Goal: Task Accomplishment & Management: Use online tool/utility

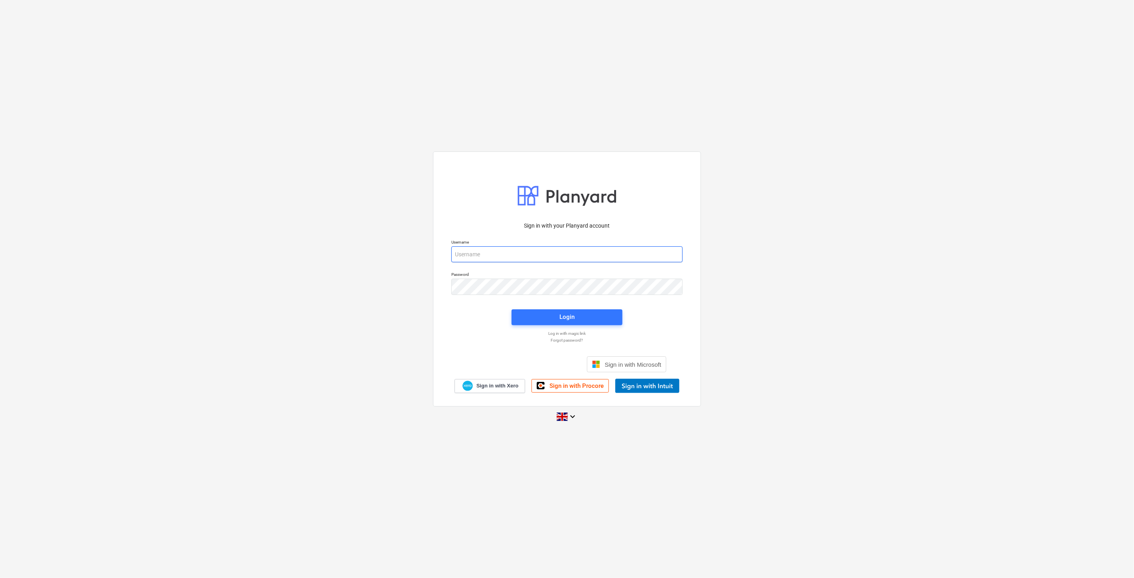
click at [554, 260] on input "email" at bounding box center [567, 255] width 231 height 16
type input "[EMAIL_ADDRESS][PERSON_NAME][DOMAIN_NAME]"
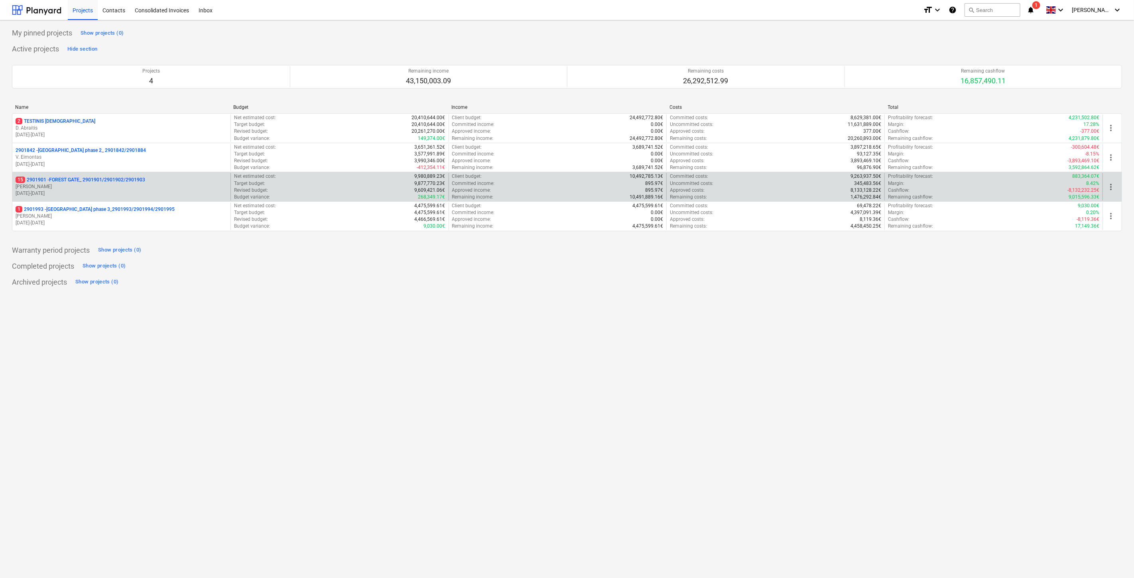
click at [110, 181] on p "15 2901901 - FOREST GATE_ 2901901/2901902/2901903" at bounding box center [81, 180] width 130 height 7
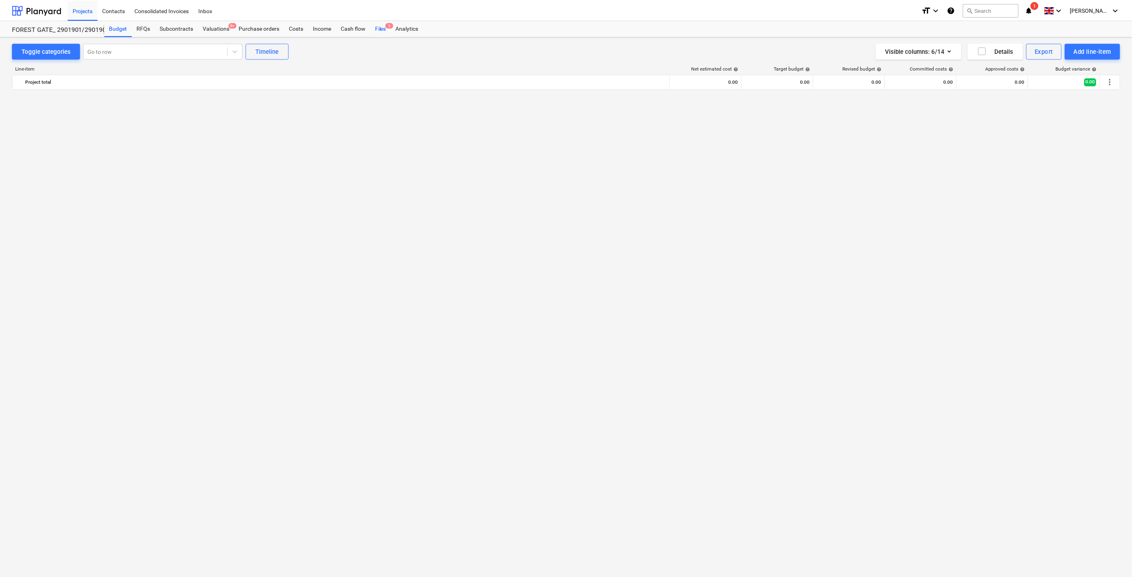
scroll to position [2051, 0]
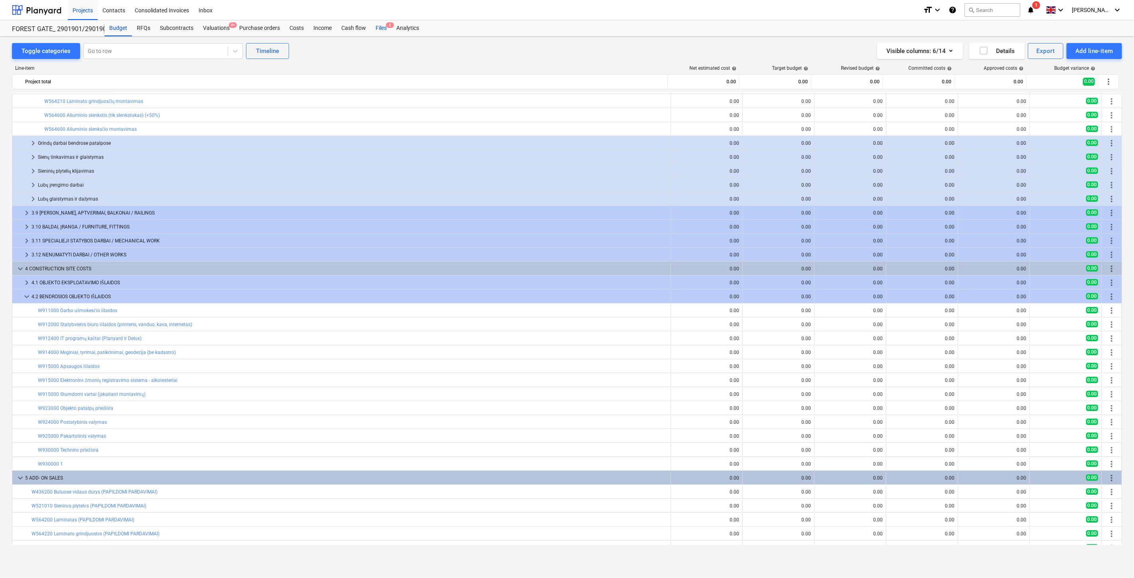
click at [379, 29] on div "Files 5" at bounding box center [381, 28] width 21 height 16
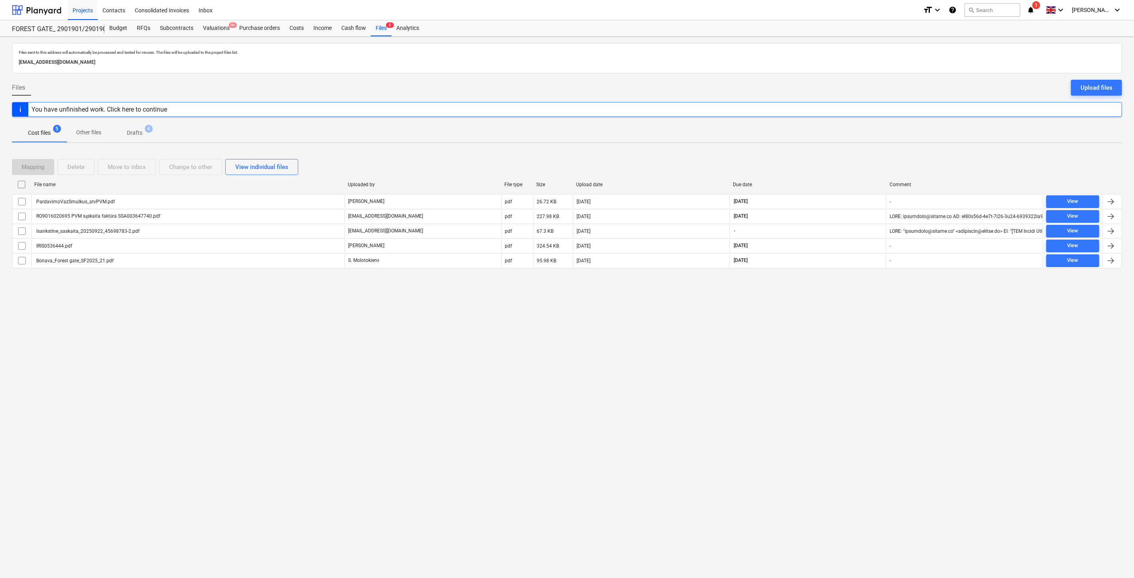
click at [802, 326] on div "Files sent to this address will automatically be processed and tested for virus…" at bounding box center [567, 308] width 1134 height 542
click at [822, 313] on div "Files sent to this address will automatically be processed and tested for virus…" at bounding box center [567, 308] width 1134 height 542
click at [1110, 87] on div "Upload files" at bounding box center [1097, 88] width 32 height 10
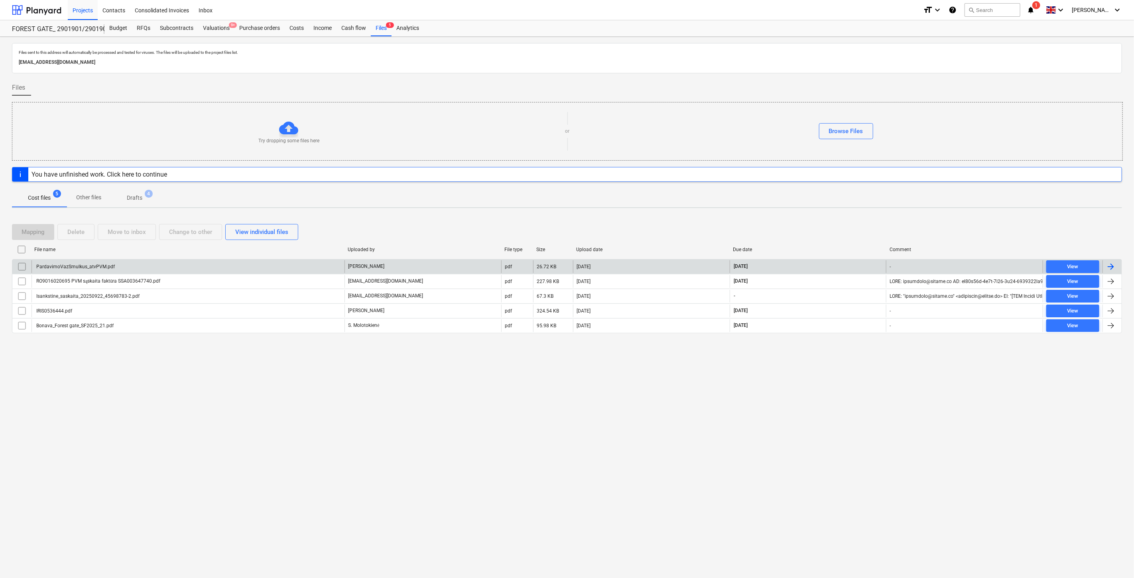
drag, startPoint x: 259, startPoint y: 444, endPoint x: 256, endPoint y: 272, distance: 172.8
click at [259, 444] on div "Files sent to this address will automatically be processed and tested for virus…" at bounding box center [567, 308] width 1134 height 542
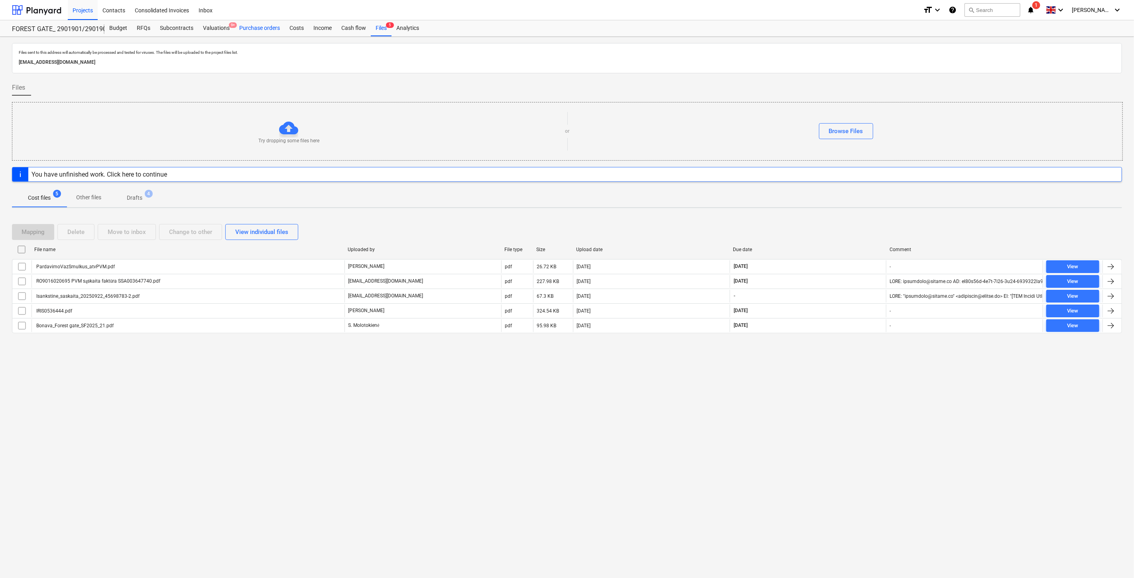
click at [254, 31] on div "Purchase orders" at bounding box center [260, 28] width 50 height 16
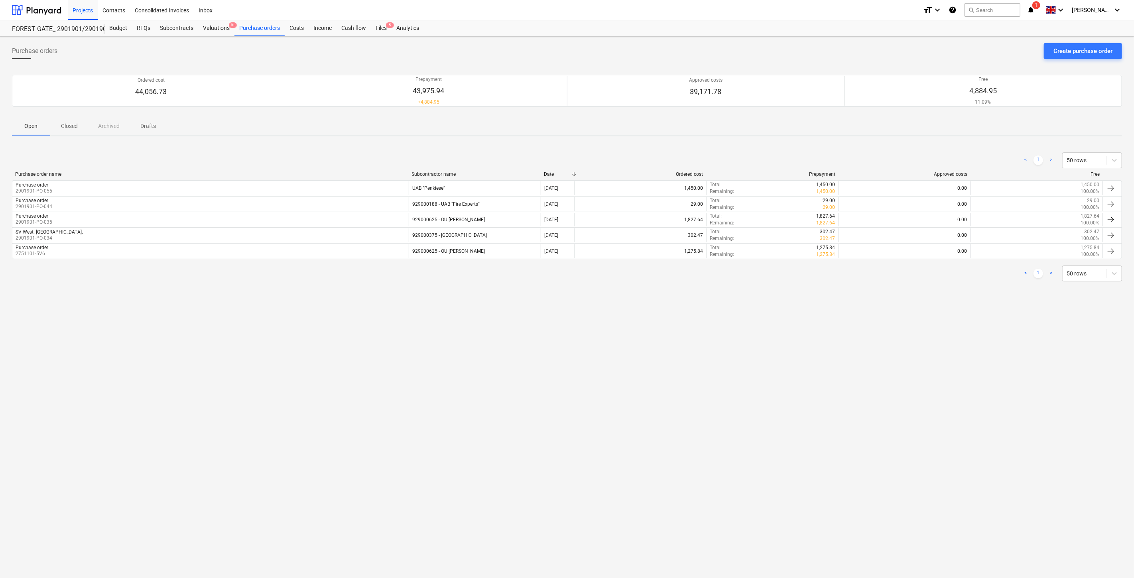
click at [552, 405] on div "Purchase orders Create purchase order Ordered cost 44,056.73 Prepayment 43,975.…" at bounding box center [567, 308] width 1134 height 542
drag, startPoint x: 588, startPoint y: 378, endPoint x: 495, endPoint y: 329, distance: 104.9
click at [586, 374] on div "Purchase orders Create purchase order Ordered cost 44,056.73 Prepayment 43,975.…" at bounding box center [567, 308] width 1134 height 542
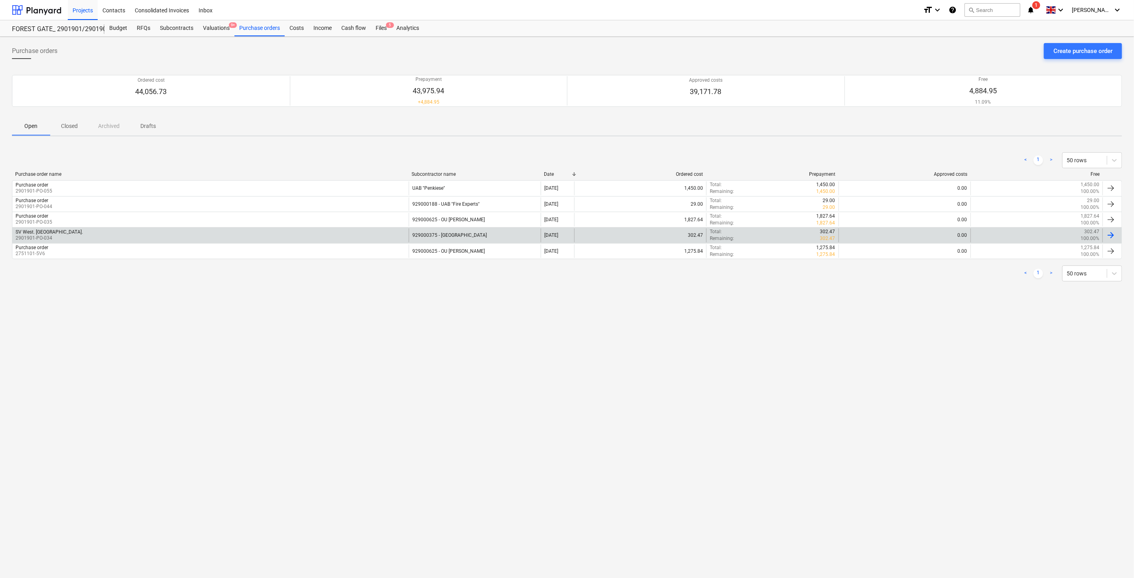
click at [350, 235] on div "SV West. Slenkstukai. 2901901-PO-034" at bounding box center [210, 236] width 397 height 14
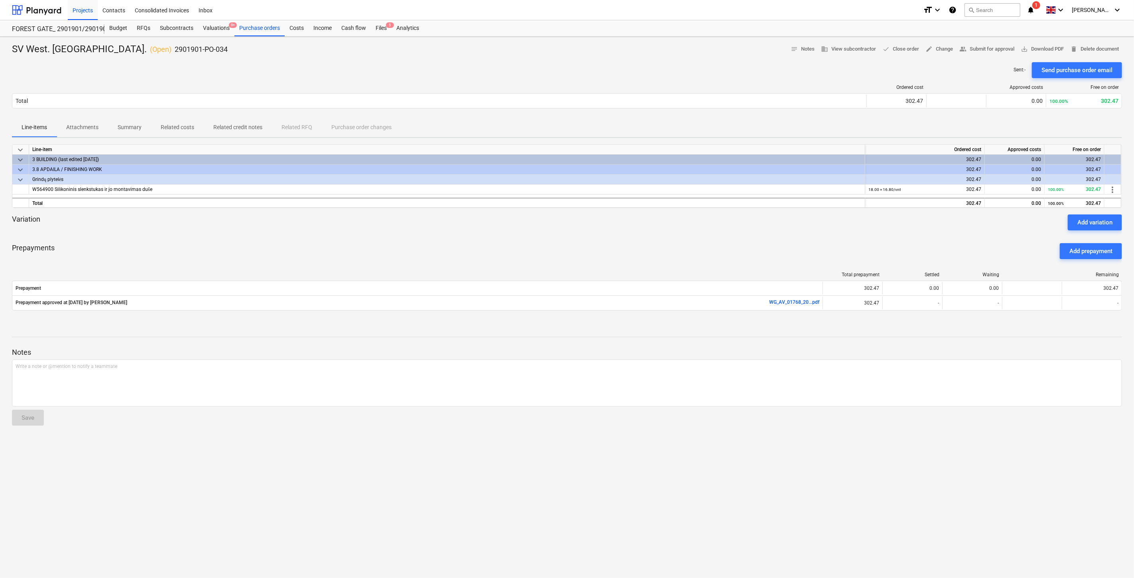
click at [625, 242] on div "Prepayments Add prepayment" at bounding box center [567, 251] width 1111 height 29
click at [647, 231] on div at bounding box center [567, 234] width 1111 height 6
drag, startPoint x: 247, startPoint y: 256, endPoint x: 272, endPoint y: 243, distance: 28.4
click at [249, 254] on div "Prepayments Add prepayment" at bounding box center [567, 251] width 1111 height 29
click at [272, 243] on div "Prepayments Add prepayment" at bounding box center [567, 251] width 1111 height 29
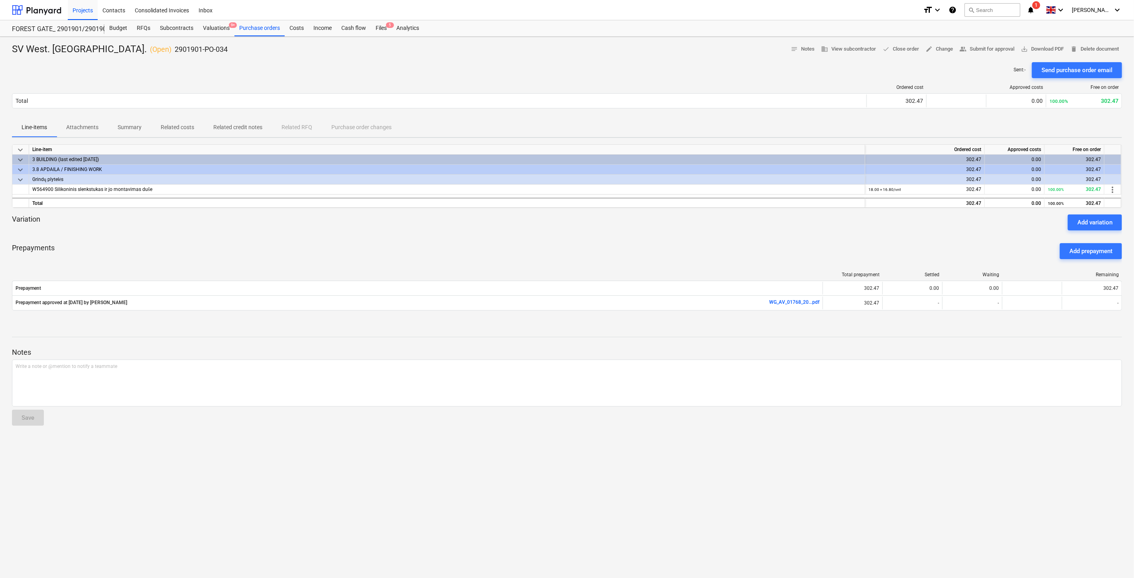
click at [89, 130] on p "Attachments" at bounding box center [82, 127] width 32 height 8
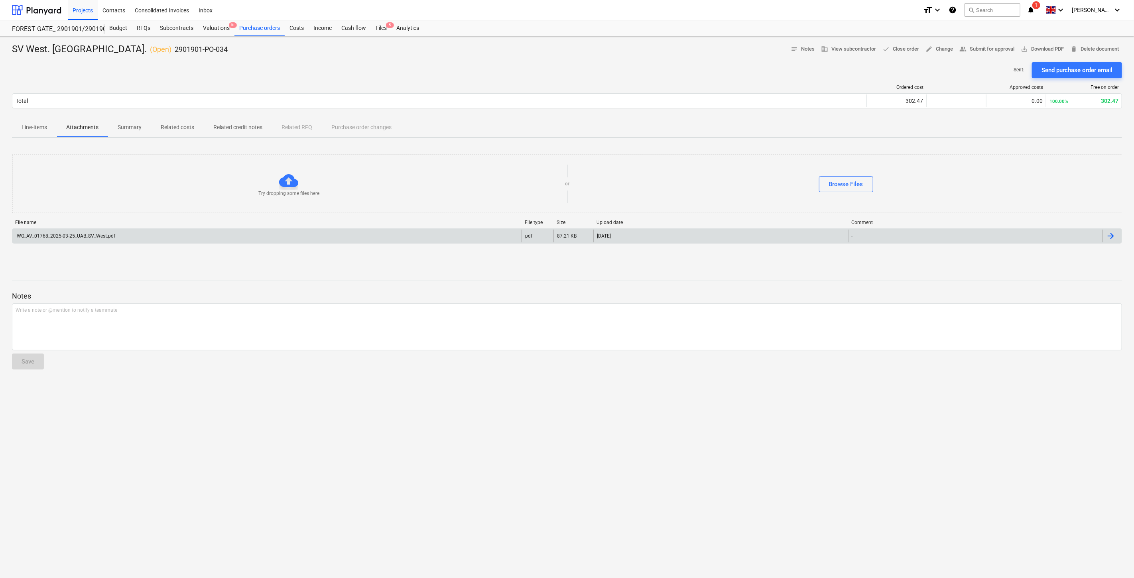
click at [114, 238] on div "WG_AV_01768_2025-03-25_UAB_SV_West.pdf" at bounding box center [66, 236] width 100 height 6
click at [45, 128] on p "Line-items" at bounding box center [35, 127] width 26 height 8
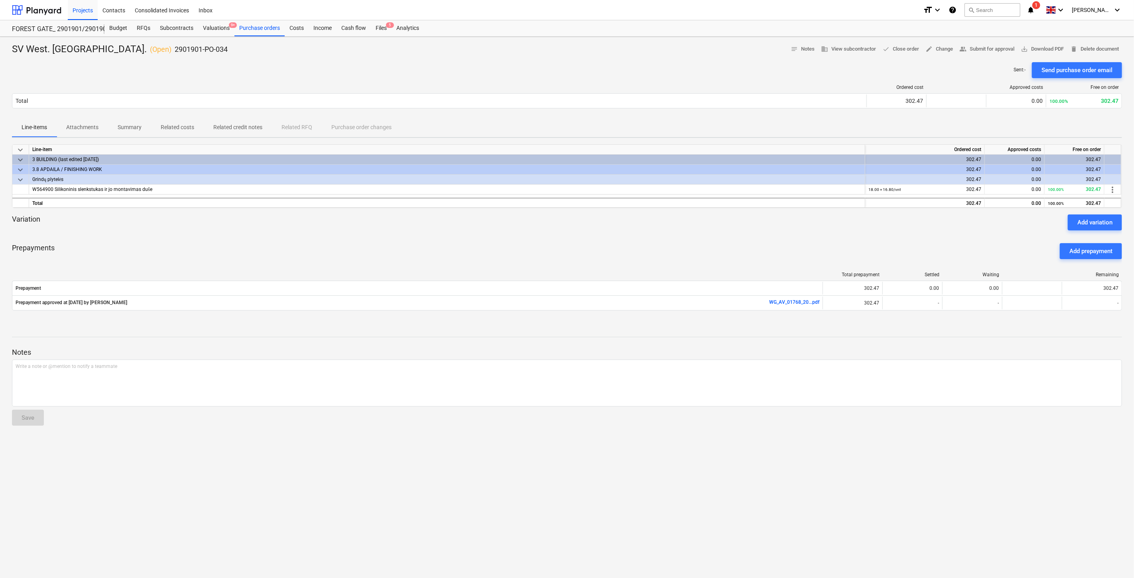
click at [533, 232] on div at bounding box center [567, 234] width 1111 height 6
click at [560, 228] on div "Variation Add variation" at bounding box center [567, 223] width 1111 height 16
click at [252, 30] on div "Purchase orders" at bounding box center [260, 28] width 50 height 16
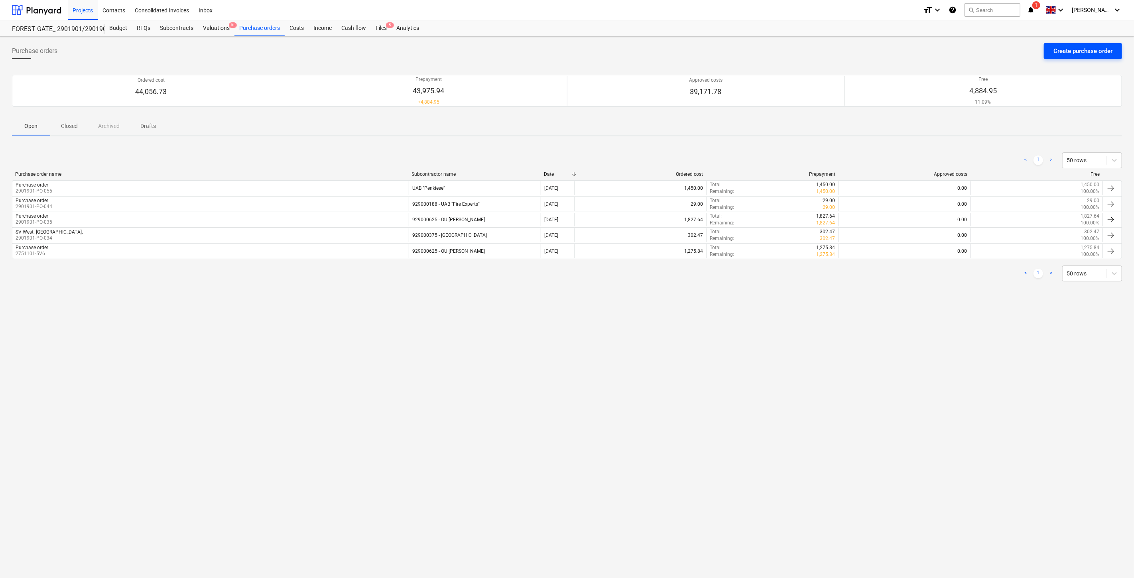
click at [1094, 55] on div "Create purchase order" at bounding box center [1083, 51] width 59 height 10
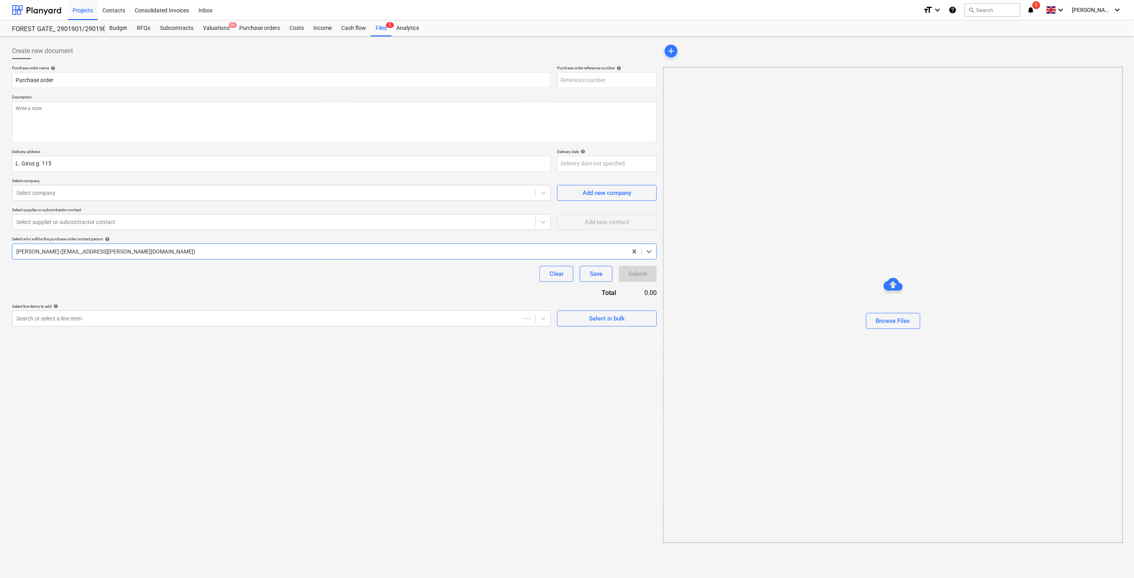
type textarea "x"
type input "2901901-PO-058"
click at [270, 118] on textarea at bounding box center [333, 122] width 643 height 41
type textarea "x"
click at [582, 170] on body "Projects Contacts Consolidated Invoices Inbox format_size keyboard_arrow_down h…" at bounding box center [566, 289] width 1132 height 578
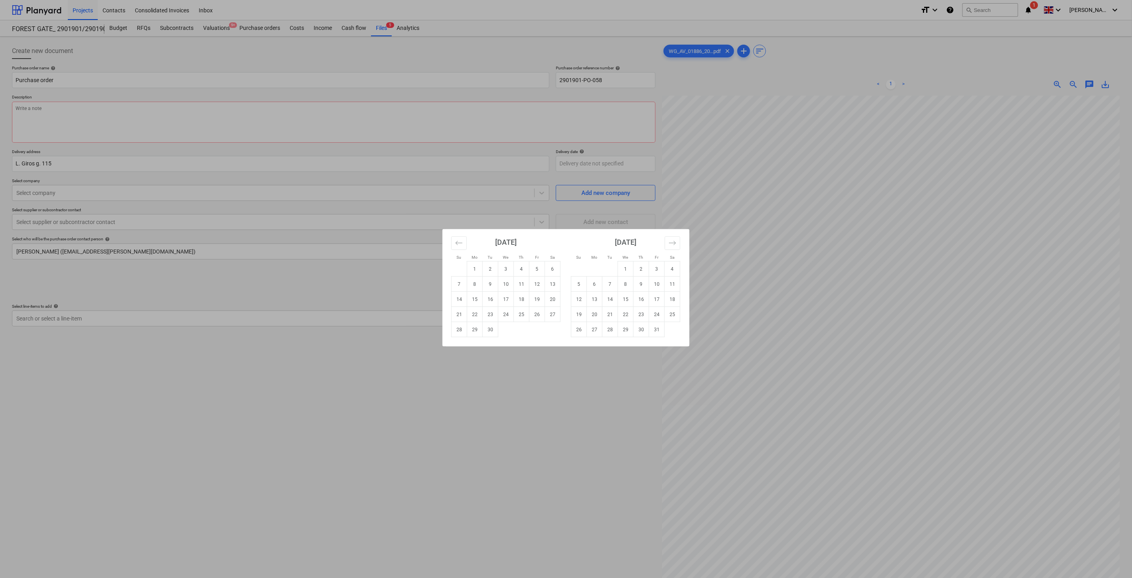
click at [435, 186] on div "Su Mo Tu We Th Fr Sa Su Mo Tu We Th Fr Sa [DATE] 1 2 3 4 5 6 7 8 9 10 11 12 13 …" at bounding box center [566, 289] width 1132 height 578
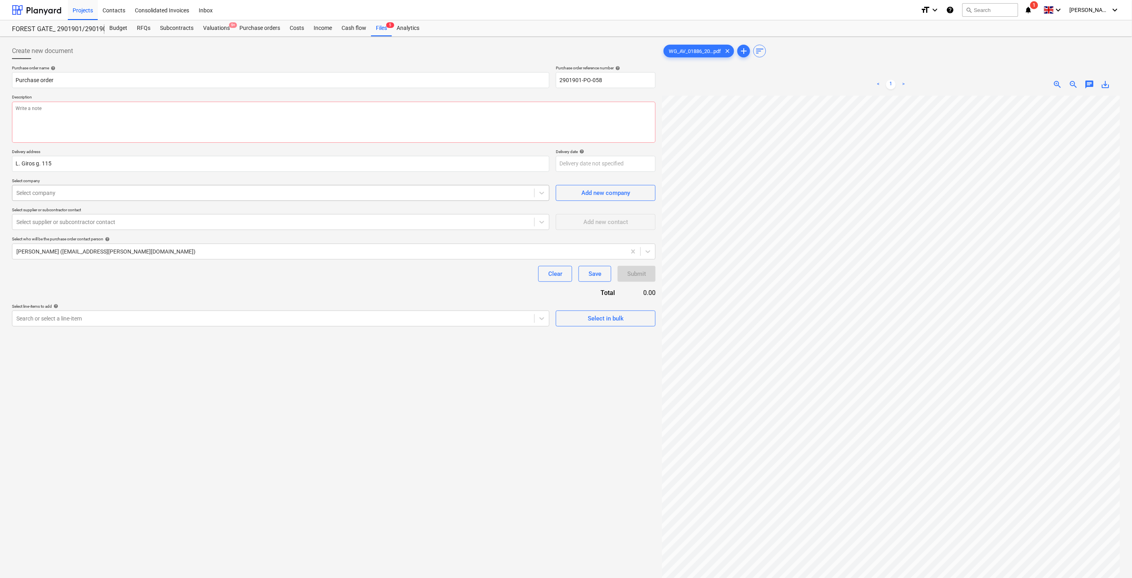
click at [137, 195] on div at bounding box center [273, 193] width 514 height 8
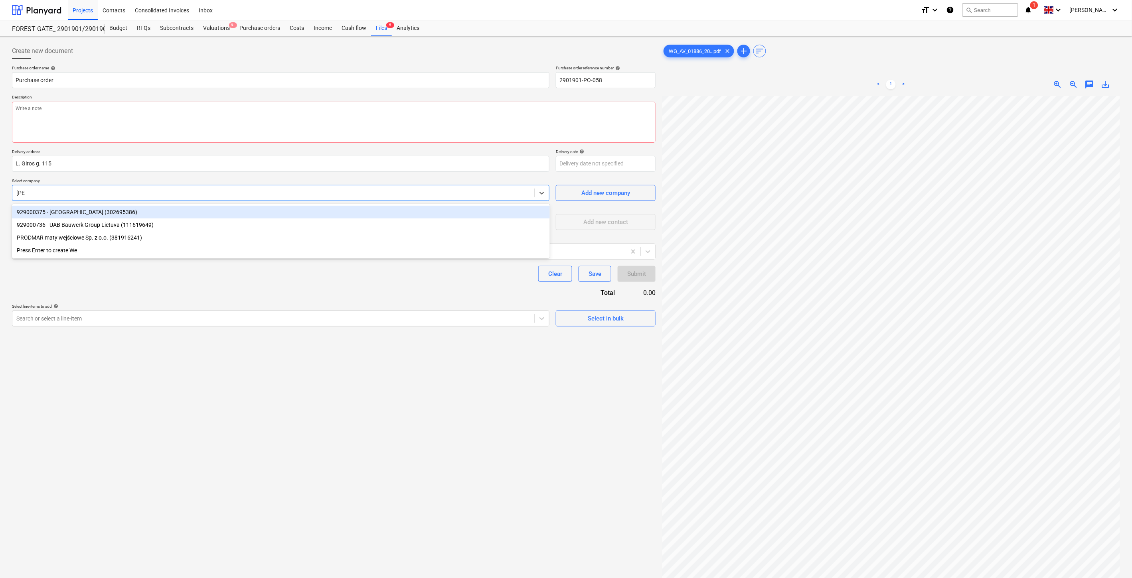
type input "West"
click at [112, 211] on div "929000375 - [GEOGRAPHIC_DATA] (302695386)" at bounding box center [281, 212] width 538 height 13
type textarea "x"
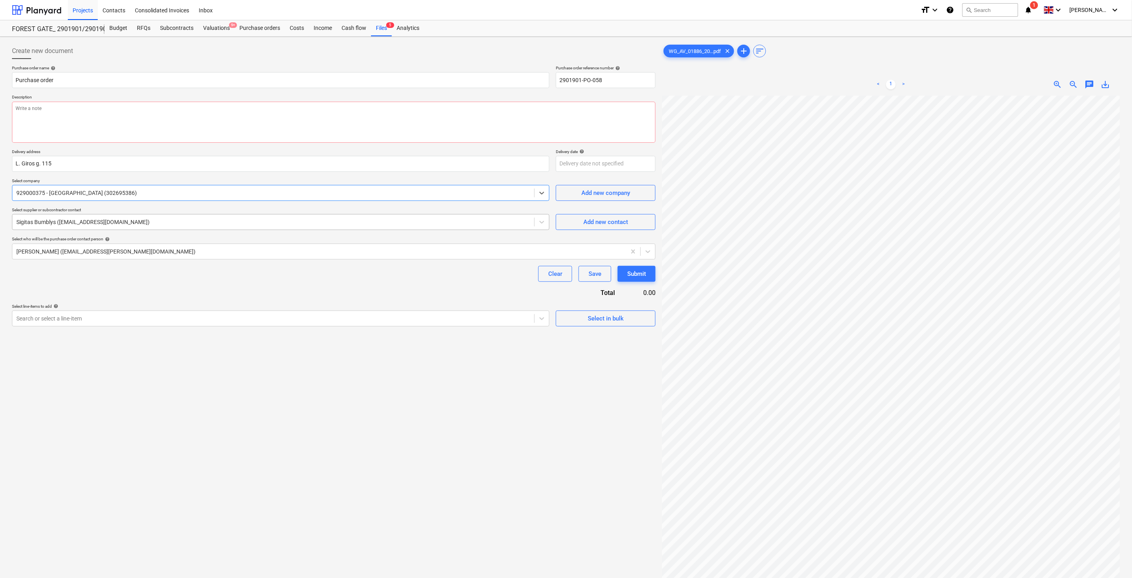
click at [194, 222] on div at bounding box center [273, 222] width 514 height 8
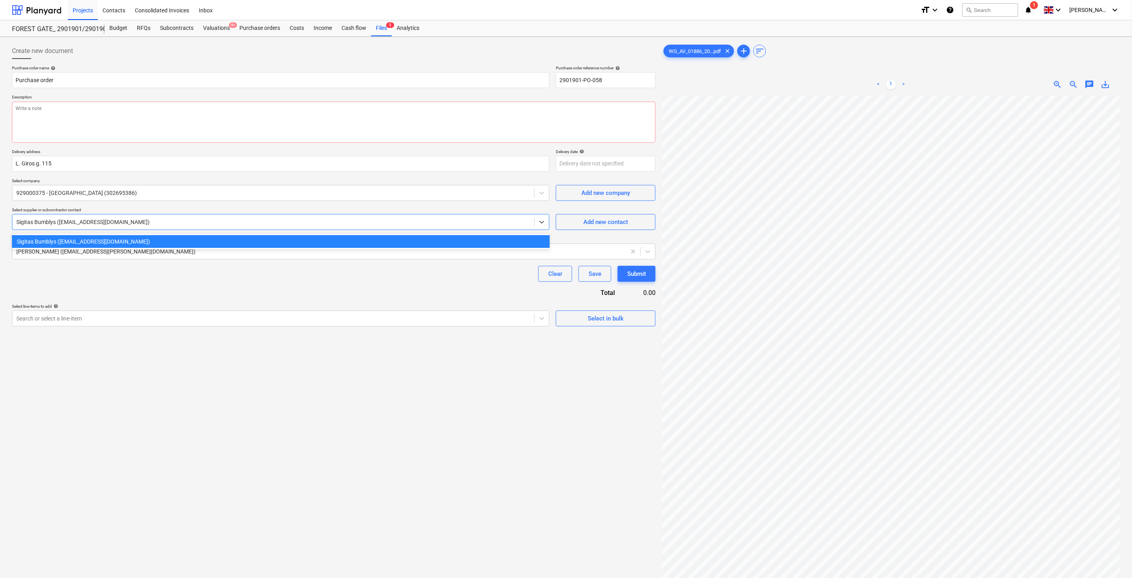
click at [195, 222] on div at bounding box center [273, 222] width 514 height 8
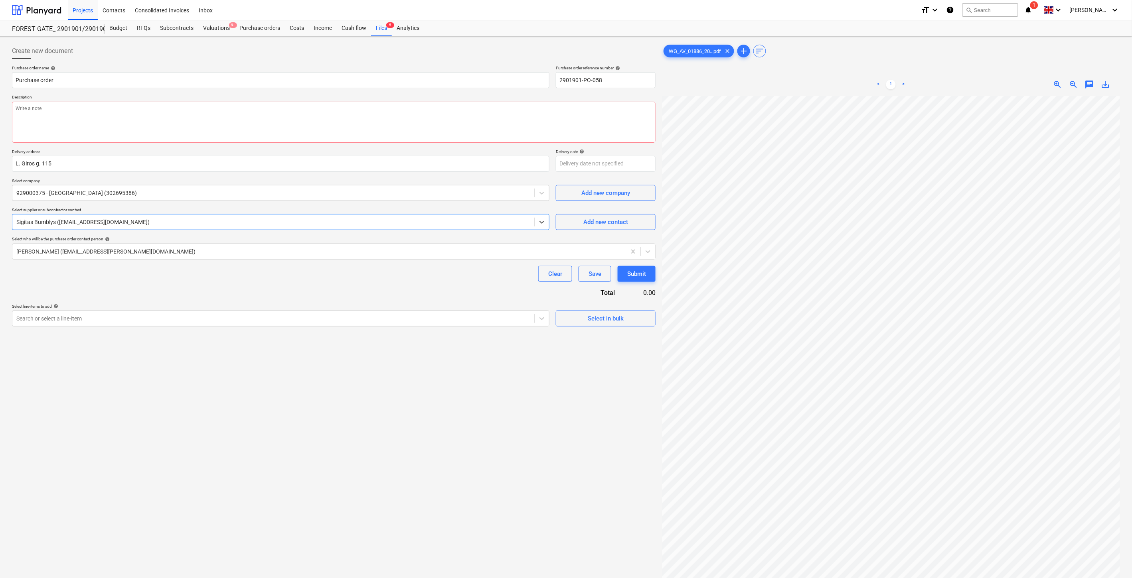
click at [208, 287] on div "Purchase order name help Purchase order Purchase order reference number help 29…" at bounding box center [333, 195] width 643 height 261
click at [213, 325] on div "Search or select a line-item" at bounding box center [280, 319] width 537 height 16
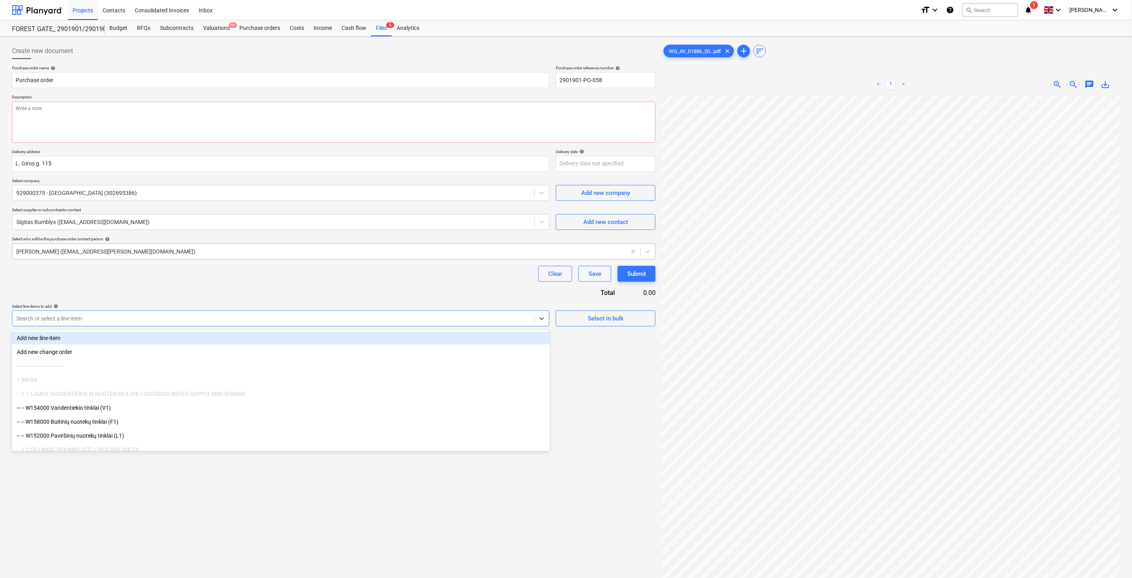
type textarea "x"
click at [313, 251] on div at bounding box center [319, 252] width 606 height 8
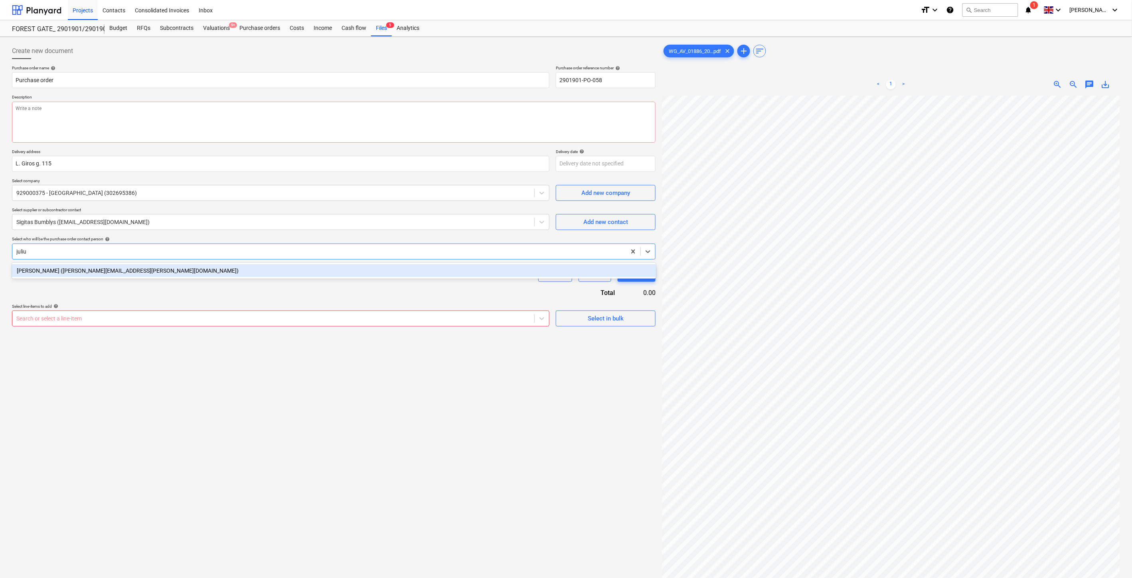
type input "[PERSON_NAME]"
click at [183, 269] on div "[PERSON_NAME] ([PERSON_NAME][EMAIL_ADDRESS][PERSON_NAME][DOMAIN_NAME])" at bounding box center [334, 270] width 644 height 13
type textarea "x"
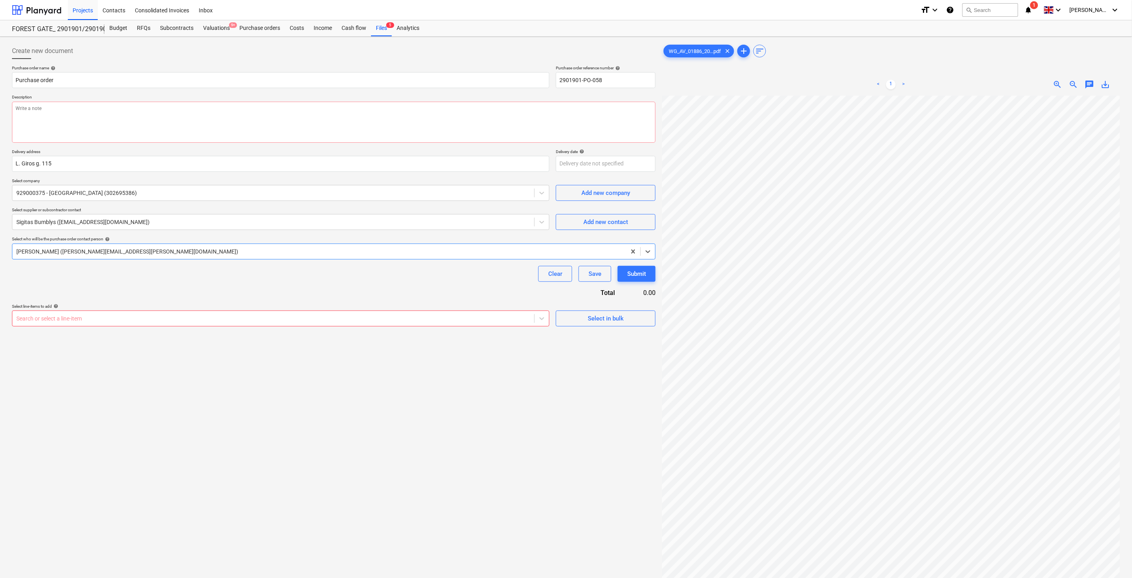
click at [146, 318] on div at bounding box center [273, 319] width 514 height 8
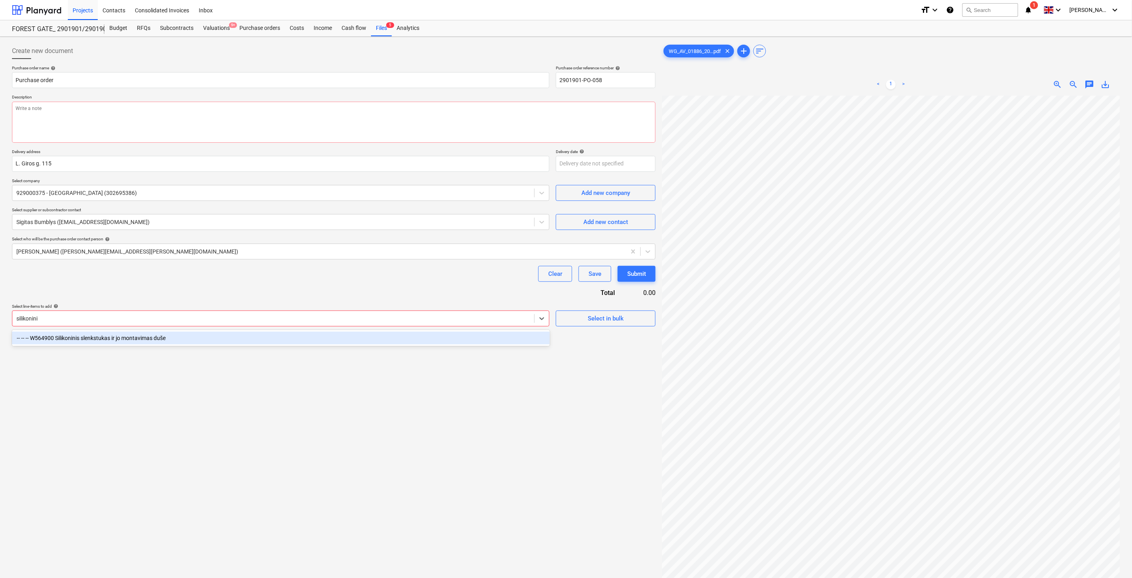
type input "silikoninis"
click at [156, 335] on div "-- -- -- W564900 Silikoninis slenkstukas ir jo montavimas duše" at bounding box center [281, 338] width 538 height 13
type textarea "x"
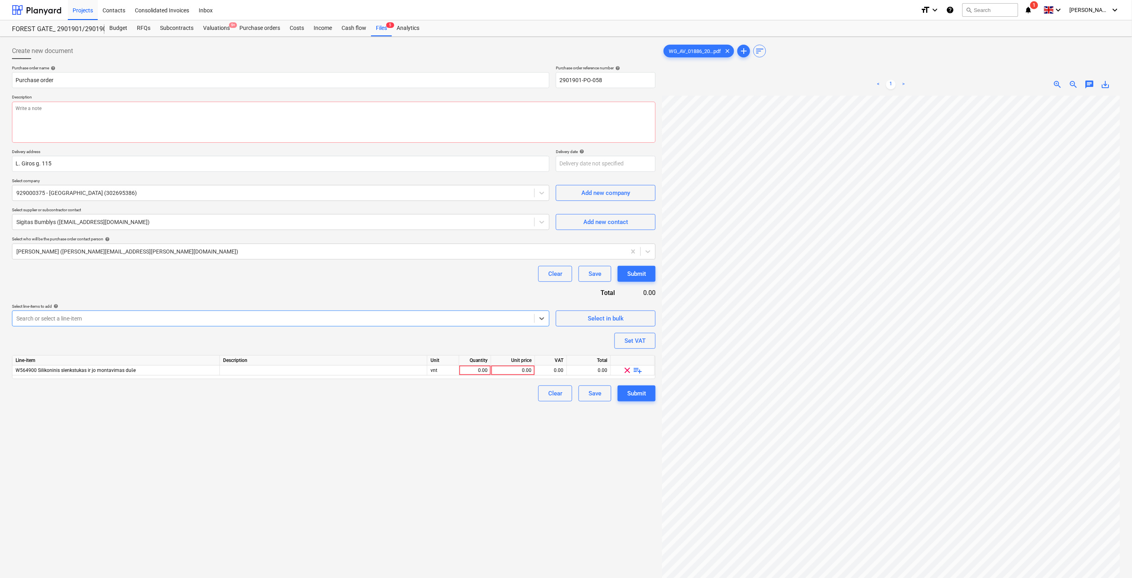
type textarea "x"
click at [275, 284] on div "Purchase order name help Purchase order Purchase order reference number help 29…" at bounding box center [333, 233] width 643 height 336
drag, startPoint x: 480, startPoint y: 372, endPoint x: 484, endPoint y: 385, distance: 13.0
click at [480, 372] on div "0.00" at bounding box center [474, 371] width 25 height 10
type textarea "x"
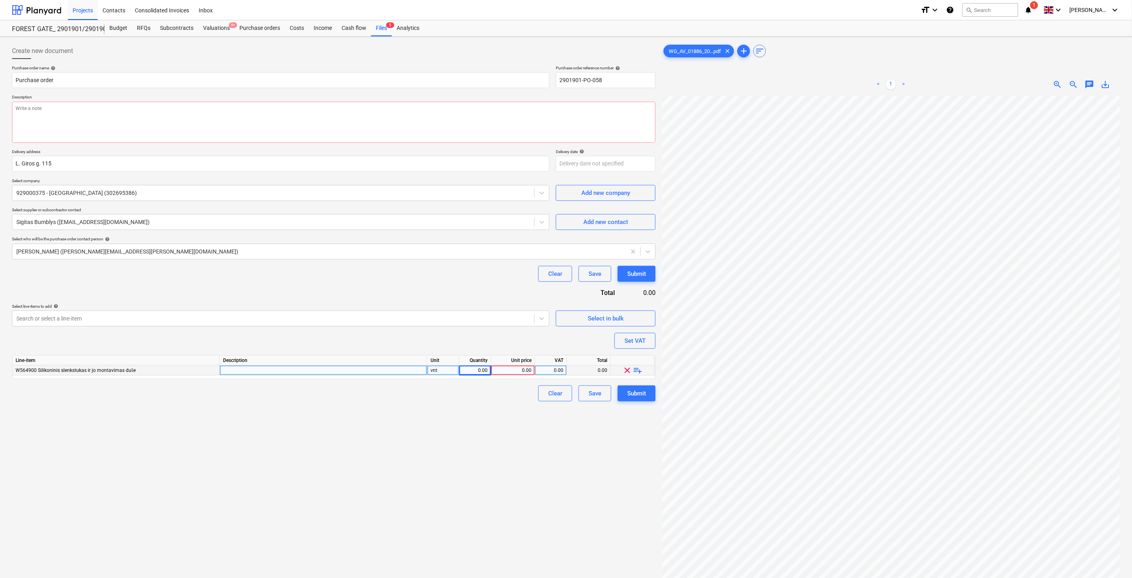
click at [446, 373] on div "vnt" at bounding box center [443, 371] width 32 height 10
type input "K"
type input "Vnt."
type textarea "x"
click at [475, 375] on div "0.00" at bounding box center [474, 371] width 25 height 10
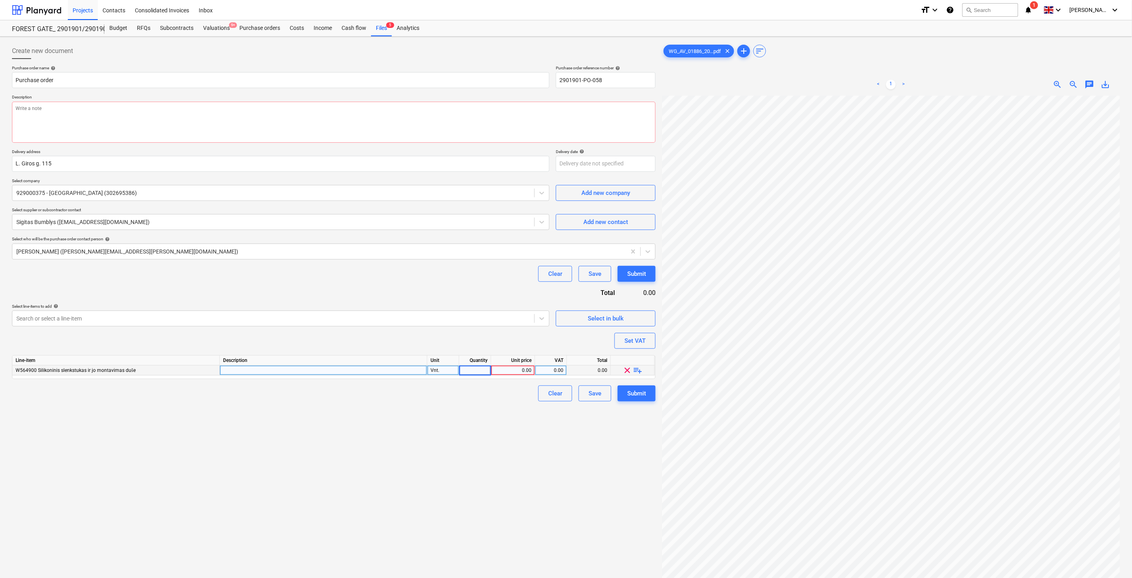
type input "ą"
type input "10"
click at [479, 350] on div "Purchase order name help Purchase order Purchase order reference number help 29…" at bounding box center [333, 233] width 643 height 336
drag, startPoint x: 275, startPoint y: 464, endPoint x: 384, endPoint y: 432, distance: 113.3
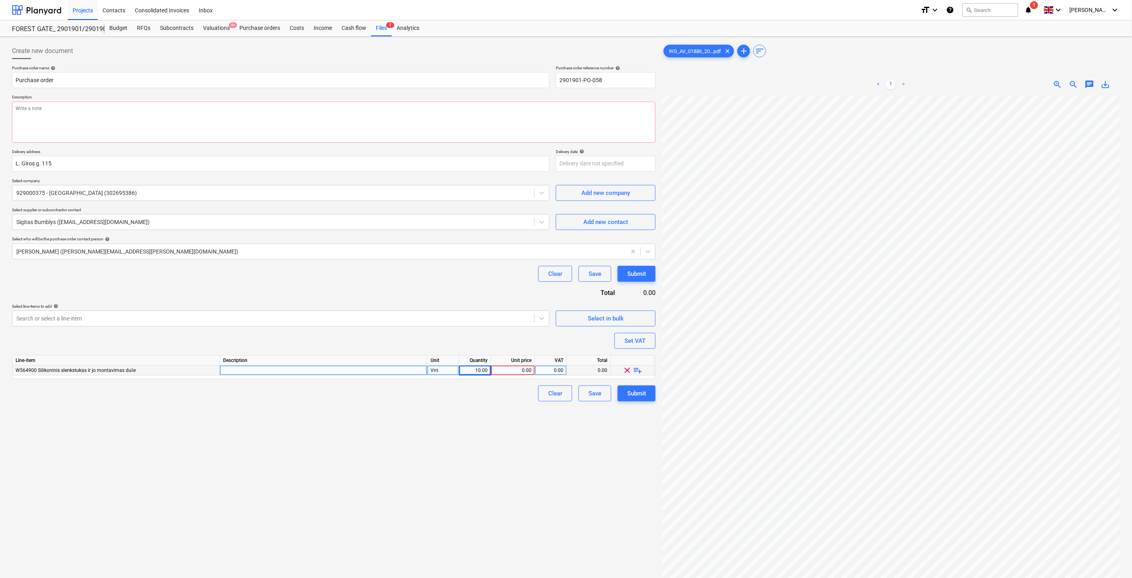
click at [275, 464] on div "Create new document Purchase order name help Purchase order Purchase order refe…" at bounding box center [334, 347] width 650 height 615
type textarea "x"
click at [519, 367] on div "0.00" at bounding box center [512, 371] width 37 height 10
type input "16.742"
click at [491, 444] on div "Create new document Purchase order name help Purchase order Purchase order refe…" at bounding box center [334, 347] width 650 height 615
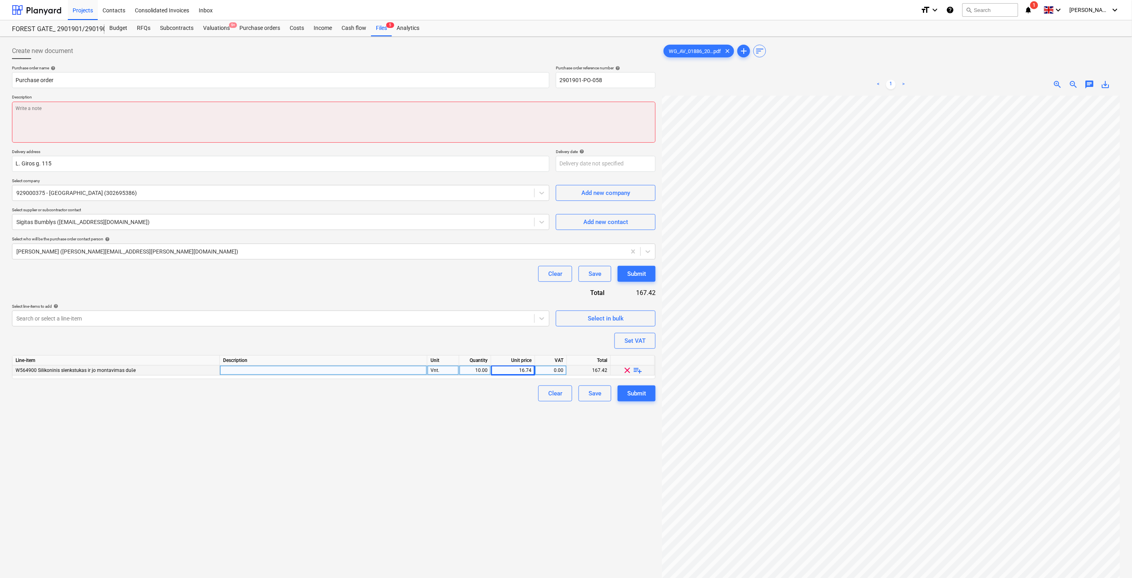
click at [219, 123] on textarea at bounding box center [333, 122] width 643 height 41
type textarea "x"
type textarea "I"
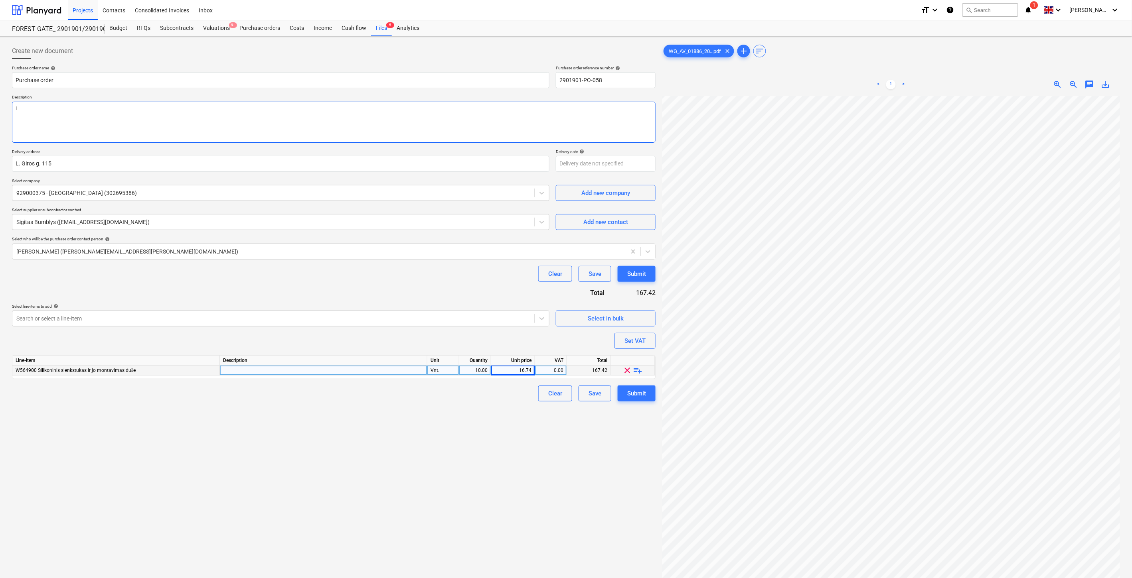
type textarea "x"
type textarea "Iš"
type textarea "x"
type textarea "Iša"
type textarea "x"
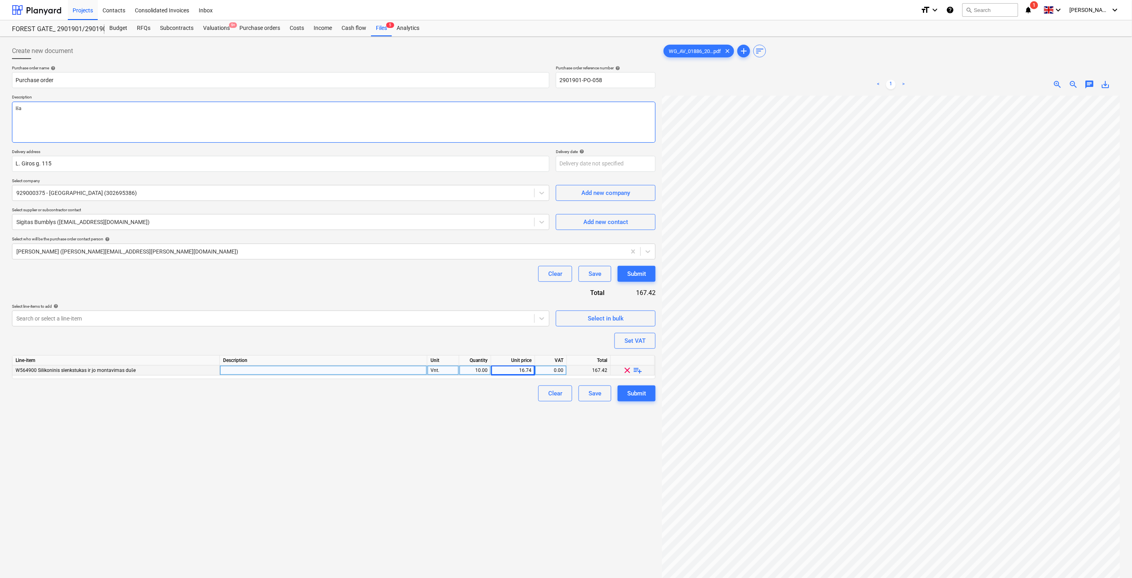
type textarea "Išan"
type textarea "x"
type textarea "Išanks"
type textarea "x"
type textarea "Išankst"
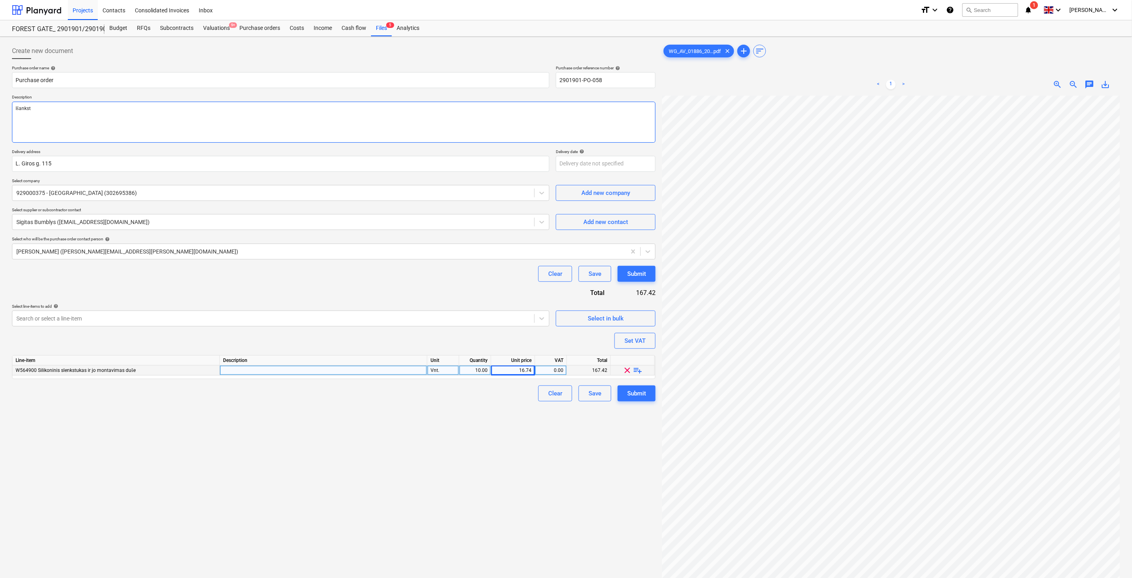
type textarea "x"
type textarea "Išanksti"
type textarea "x"
type textarea "Išankstin"
type textarea "x"
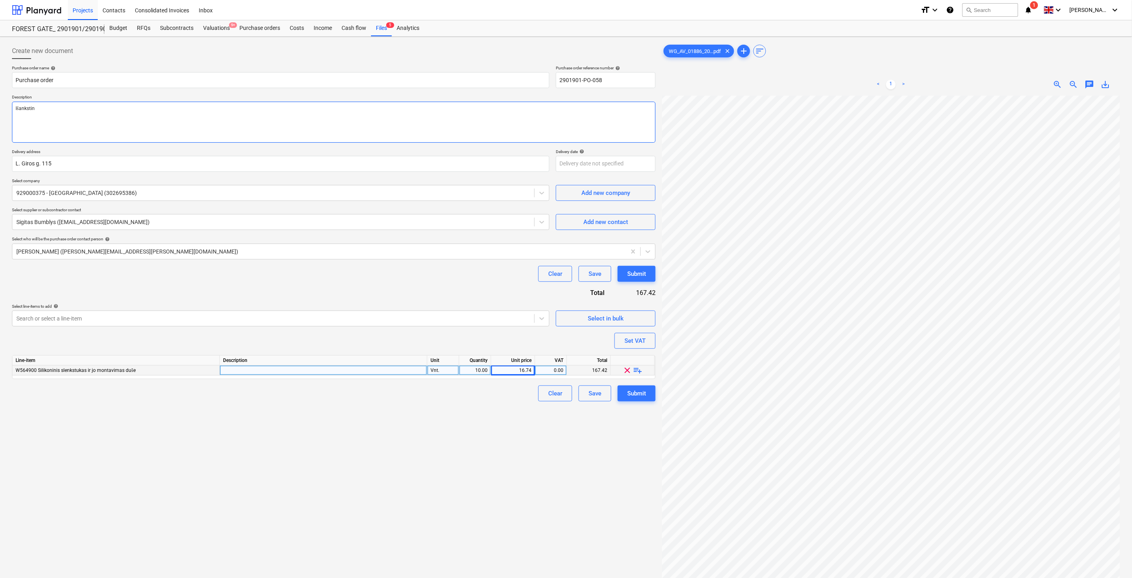
type textarea "Išankstinė"
type textarea "x"
type textarea "Išankstinė"
type textarea "x"
type textarea "Išankstinė u"
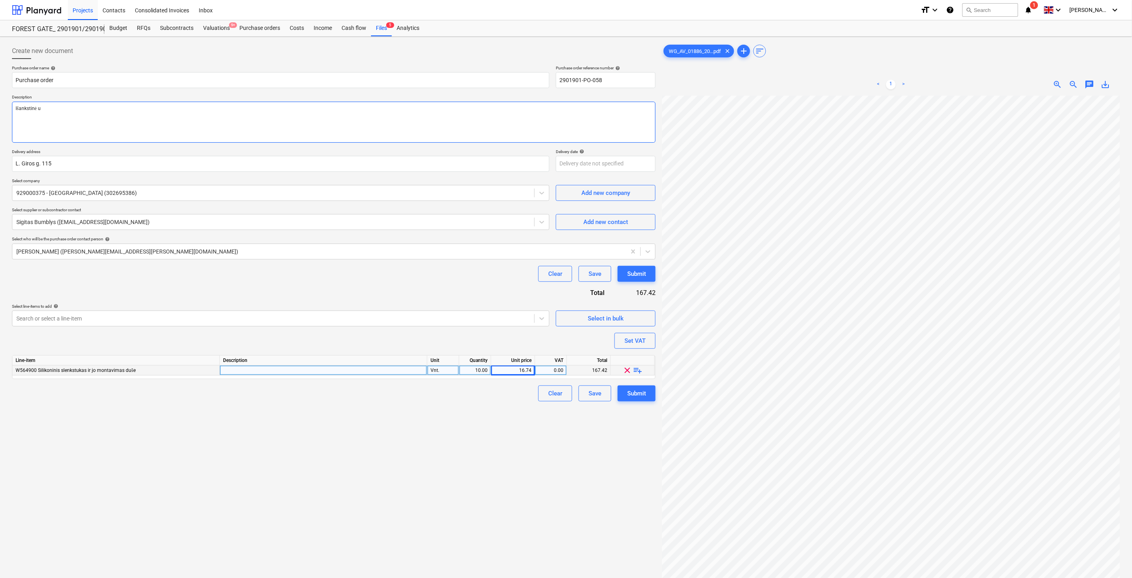
type textarea "x"
type textarea "Išankstinė už"
type textarea "x"
type textarea "Išankstinė už a"
type textarea "x"
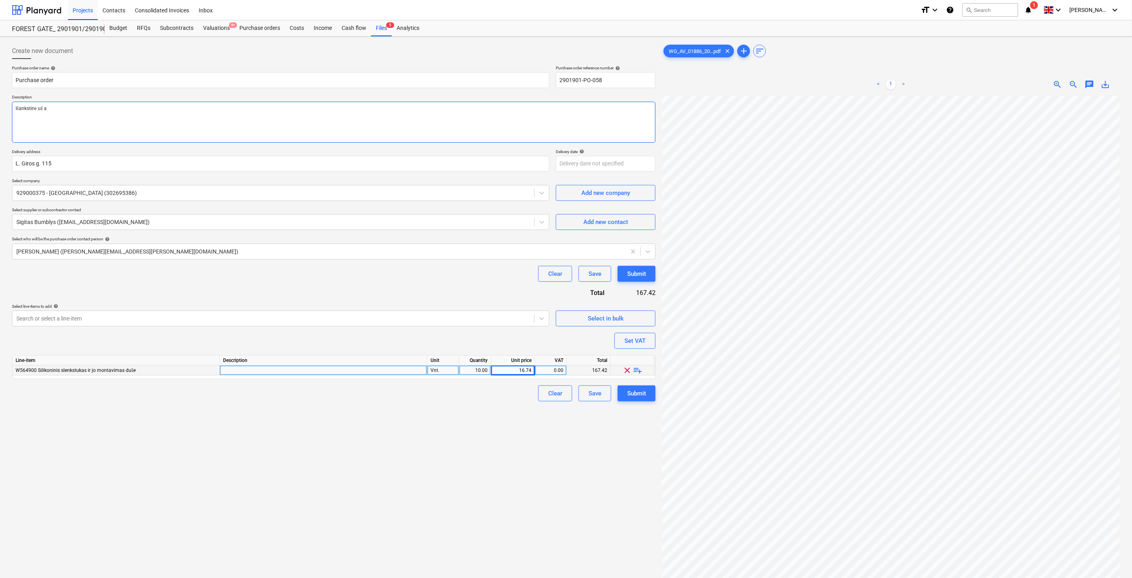
type textarea "Išankstinė už ak"
type textarea "x"
type textarea "Išankstinė už akr"
type textarea "x"
type textarea "Išankstinė už akri"
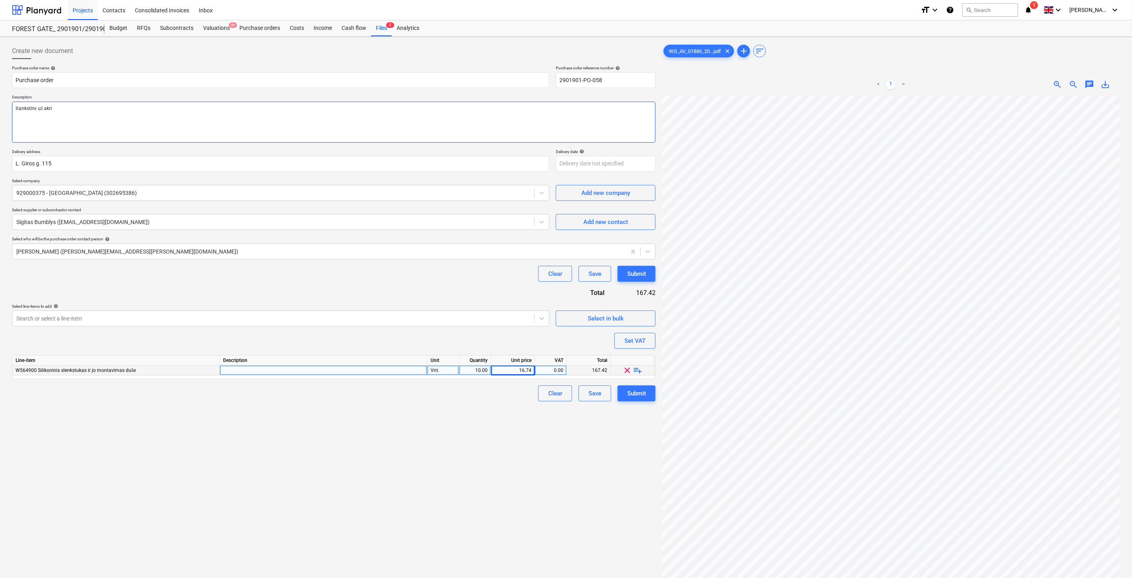
type textarea "x"
type textarea "Išankstinė už akril"
type textarea "x"
type textarea "Išankstinė už akrili"
type textarea "x"
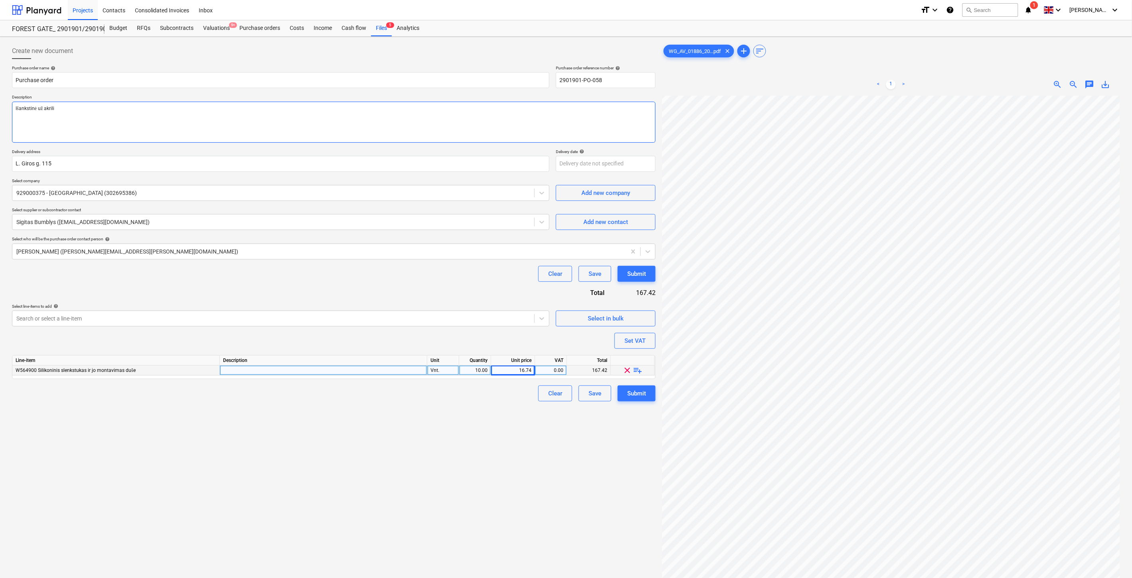
type textarea "Išankstinė už akrilin"
type textarea "x"
type textarea "Išankstinė už akrilini"
type textarea "x"
type textarea "Išankstinė už akriliniu"
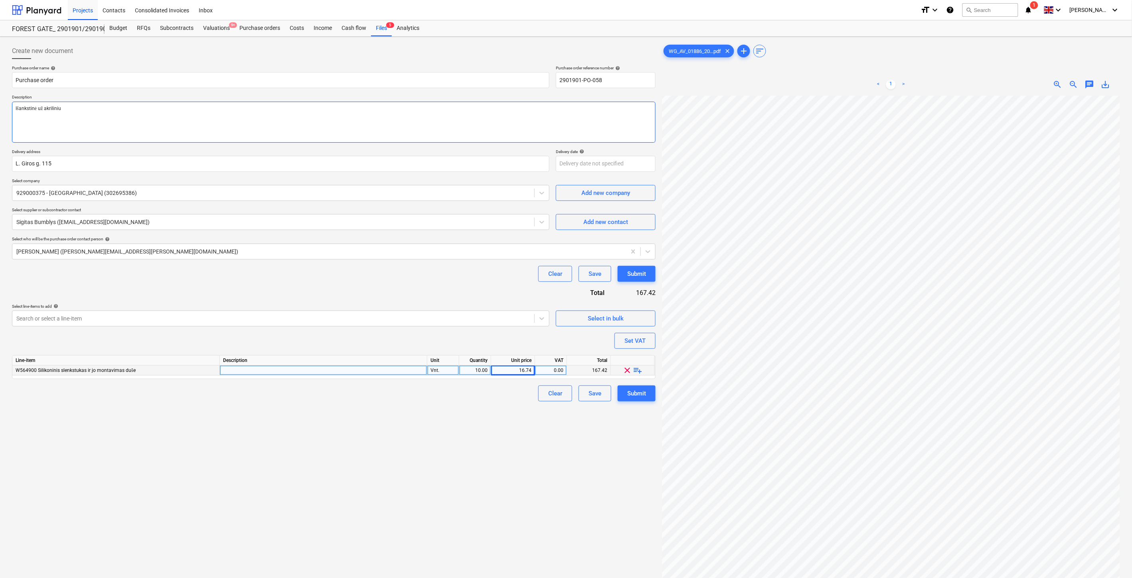
type textarea "x"
type textarea "Išankstinė už akrilinius"
type textarea "x"
type textarea "Išankstinė už akrilinius"
type textarea "x"
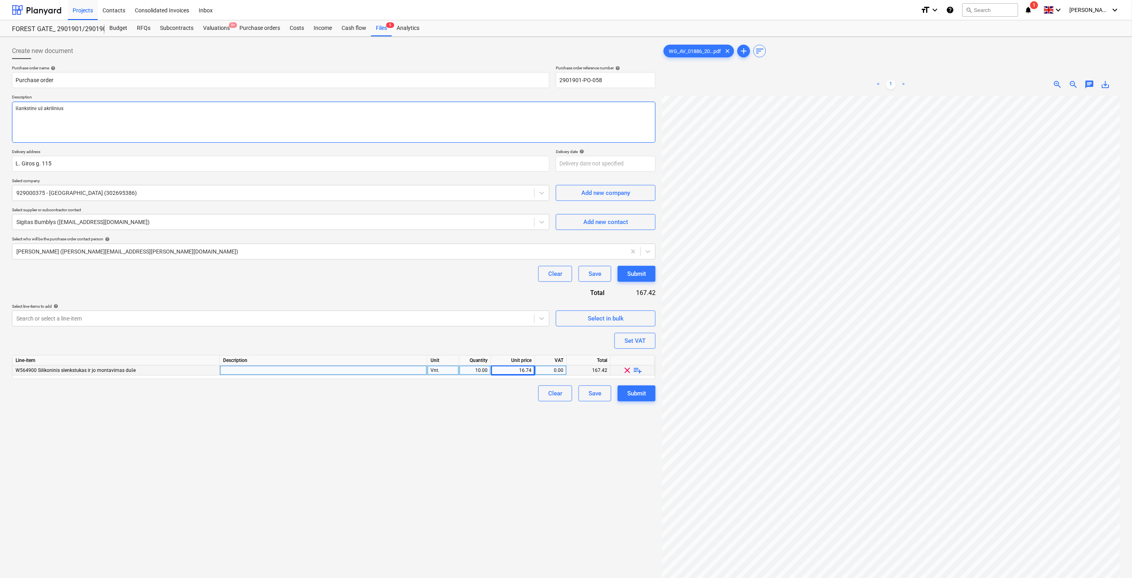
type textarea "Išankstinė už [PERSON_NAME] s"
type textarea "x"
type textarea "Išankstinė už akrilinius sl"
type textarea "x"
type textarea "Išankstinė už akrilinius sle"
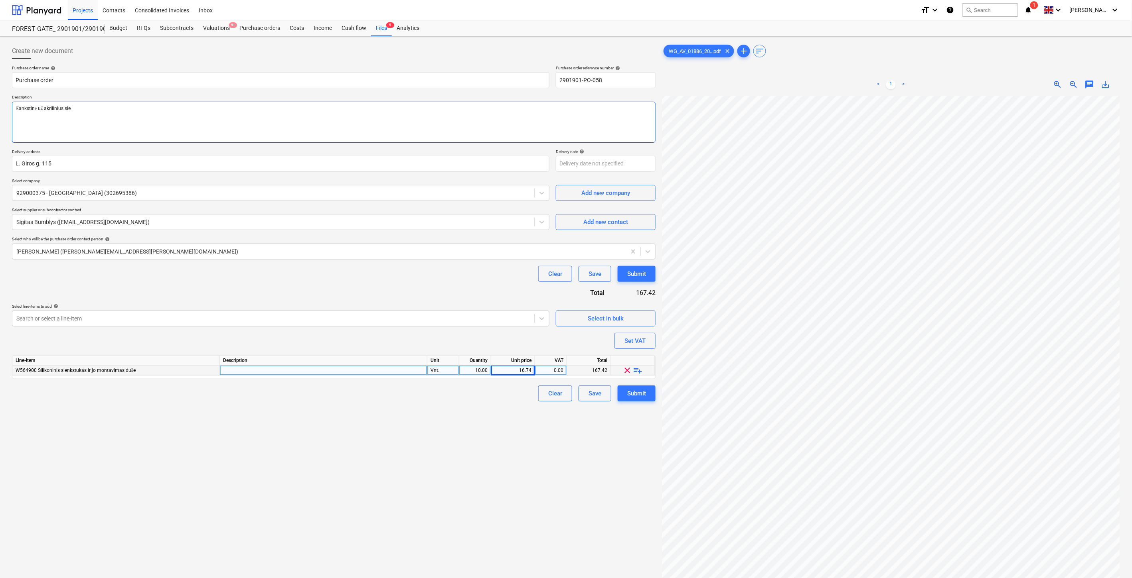
type textarea "x"
type textarea "Išankstinė už akrilinius [PERSON_NAME]"
type textarea "x"
type textarea "Išankstinė už akrilinius slenks"
type textarea "x"
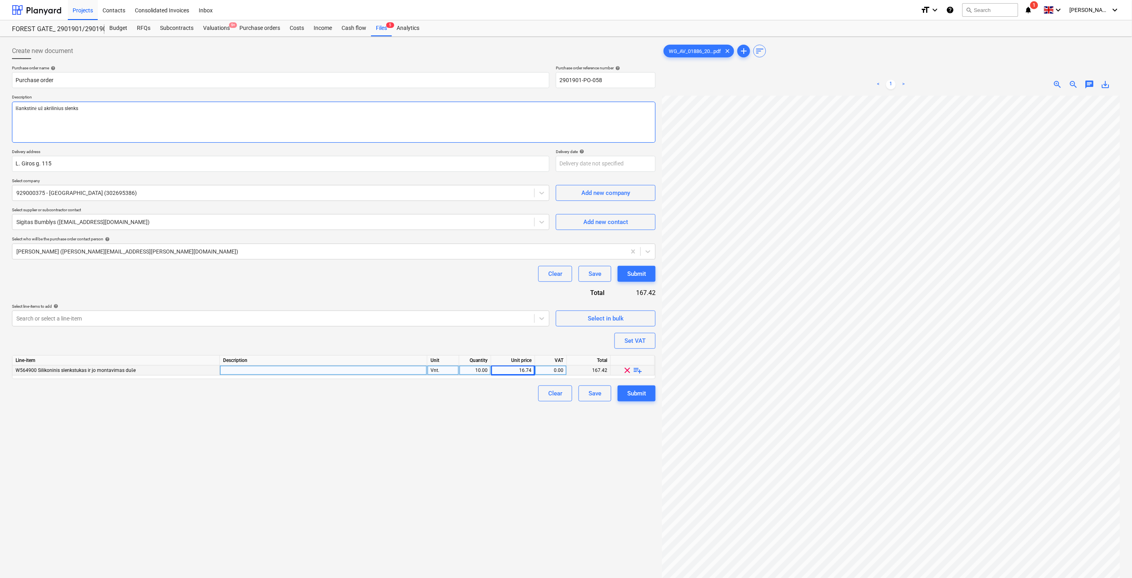
type textarea "Išankstinė už akrilinius slenkst"
type textarea "x"
type textarea "Išankstinė už akrilinius slenkstu"
type textarea "x"
type textarea "Išankstinė už akrilinius slenkstuk"
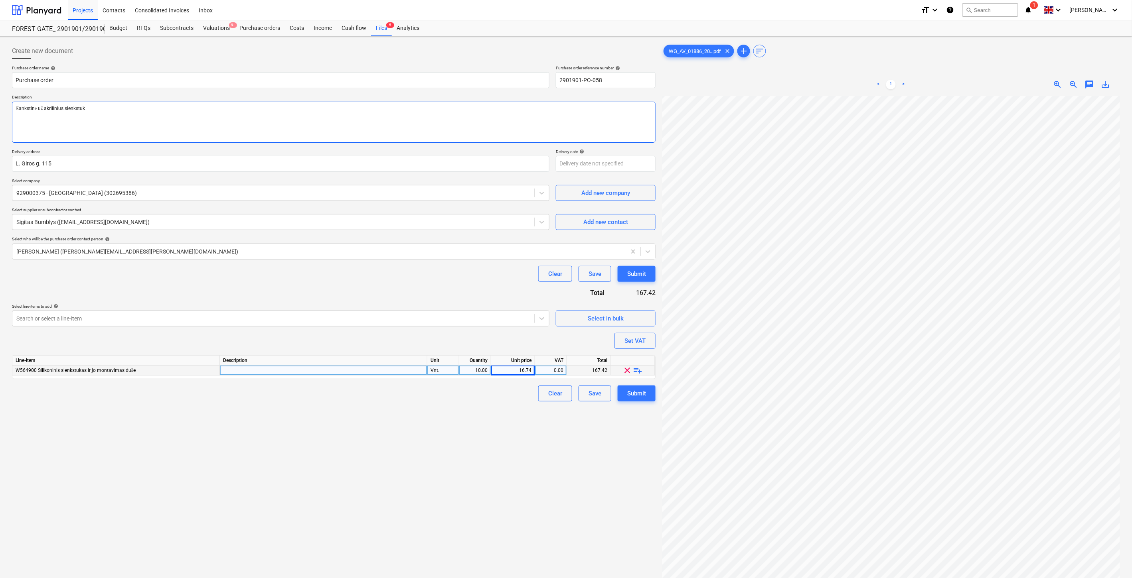
type textarea "x"
type textarea "Išankstinė už akrilinius slenkstuku"
type textarea "x"
type textarea "Išankstinė už akrilinius slenkstukus"
type textarea "x"
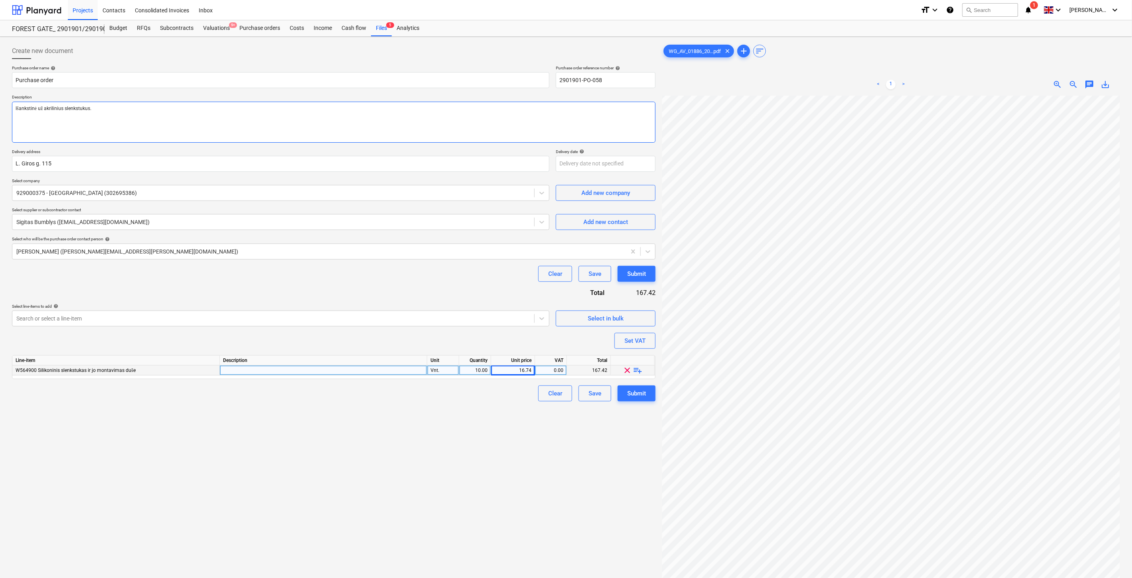
type textarea "Išankstinė už akrilinius slenkstukus."
type textarea "x"
click at [261, 431] on div "Create new document Purchase order name help Purchase order Purchase order refe…" at bounding box center [334, 347] width 650 height 615
click at [594, 399] on div "Save" at bounding box center [594, 394] width 13 height 10
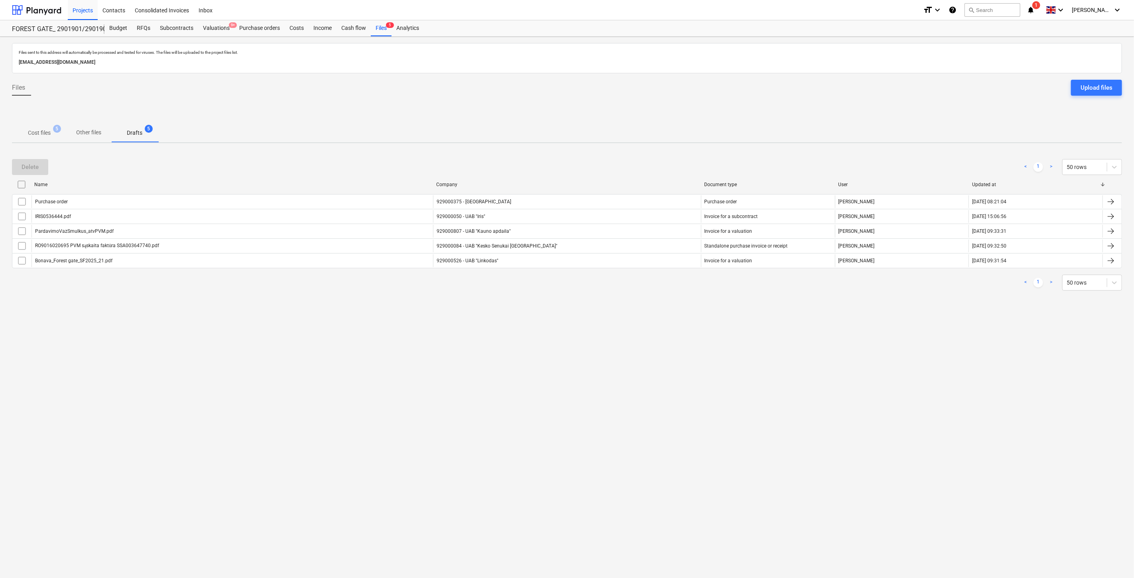
click at [707, 353] on div "Files sent to this address will automatically be processed and tested for virus…" at bounding box center [567, 308] width 1134 height 542
click at [712, 344] on div "Files sent to this address will automatically be processed and tested for virus…" at bounding box center [567, 308] width 1134 height 542
click at [655, 308] on div "Files sent to this address will automatically be processed and tested for virus…" at bounding box center [567, 308] width 1134 height 542
click at [657, 304] on div "Files sent to this address will automatically be processed and tested for virus…" at bounding box center [567, 308] width 1134 height 542
drag, startPoint x: 631, startPoint y: 345, endPoint x: 652, endPoint y: 316, distance: 35.7
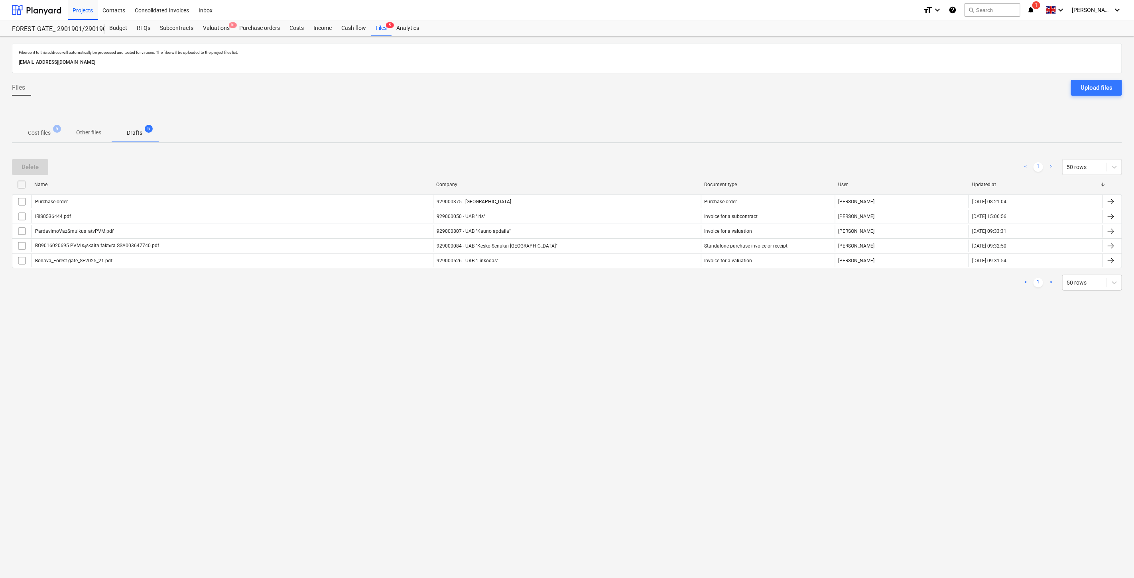
click at [631, 344] on div "Files sent to this address will automatically be processed and tested for virus…" at bounding box center [567, 308] width 1134 height 542
click at [652, 316] on div "Files sent to this address will automatically be processed and tested for virus…" at bounding box center [567, 308] width 1134 height 542
click at [38, 135] on p "Cost files" at bounding box center [39, 133] width 23 height 8
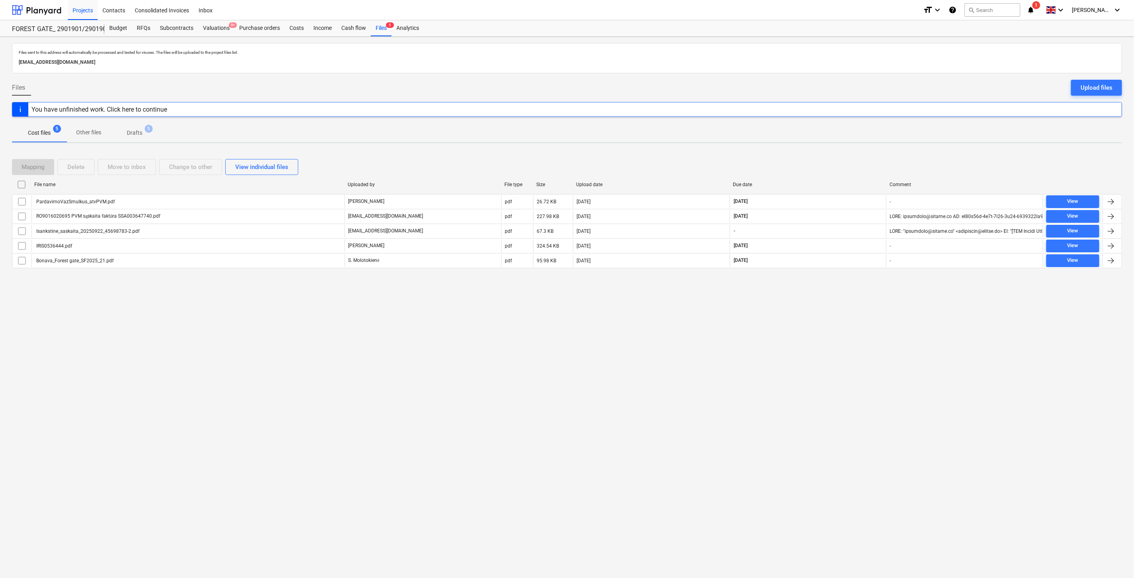
drag, startPoint x: 843, startPoint y: 155, endPoint x: 858, endPoint y: 149, distance: 15.4
click at [844, 155] on div "Mapping Delete Move to inbox Change to other View individual files File name Up…" at bounding box center [567, 217] width 1111 height 135
click at [858, 150] on div "Mapping Delete Move to inbox Change to other View individual files File name Up…" at bounding box center [567, 217] width 1111 height 135
drag, startPoint x: 854, startPoint y: 158, endPoint x: 867, endPoint y: 152, distance: 13.9
click at [855, 157] on div "Mapping Delete Move to inbox Change to other View individual files" at bounding box center [567, 167] width 1111 height 22
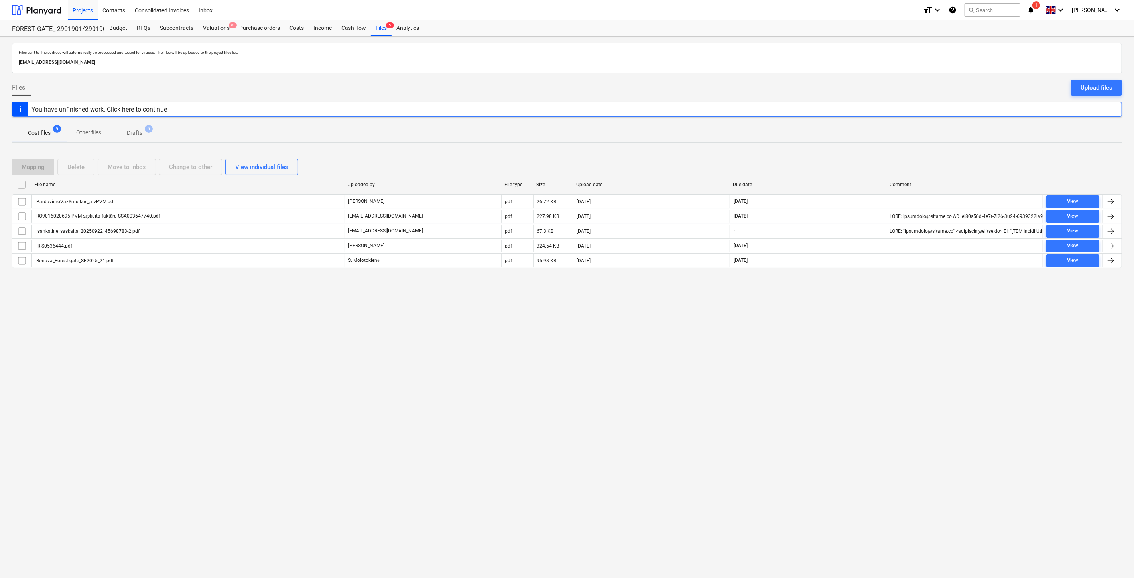
drag, startPoint x: 867, startPoint y: 152, endPoint x: 463, endPoint y: 166, distance: 403.9
click at [861, 152] on div "Mapping Delete Move to inbox Change to other View individual files File name Up…" at bounding box center [567, 217] width 1111 height 135
click at [848, 153] on div "Mapping Delete Move to inbox Change to other View individual files File name Up…" at bounding box center [567, 217] width 1111 height 135
click at [856, 149] on div "Files sent to this address will automatically be processed and tested for virus…" at bounding box center [567, 308] width 1134 height 542
click at [996, 6] on button "search Search" at bounding box center [993, 10] width 56 height 14
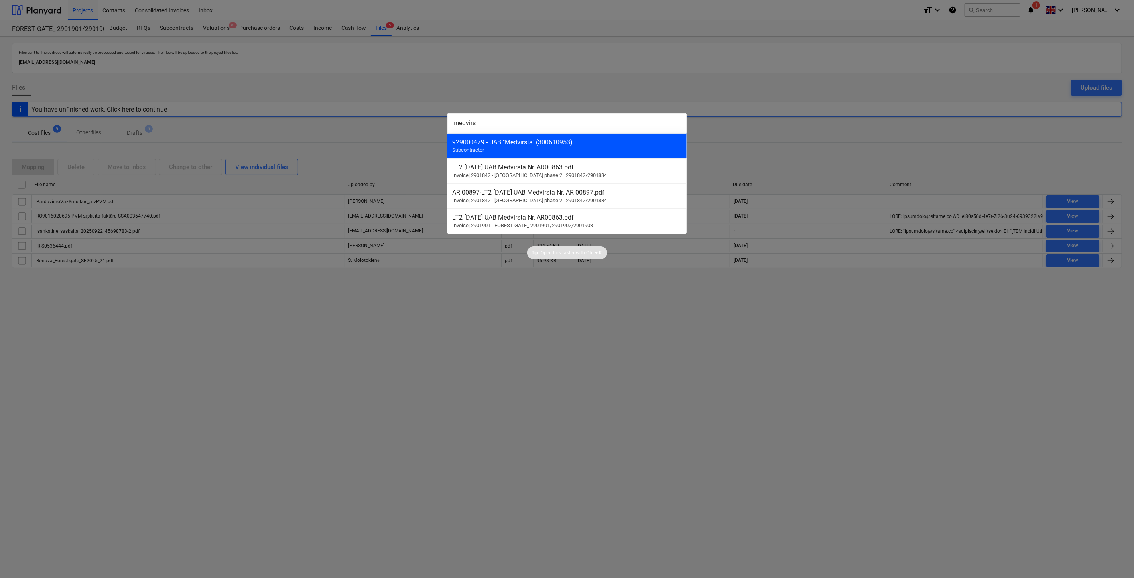
type input "medvirs"
click at [631, 144] on div "929000479 - UAB "Medvirsta" (300610953)" at bounding box center [567, 142] width 230 height 8
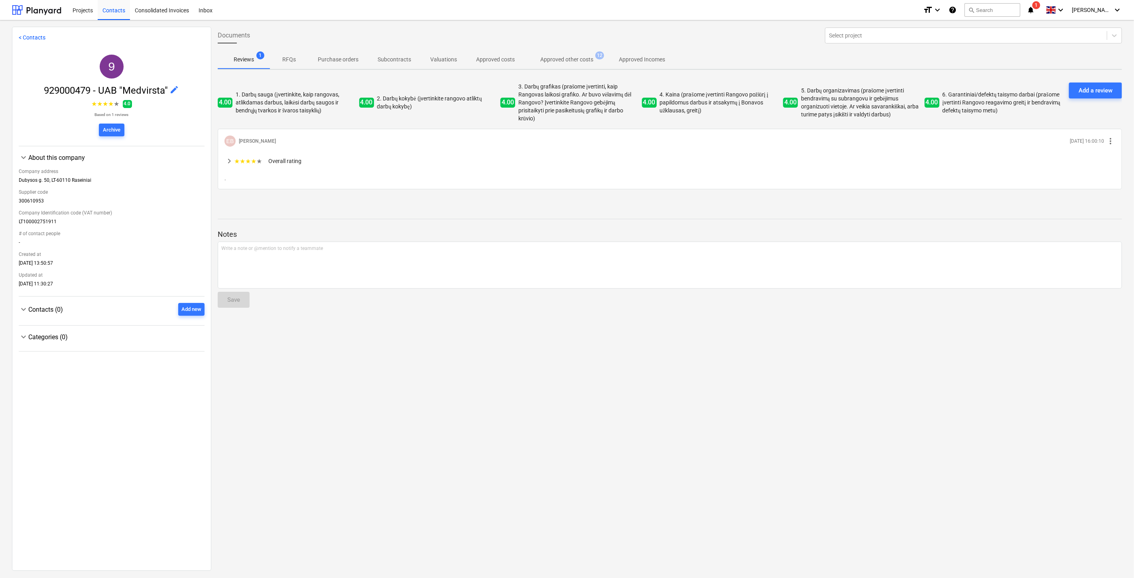
click at [591, 64] on span "Approved other costs 12" at bounding box center [567, 59] width 85 height 14
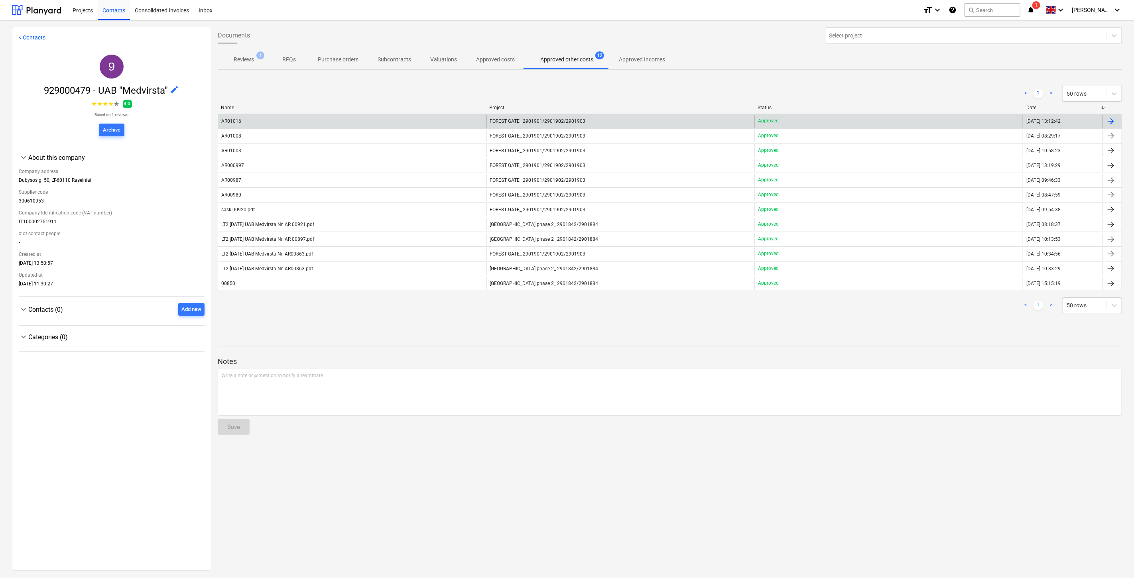
click at [325, 122] on div "AR01016" at bounding box center [352, 121] width 268 height 13
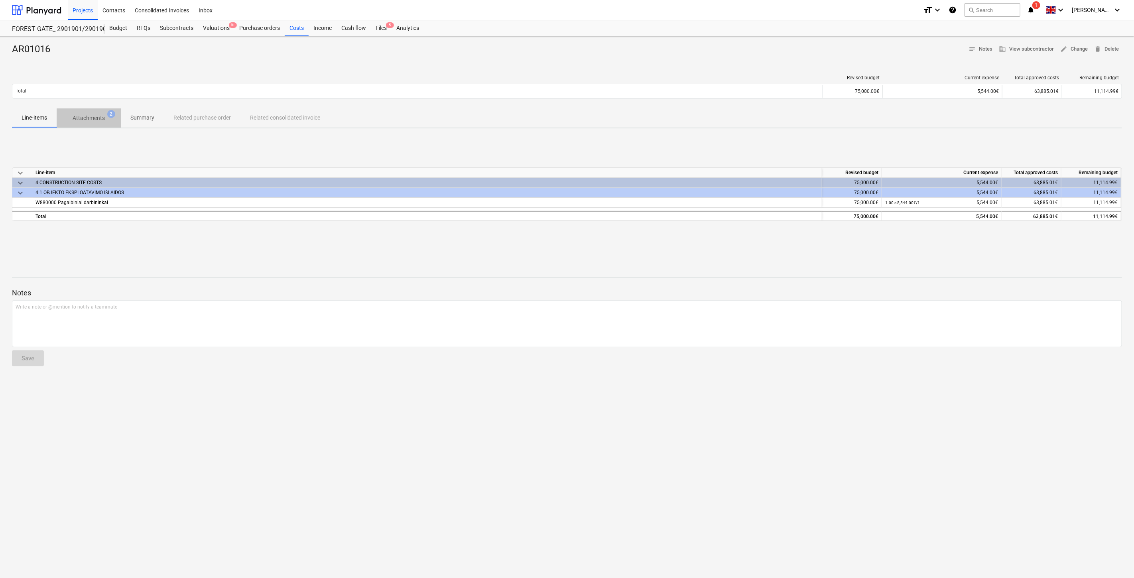
click at [103, 115] on p "Attachments" at bounding box center [89, 118] width 32 height 8
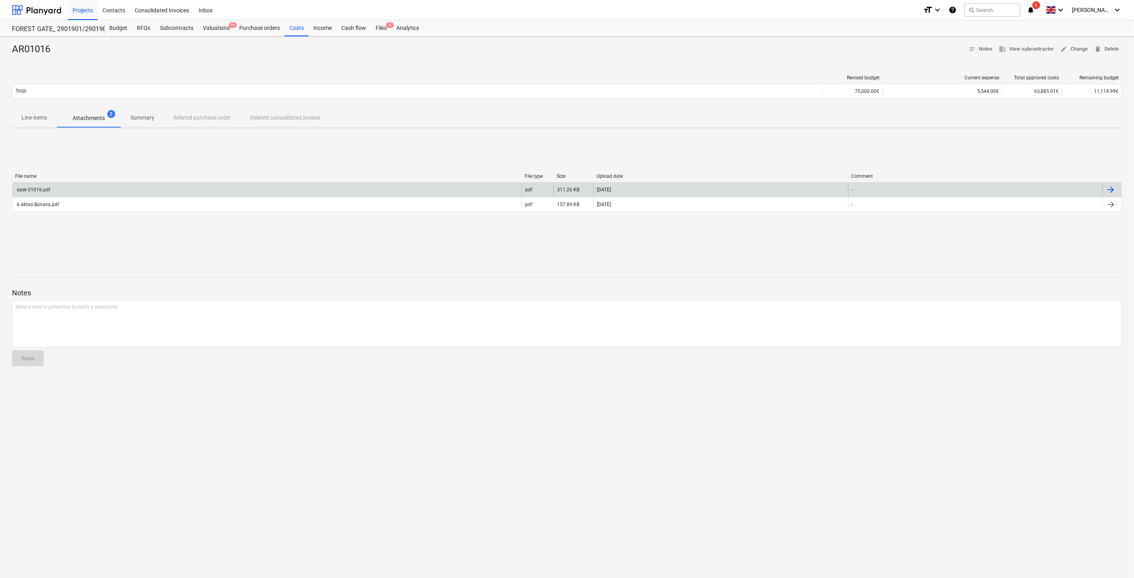
click at [115, 193] on div "sask 01016.pdf" at bounding box center [266, 189] width 509 height 13
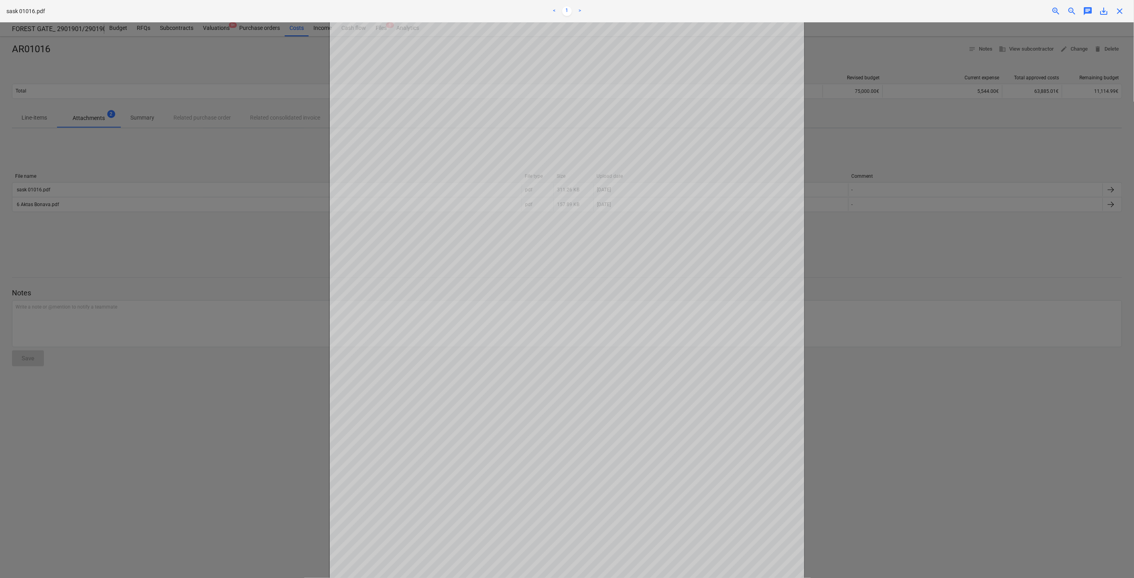
click at [216, 239] on div at bounding box center [567, 300] width 1134 height 556
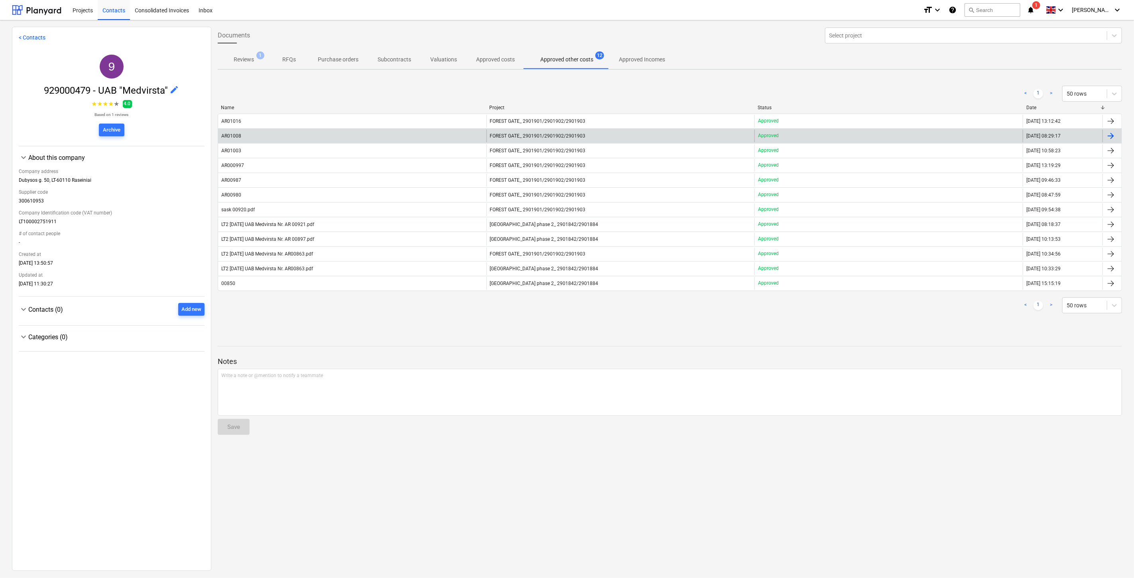
click at [322, 136] on div "AR01008" at bounding box center [352, 136] width 268 height 13
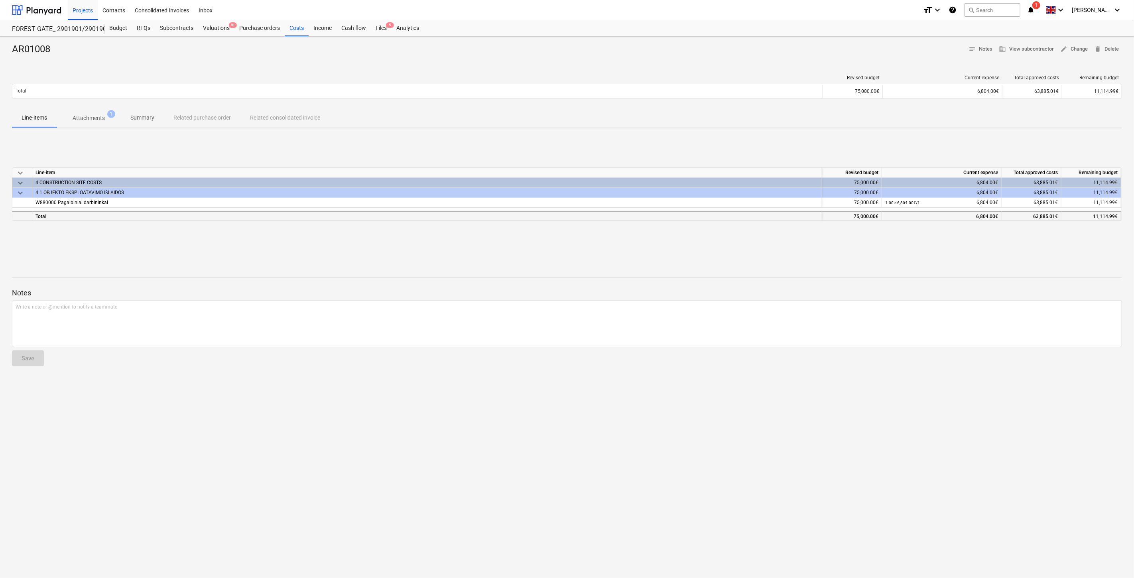
drag, startPoint x: 725, startPoint y: 233, endPoint x: 758, endPoint y: 220, distance: 35.5
click at [731, 230] on div "keyboard_arrow_down Line-item Revised budget Current expense Total approved cos…" at bounding box center [567, 195] width 1111 height 120
click at [758, 220] on div "Total" at bounding box center [427, 216] width 790 height 10
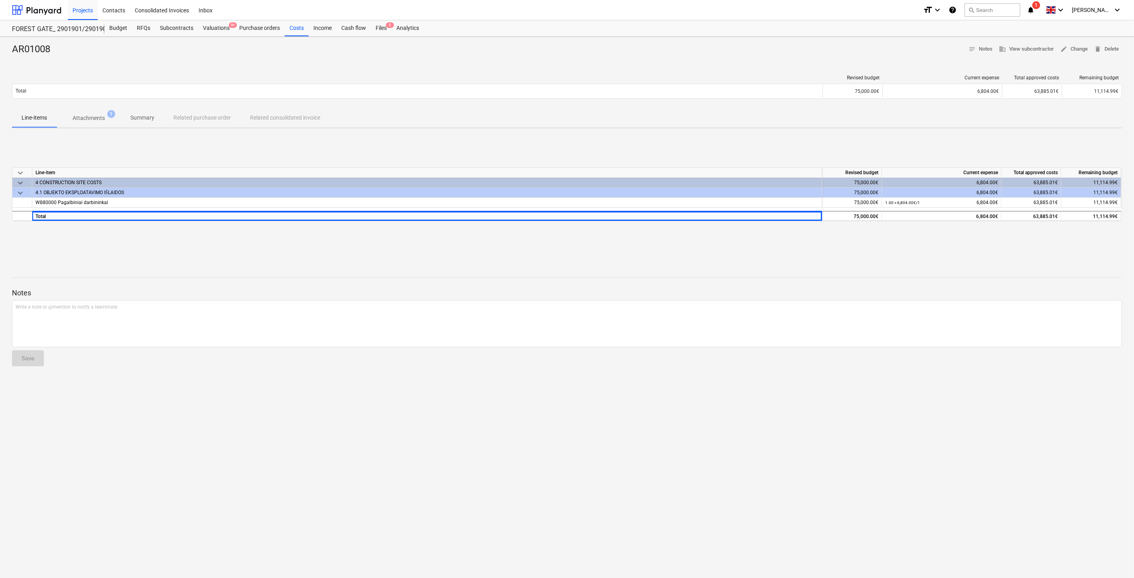
click at [669, 234] on div "keyboard_arrow_down Line-item Revised budget Current expense Total approved cos…" at bounding box center [567, 195] width 1111 height 120
drag, startPoint x: 690, startPoint y: 230, endPoint x: 324, endPoint y: 262, distance: 367.2
click at [686, 230] on div "keyboard_arrow_down Line-item Revised budget Current expense Total approved cos…" at bounding box center [567, 195] width 1111 height 120
click at [732, 240] on div "keyboard_arrow_down Line-item Revised budget Current expense Total approved cos…" at bounding box center [567, 195] width 1111 height 120
click at [745, 237] on div "keyboard_arrow_down Line-item Revised budget Current expense Total approved cos…" at bounding box center [567, 195] width 1111 height 120
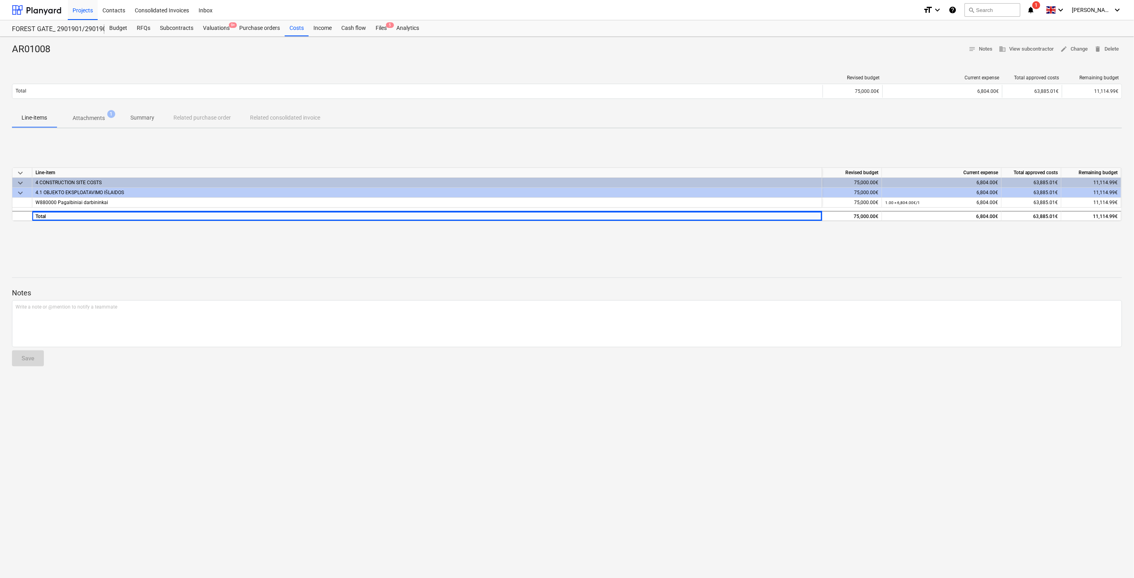
drag, startPoint x: 753, startPoint y: 235, endPoint x: 773, endPoint y: 229, distance: 20.8
click at [755, 234] on div "keyboard_arrow_down Line-item Revised budget Current expense Total approved cos…" at bounding box center [567, 195] width 1111 height 120
click at [773, 229] on div "keyboard_arrow_down Line-item Revised budget Current expense Total approved cos…" at bounding box center [567, 195] width 1111 height 120
click at [377, 33] on div "Files 5" at bounding box center [381, 28] width 21 height 16
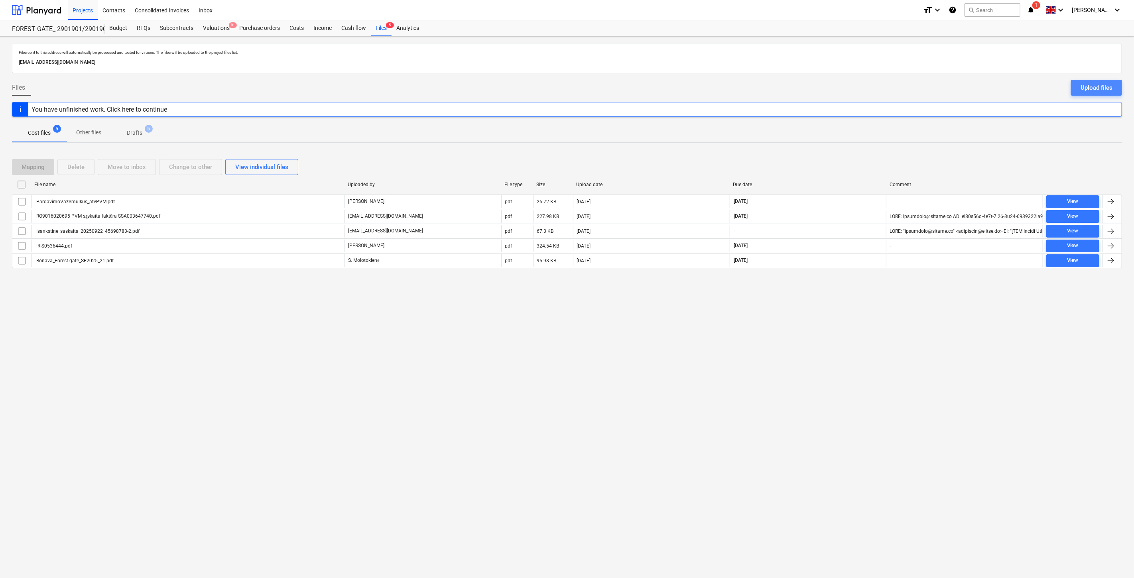
click at [1093, 91] on div "Upload files" at bounding box center [1097, 88] width 32 height 10
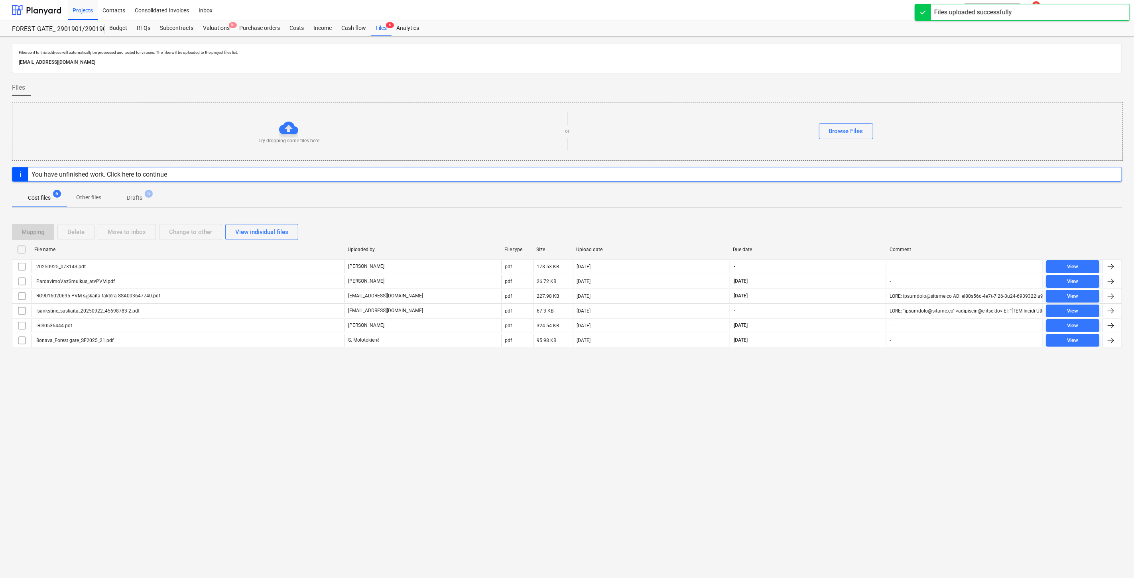
drag, startPoint x: 675, startPoint y: 460, endPoint x: 659, endPoint y: 435, distance: 29.8
click at [668, 448] on div "Files sent to this address will automatically be processed and tested for virus…" at bounding box center [567, 308] width 1134 height 542
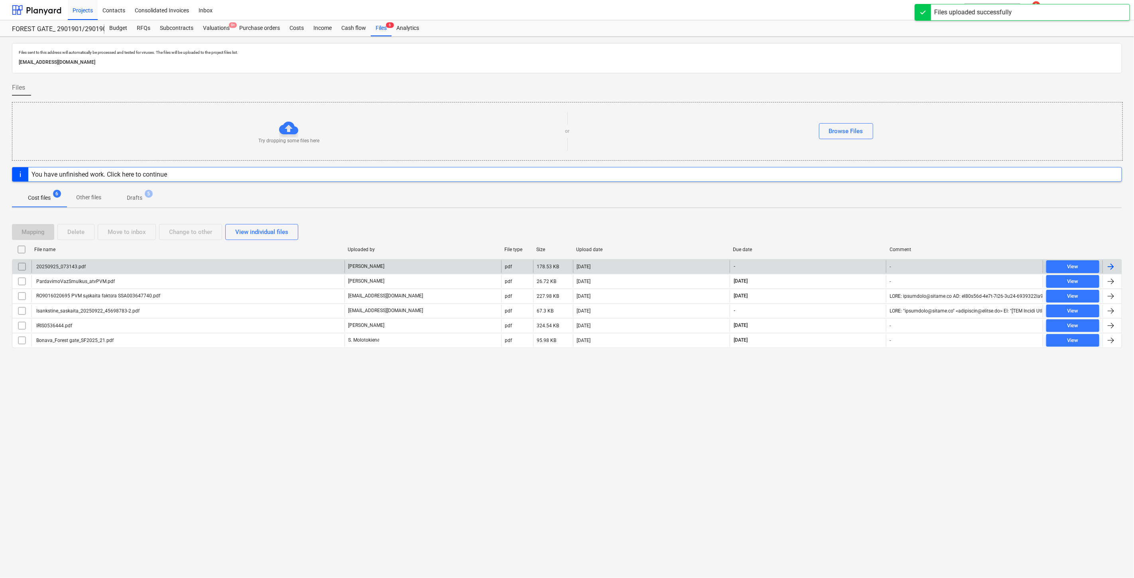
click at [272, 267] on div "20250925_073143.pdf" at bounding box center [188, 266] width 313 height 13
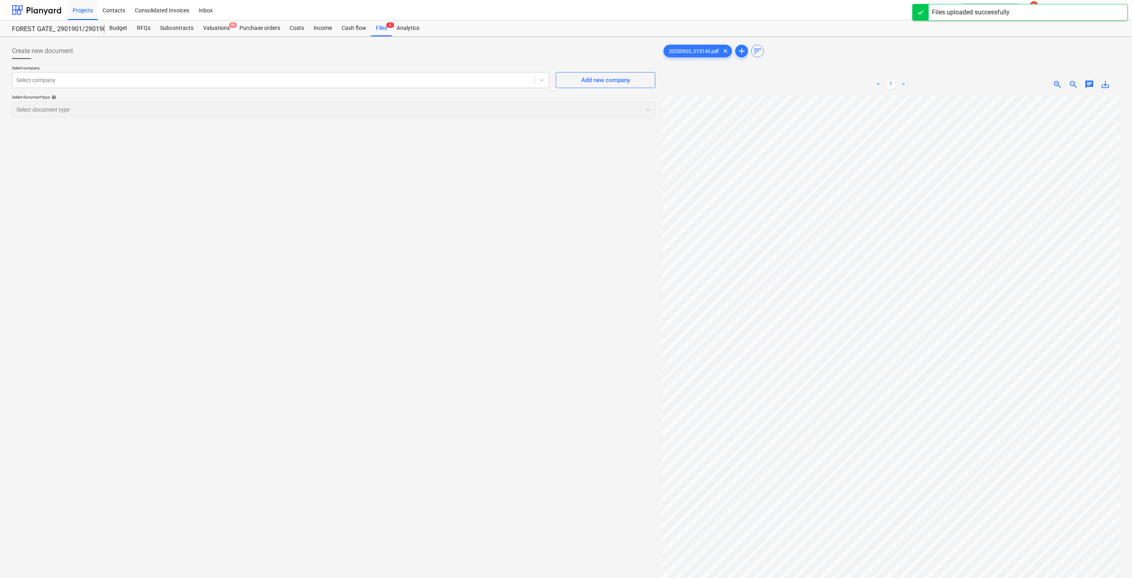
click at [361, 89] on div "Select company Select company Add new company Select document type help Select …" at bounding box center [333, 94] width 643 height 59
click at [364, 84] on div at bounding box center [273, 80] width 514 height 8
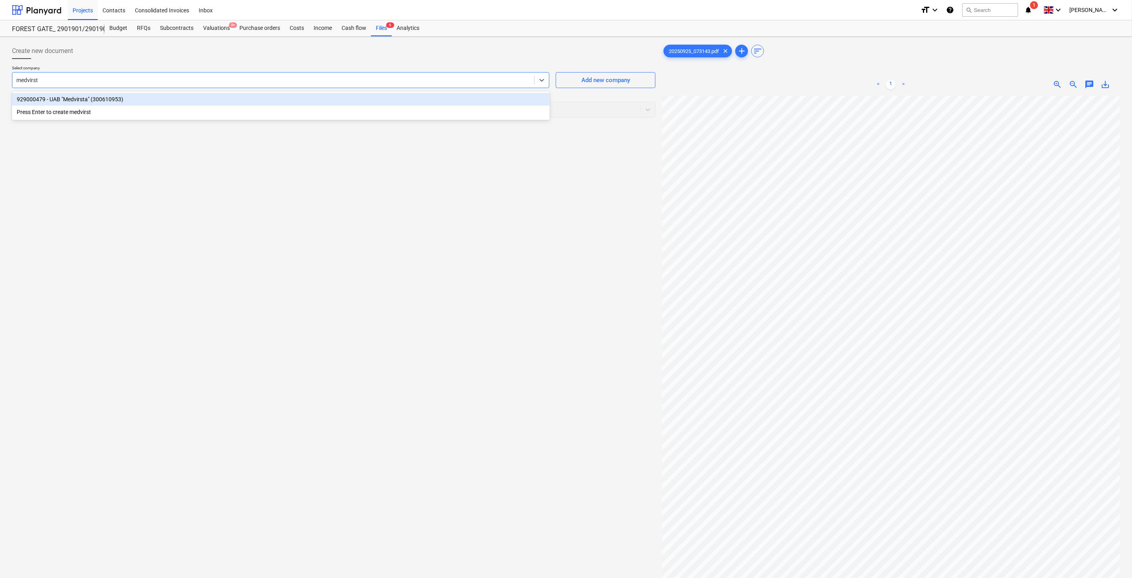
type input "medvirsta"
click at [353, 102] on div "929000479 - UAB "Medvirsta" (300610953)" at bounding box center [281, 99] width 538 height 13
drag, startPoint x: 346, startPoint y: 113, endPoint x: 338, endPoint y: 120, distance: 9.9
click at [346, 114] on div "Select document type" at bounding box center [326, 109] width 628 height 11
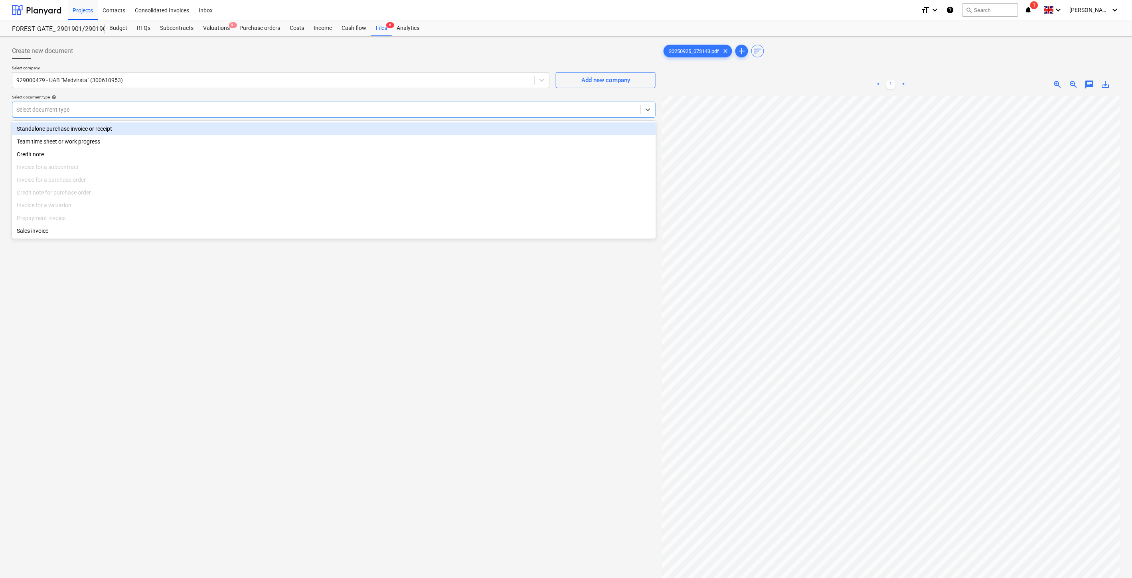
click at [178, 126] on div "Standalone purchase invoice or receipt" at bounding box center [334, 128] width 644 height 13
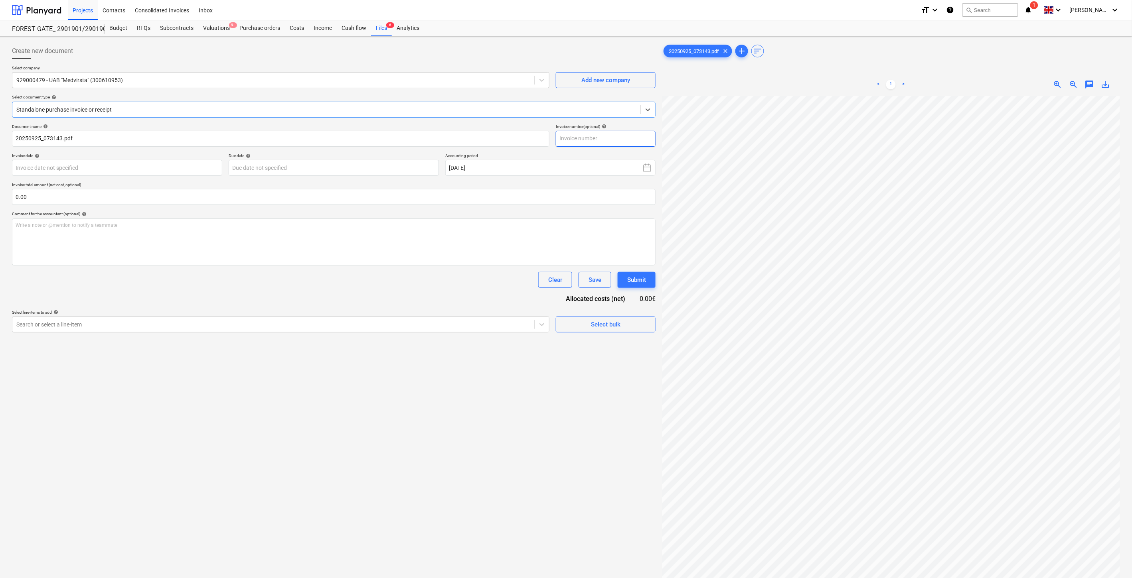
click at [592, 137] on input "text" at bounding box center [606, 139] width 100 height 16
click at [384, 31] on div "Files 6" at bounding box center [381, 28] width 21 height 16
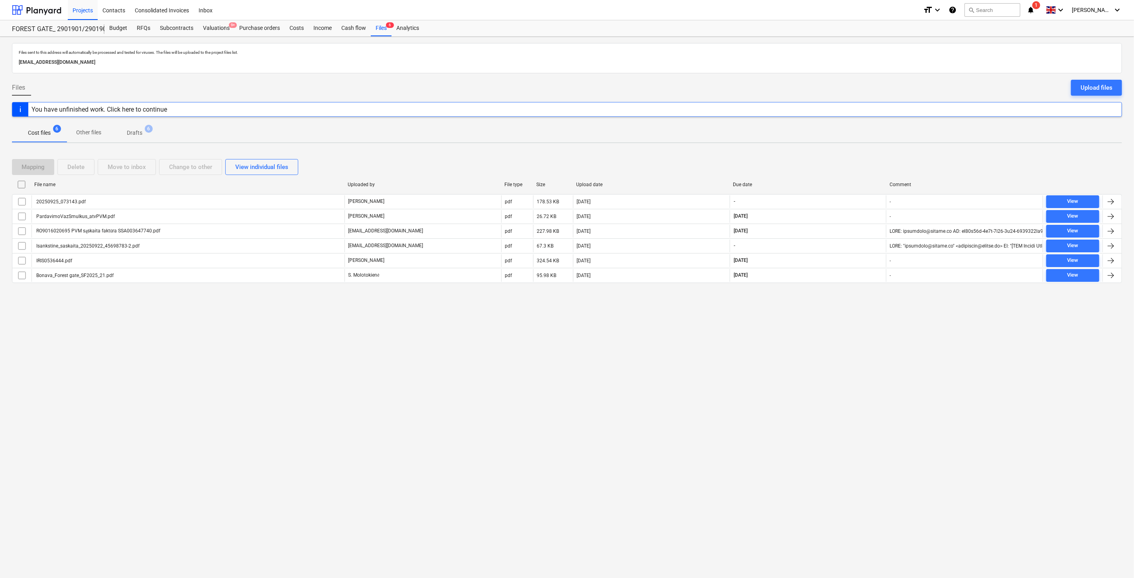
click at [861, 347] on div "Files sent to this address will automatically be processed and tested for virus…" at bounding box center [567, 308] width 1134 height 542
click at [864, 341] on div "Files sent to this address will automatically be processed and tested for virus…" at bounding box center [567, 308] width 1134 height 542
click at [872, 356] on div "Files sent to this address will automatically be processed and tested for virus…" at bounding box center [567, 308] width 1134 height 542
click at [879, 346] on div "Files sent to this address will automatically be processed and tested for virus…" at bounding box center [567, 308] width 1134 height 542
drag, startPoint x: 729, startPoint y: 435, endPoint x: 771, endPoint y: 386, distance: 64.2
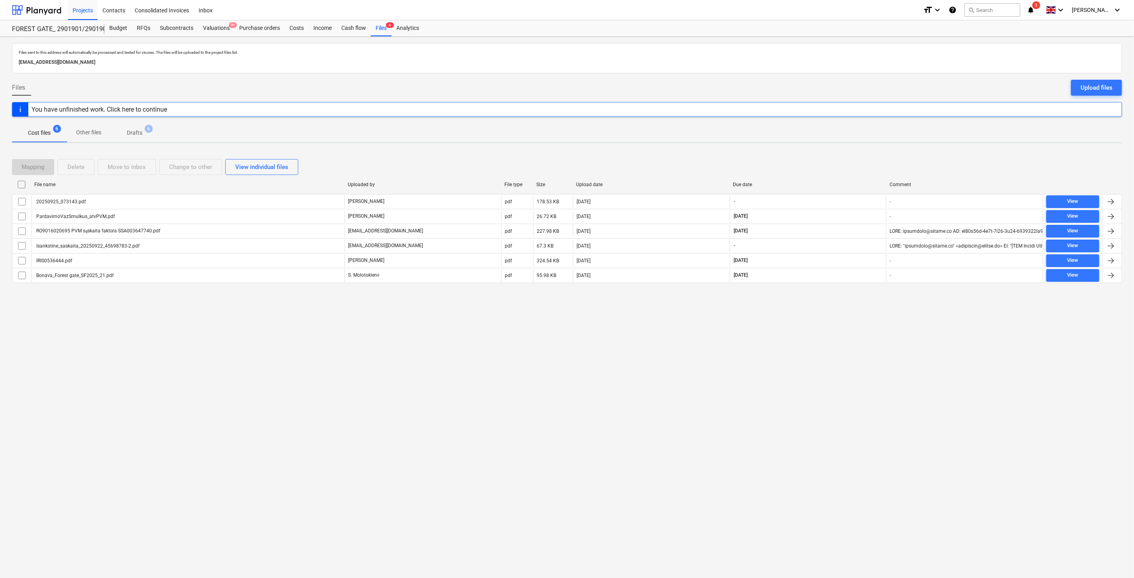
click at [736, 425] on div "Files sent to this address will automatically be processed and tested for virus…" at bounding box center [567, 308] width 1134 height 542
click at [1100, 89] on div "Upload files" at bounding box center [1097, 88] width 32 height 10
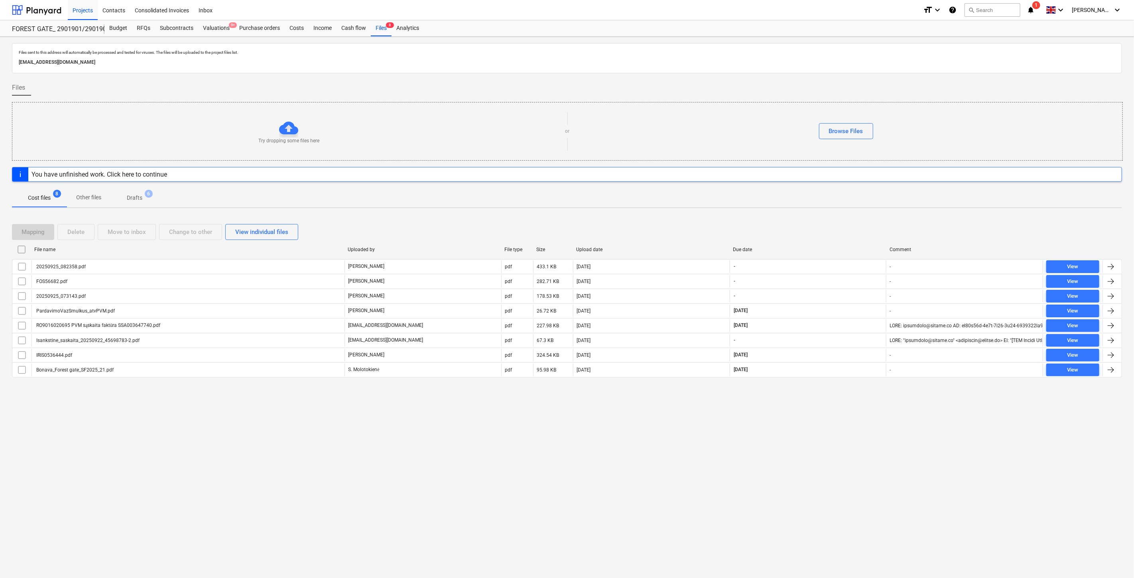
click at [514, 447] on div "Files sent to this address will automatically be processed and tested for virus…" at bounding box center [567, 308] width 1134 height 542
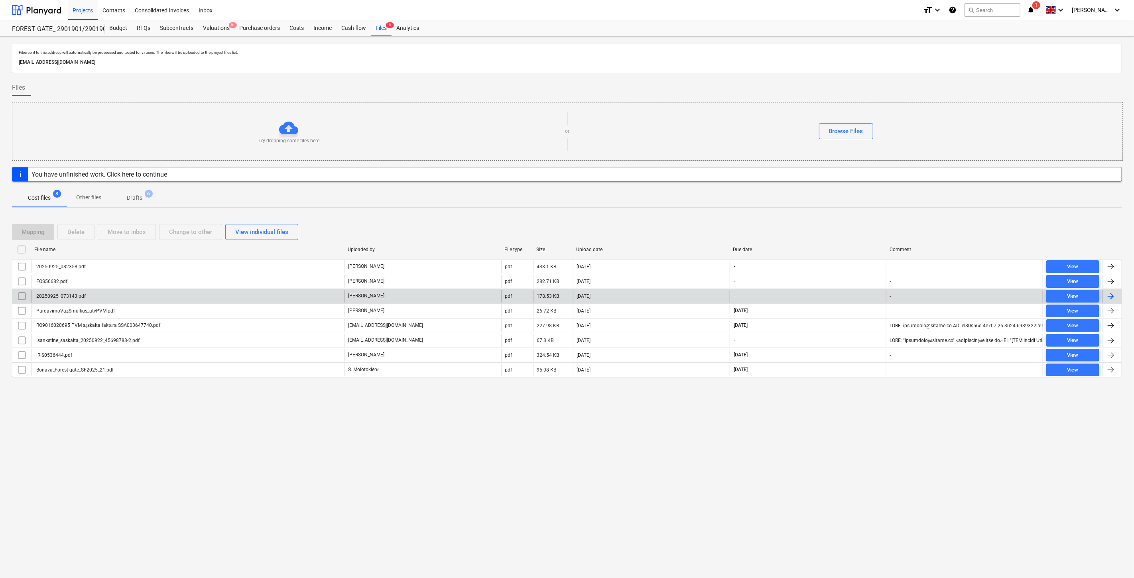
click at [243, 296] on div "20250925_073143.pdf" at bounding box center [188, 296] width 313 height 13
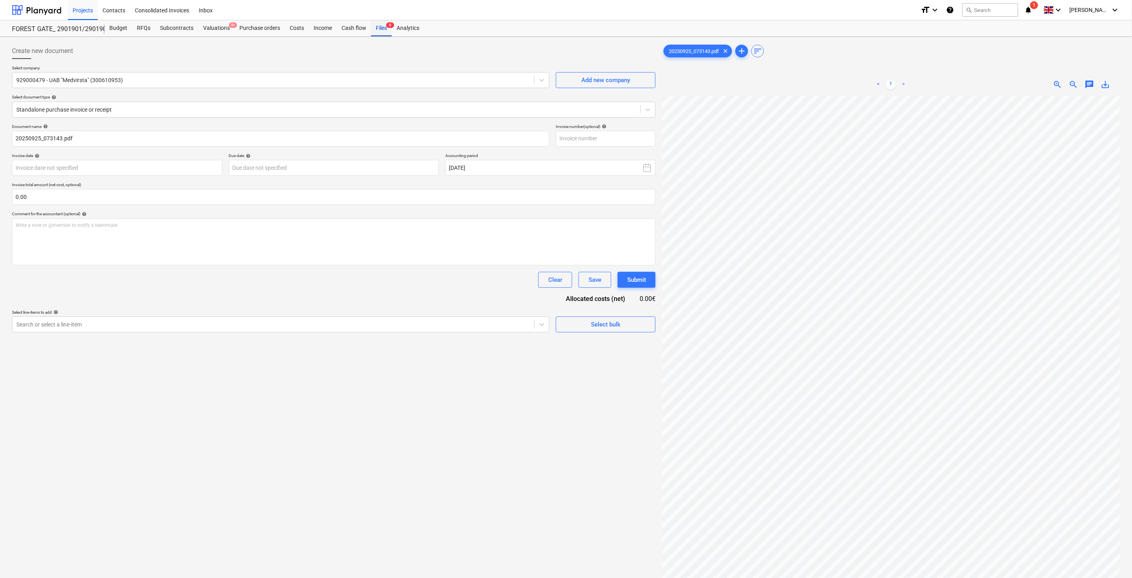
click at [377, 26] on div "Files 8" at bounding box center [381, 28] width 21 height 16
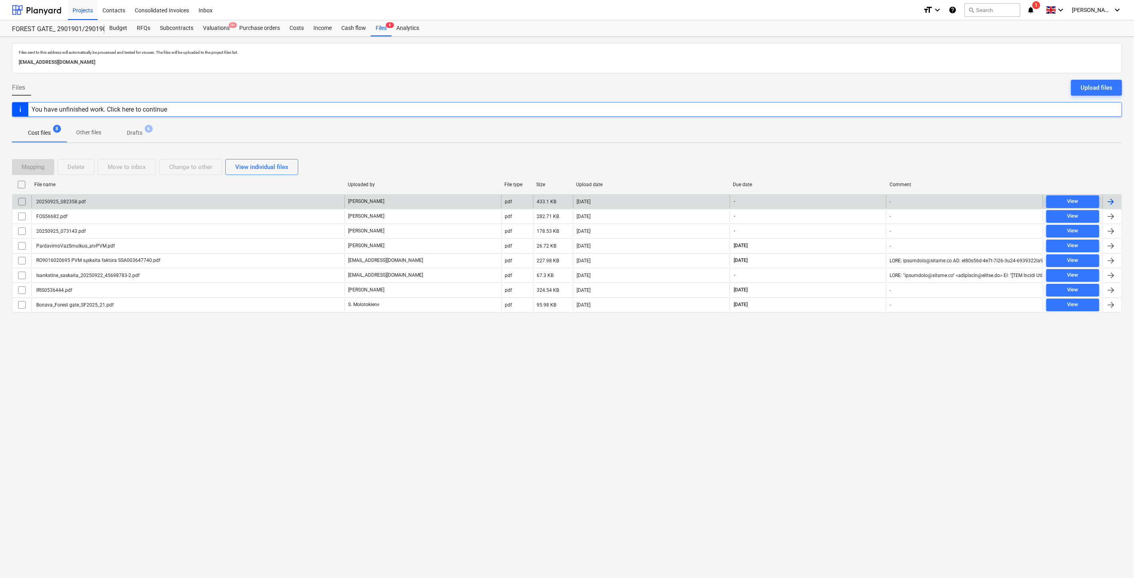
click at [130, 197] on div "20250925_082358.pdf" at bounding box center [188, 201] width 313 height 13
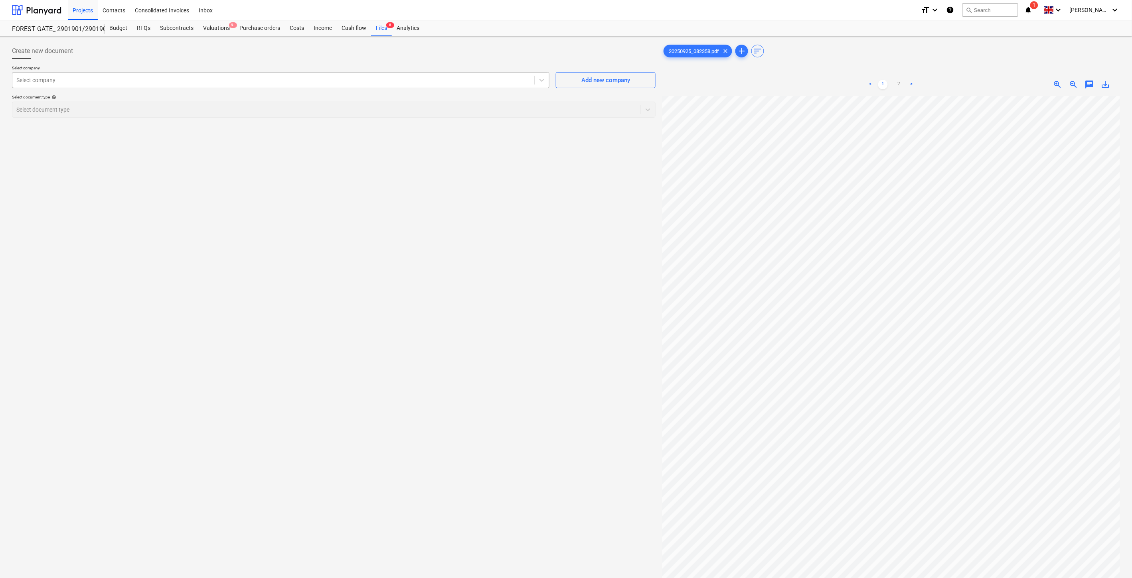
click at [465, 81] on div at bounding box center [273, 80] width 514 height 8
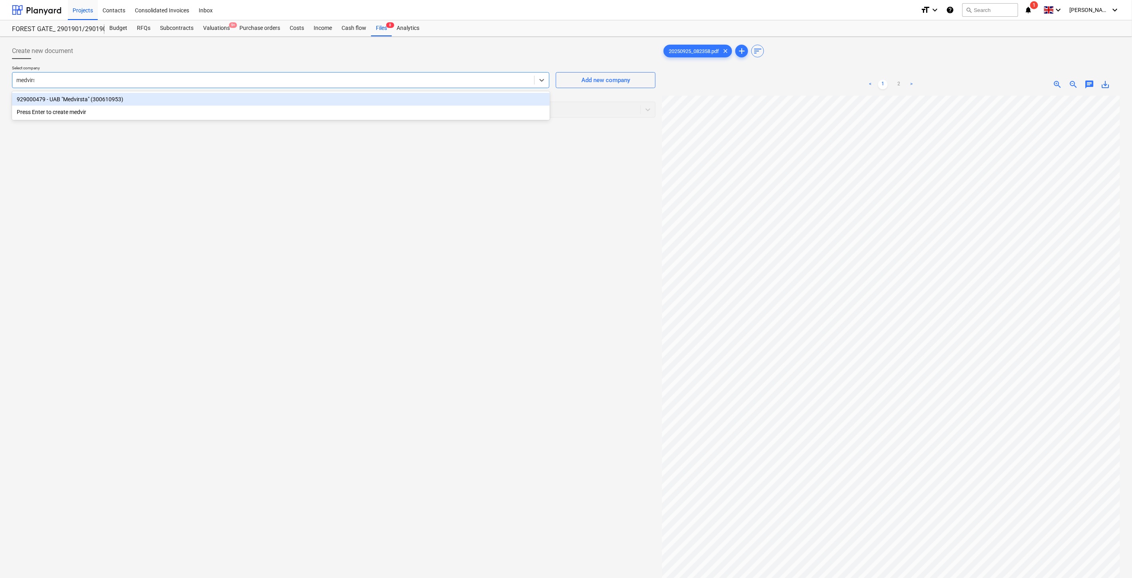
type input "medvirsta"
click at [426, 97] on div "929000479 - UAB "Medvirsta" (300610953)" at bounding box center [281, 99] width 538 height 13
click at [416, 109] on div at bounding box center [326, 110] width 620 height 8
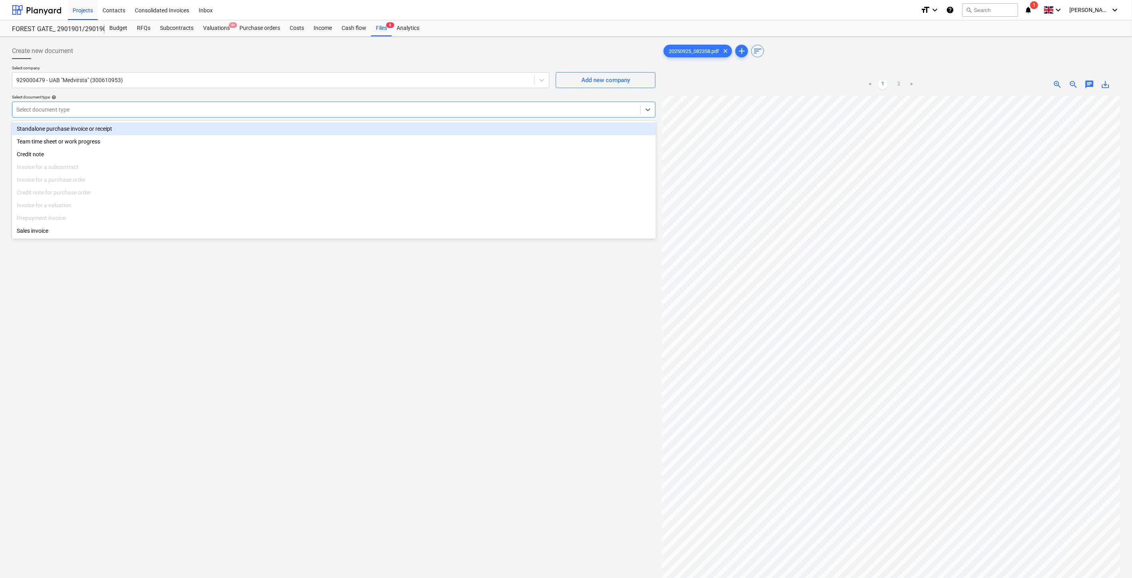
click at [137, 130] on div "Standalone purchase invoice or receipt" at bounding box center [334, 128] width 644 height 13
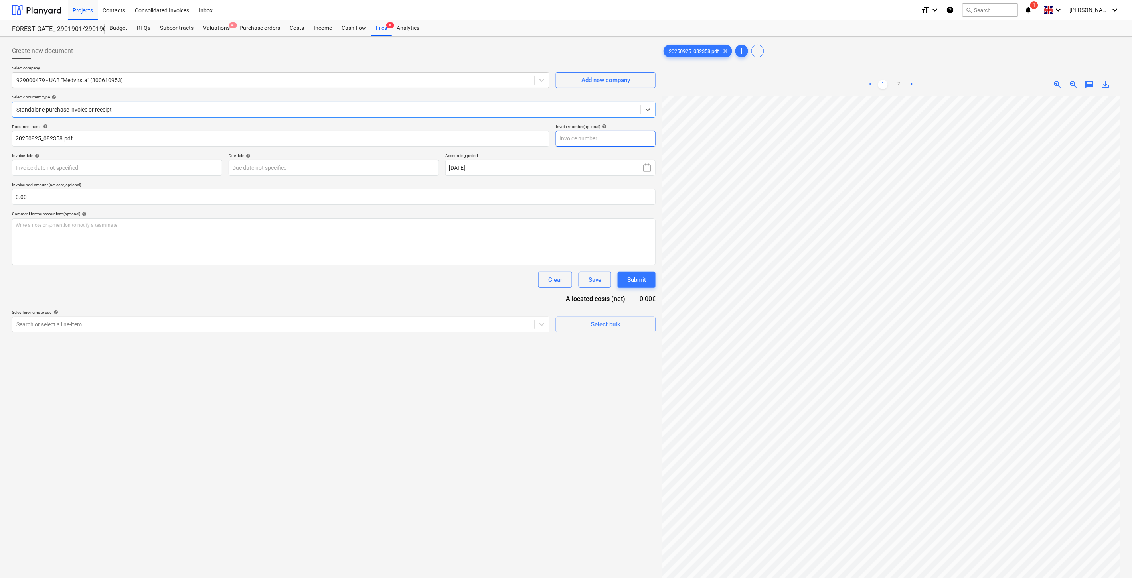
click at [614, 140] on input "text" at bounding box center [606, 139] width 100 height 16
type input "AR01020"
click at [199, 164] on body "Projects Contacts Consolidated Invoices Inbox format_size keyboard_arrow_down h…" at bounding box center [566, 289] width 1132 height 578
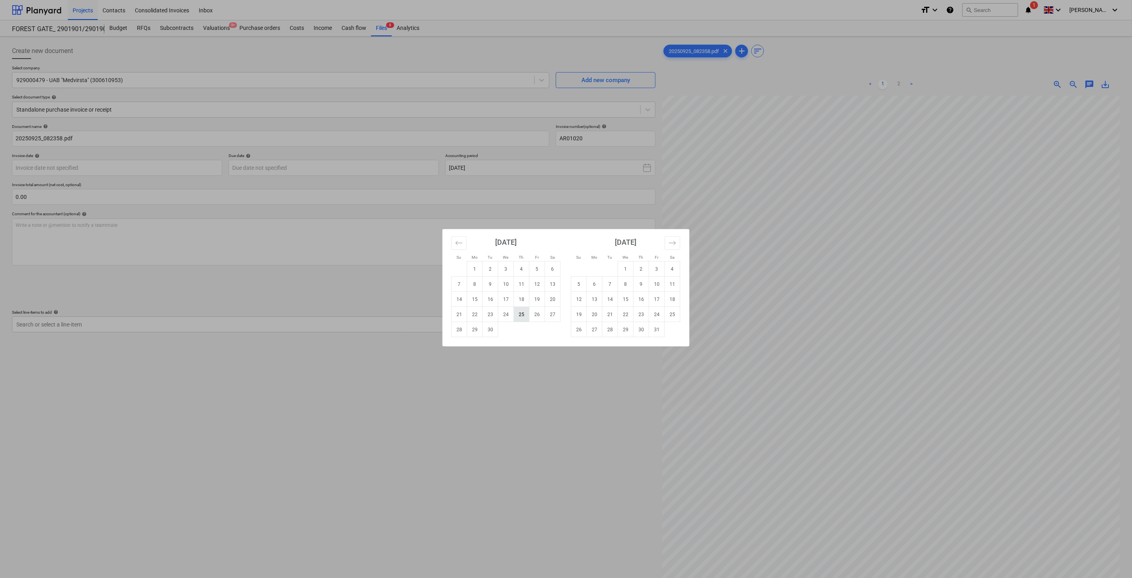
click at [521, 317] on td "25" at bounding box center [522, 314] width 16 height 15
type input "[DATE]"
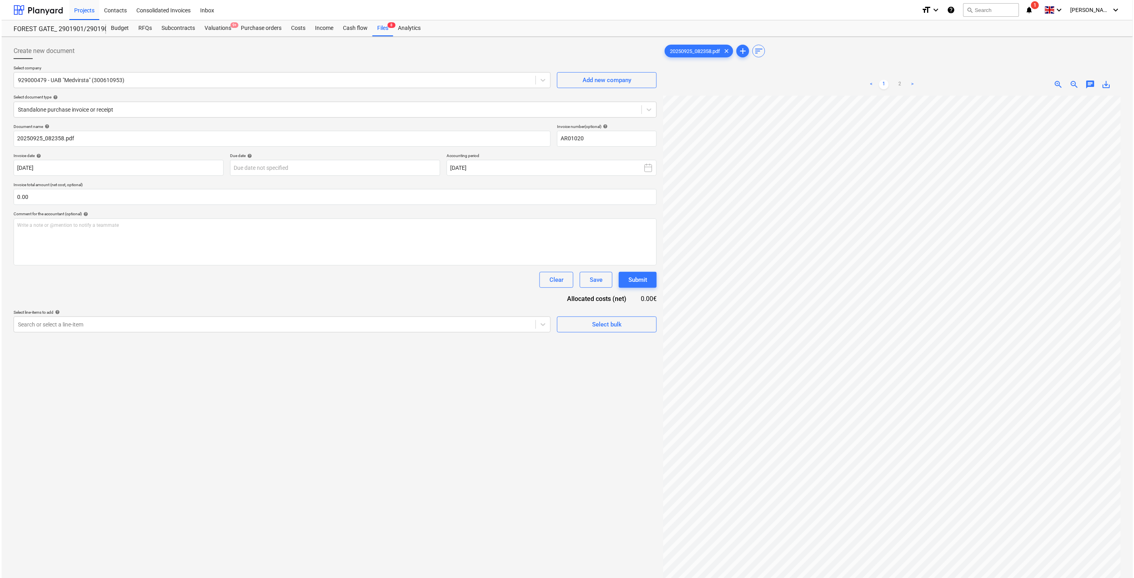
scroll to position [0, 21]
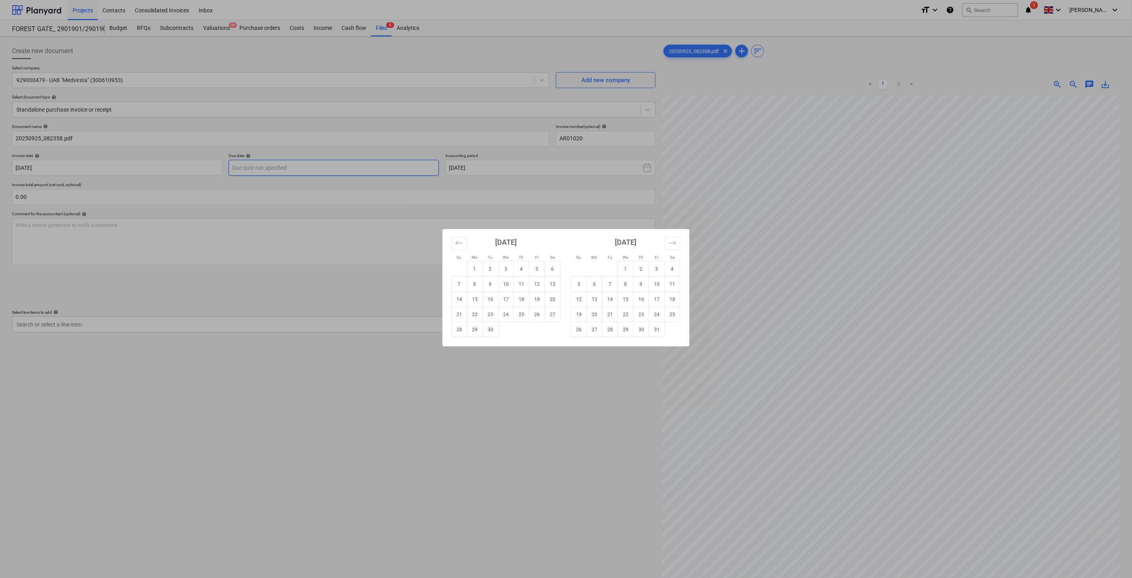
click at [362, 167] on body "Projects Contacts Consolidated Invoices Inbox format_size keyboard_arrow_down h…" at bounding box center [566, 289] width 1132 height 578
click at [669, 314] on td "25" at bounding box center [673, 314] width 16 height 15
type input "[DATE]"
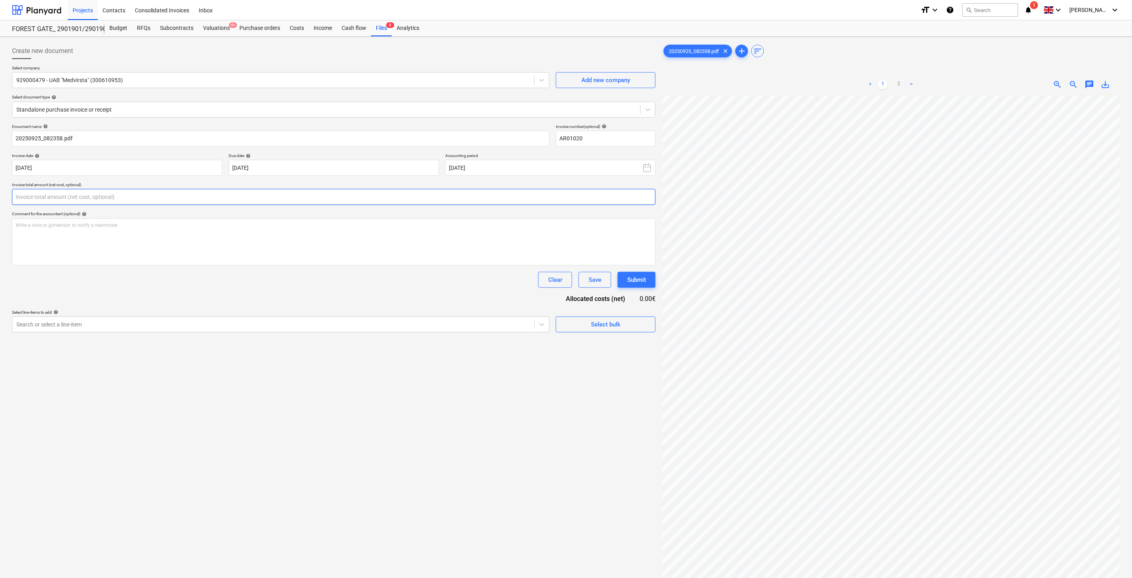
click at [187, 195] on input "text" at bounding box center [333, 197] width 643 height 16
type input "7,532.00"
click at [900, 86] on link "2" at bounding box center [899, 85] width 10 height 10
click at [882, 83] on link "1" at bounding box center [883, 85] width 10 height 10
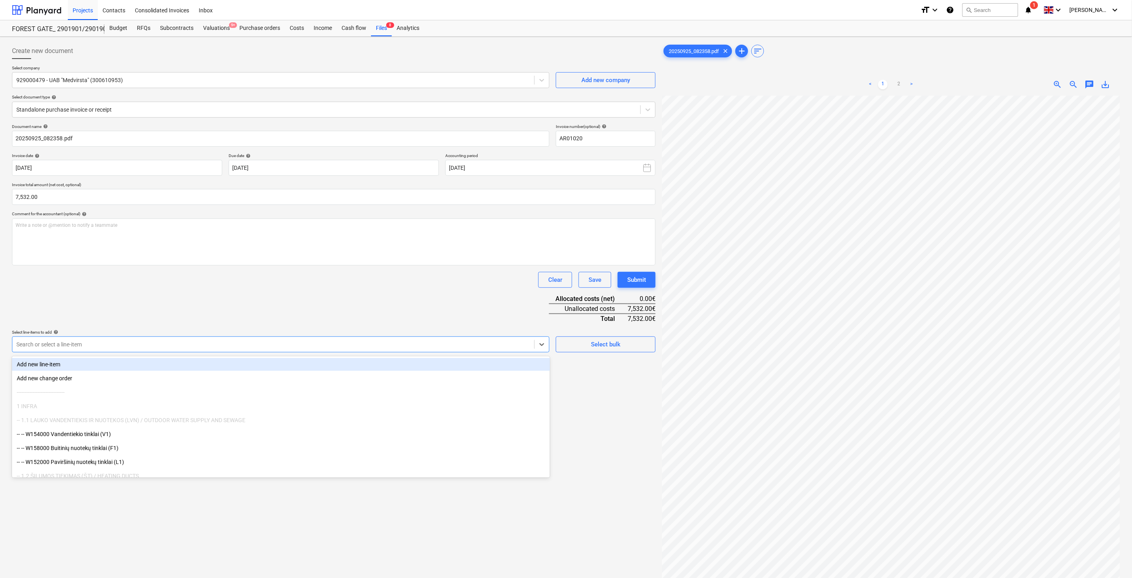
click at [294, 345] on div at bounding box center [273, 345] width 514 height 8
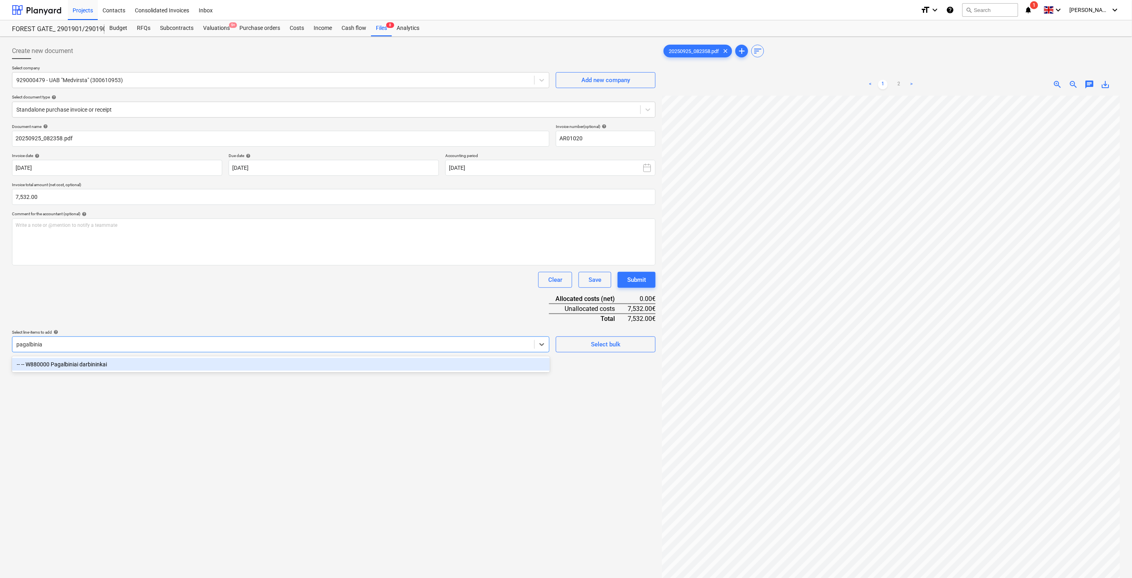
type input "pagalbiniai"
click at [284, 363] on div "-- -- W880000 Pagalbiniai darbininkai" at bounding box center [281, 364] width 538 height 13
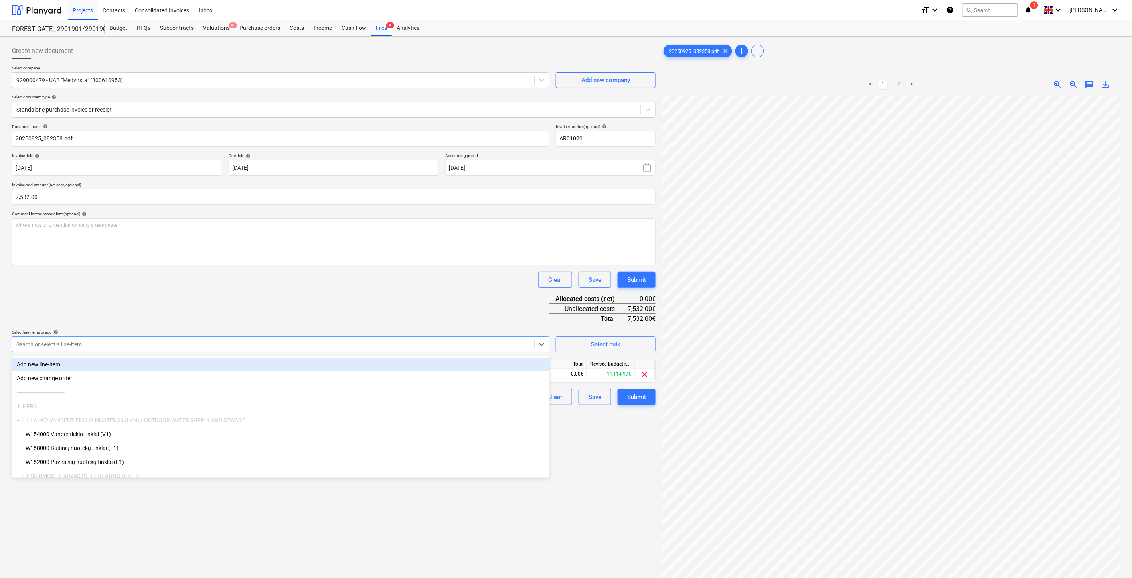
drag, startPoint x: 372, startPoint y: 289, endPoint x: 435, endPoint y: 304, distance: 64.3
click at [373, 289] on div "Document name help 20250925_082358.pdf Invoice number (optional) help AR01020 I…" at bounding box center [333, 264] width 643 height 281
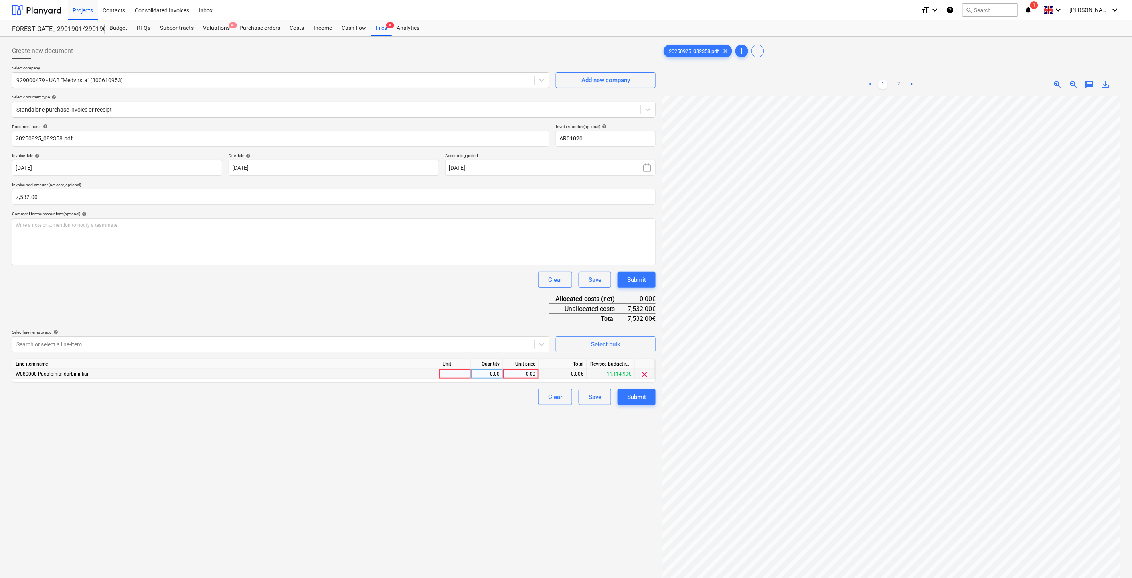
drag, startPoint x: 455, startPoint y: 374, endPoint x: 475, endPoint y: 374, distance: 20.7
click at [455, 374] on div at bounding box center [455, 374] width 32 height 10
click at [485, 374] on div "0.00" at bounding box center [486, 374] width 25 height 10
drag, startPoint x: 521, startPoint y: 374, endPoint x: 489, endPoint y: 303, distance: 77.7
click at [521, 371] on div "0.00" at bounding box center [520, 374] width 29 height 10
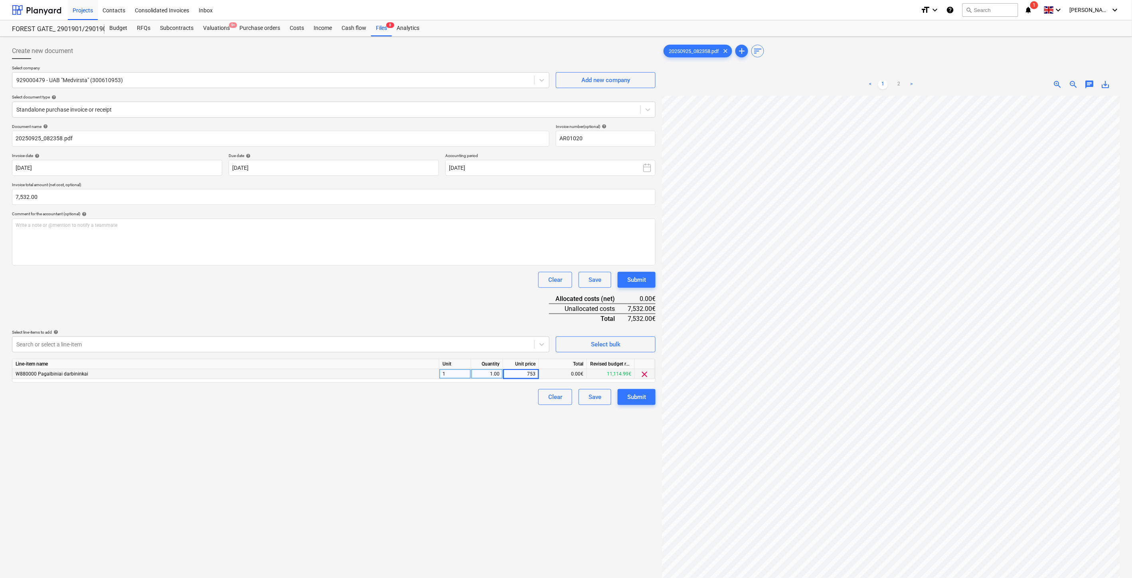
type input "7532"
click at [510, 277] on div "Clear Save Submit" at bounding box center [333, 280] width 643 height 16
click at [601, 398] on button "Save" at bounding box center [594, 397] width 33 height 16
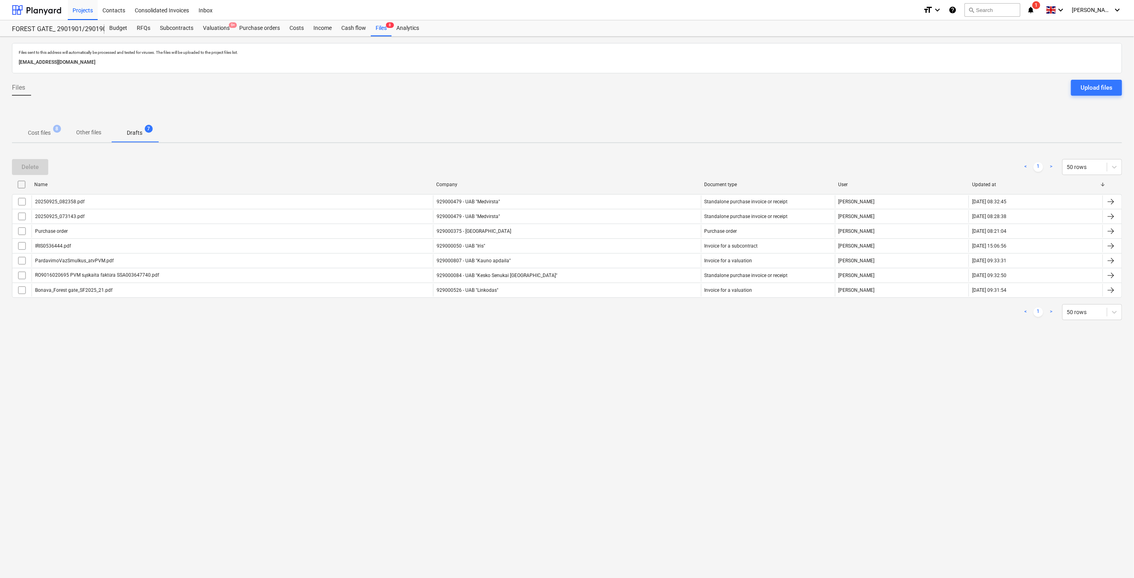
click at [633, 164] on div "Delete < 1 > 50 rows" at bounding box center [567, 167] width 1111 height 16
drag, startPoint x: 643, startPoint y: 161, endPoint x: 157, endPoint y: 158, distance: 486.3
click at [611, 164] on div "Delete < 1 > 50 rows" at bounding box center [567, 167] width 1111 height 16
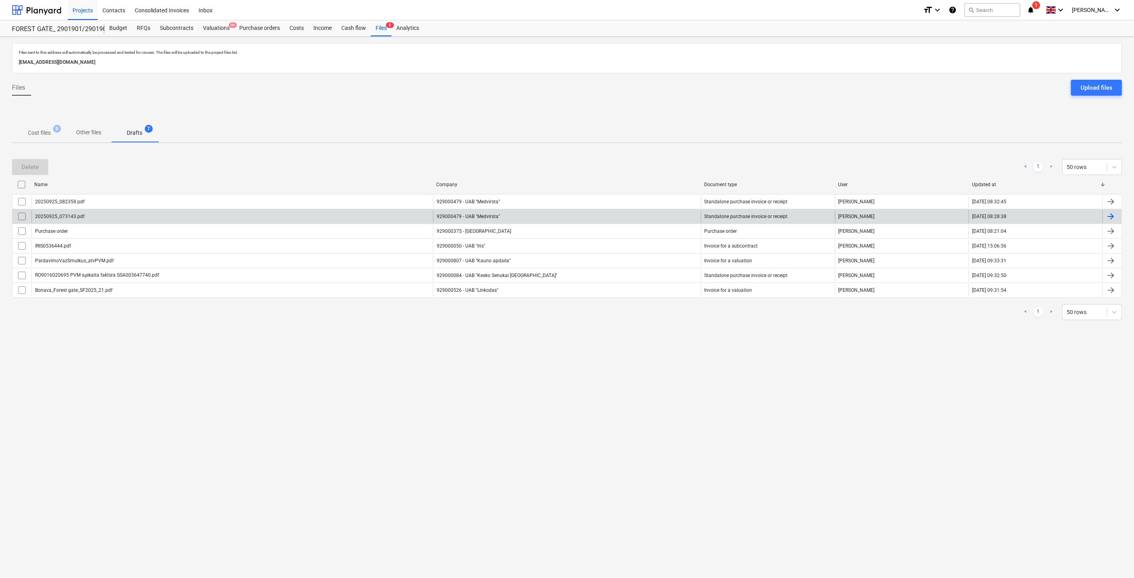
click at [19, 215] on input "checkbox" at bounding box center [22, 216] width 13 height 13
click at [37, 162] on div "Delete" at bounding box center [30, 167] width 17 height 10
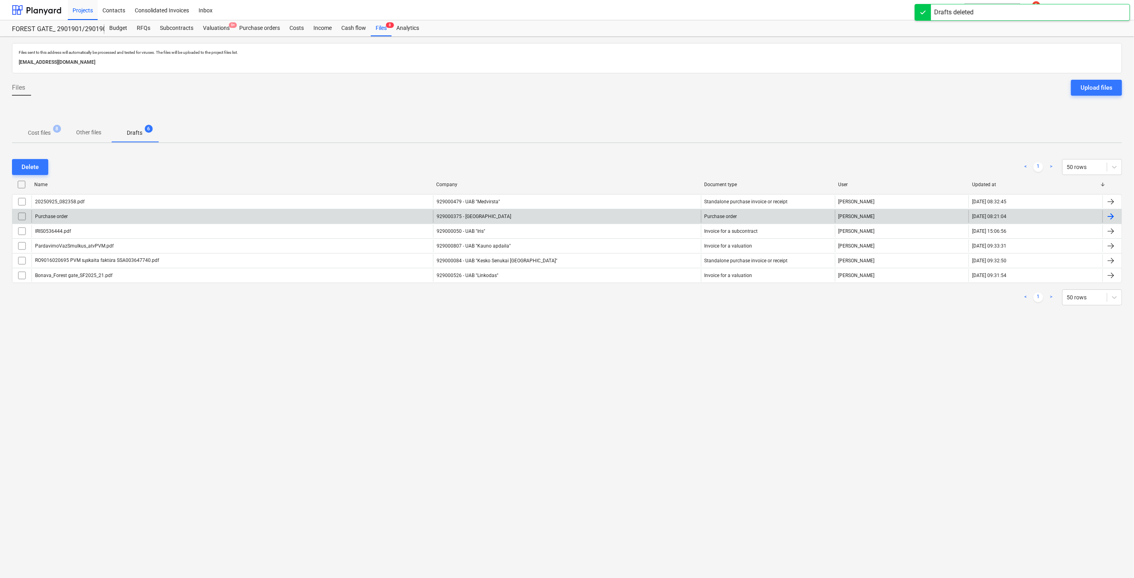
click at [50, 131] on p "Cost files" at bounding box center [39, 133] width 23 height 8
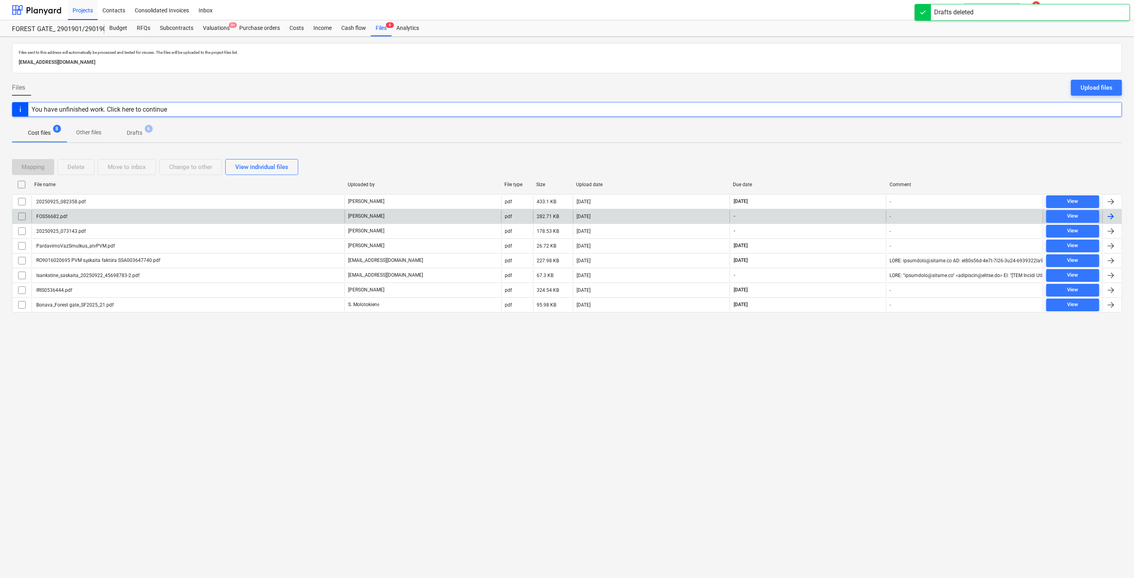
click at [673, 217] on div "[DATE]" at bounding box center [651, 216] width 157 height 13
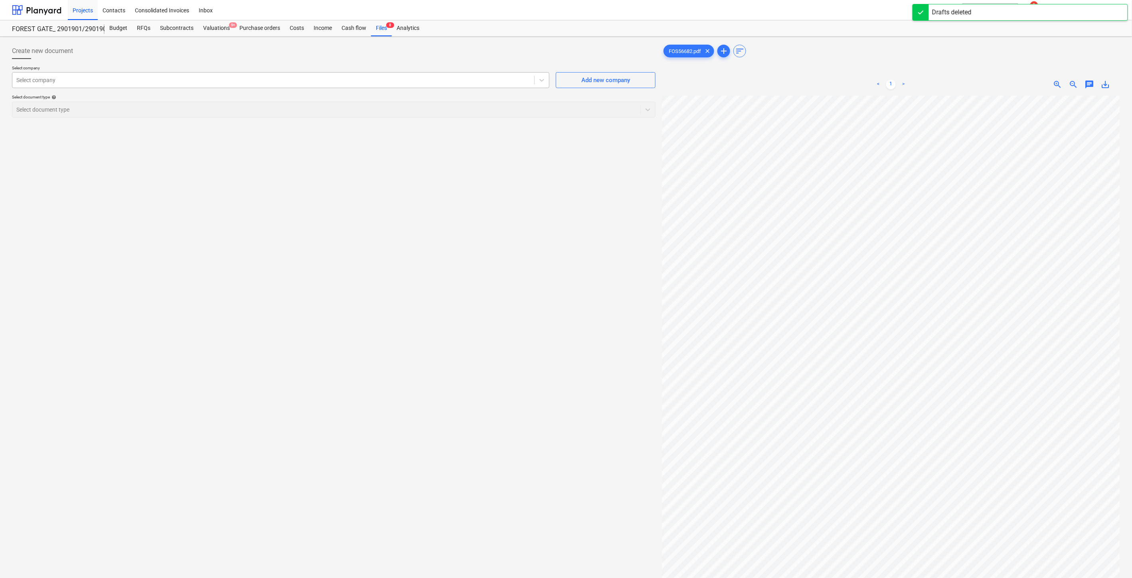
click at [404, 84] on div at bounding box center [273, 80] width 514 height 8
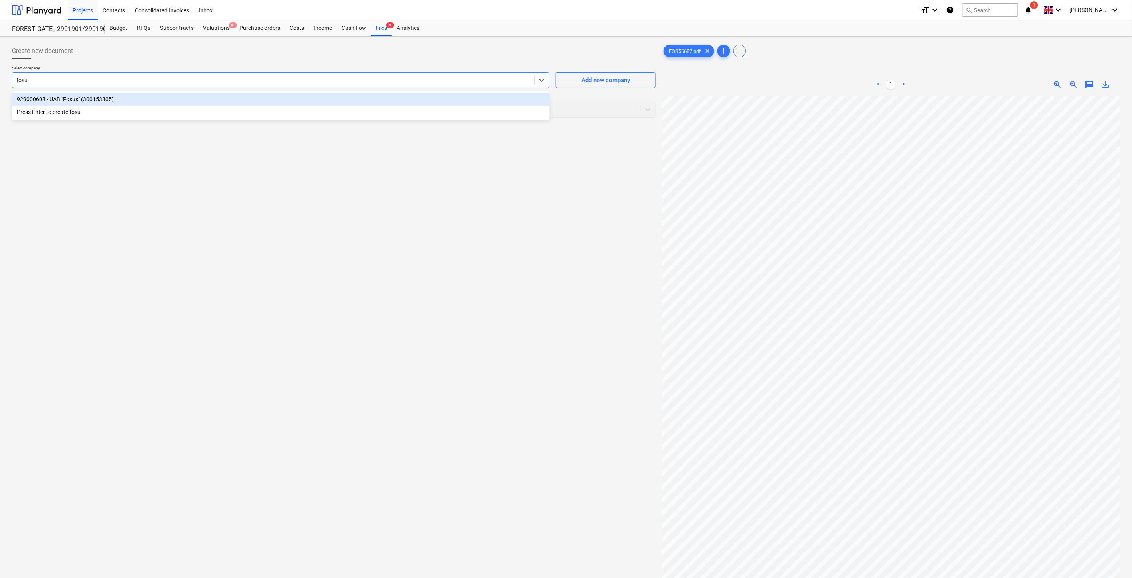
type input "fosus"
drag, startPoint x: 402, startPoint y: 99, endPoint x: 404, endPoint y: 111, distance: 12.1
click at [402, 100] on div "929000608 - UAB "Fosus" (300153305)" at bounding box center [281, 99] width 538 height 13
click at [404, 112] on div at bounding box center [318, 110] width 604 height 8
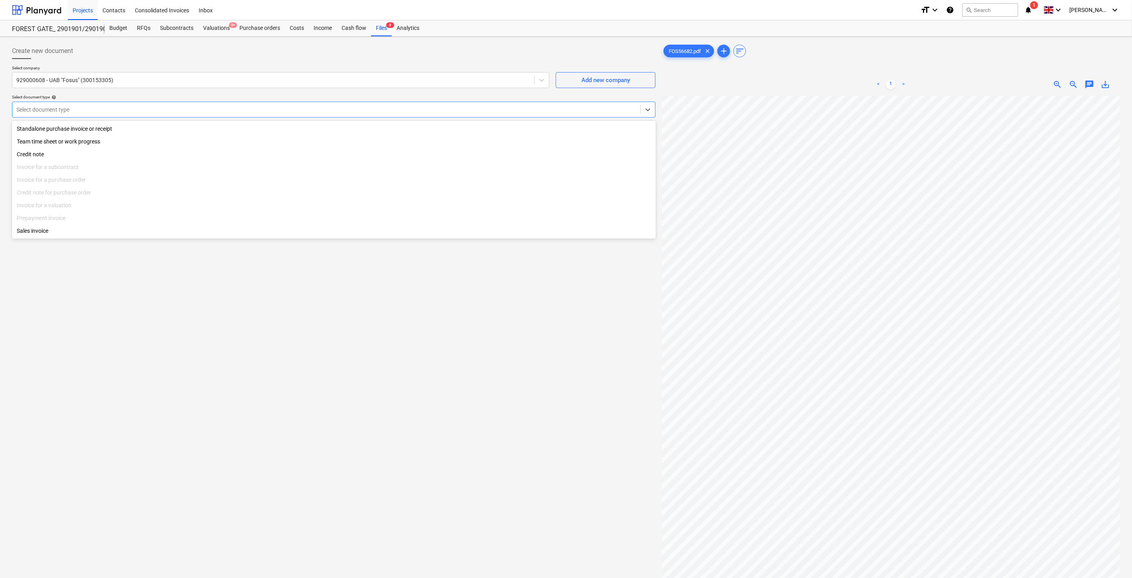
click at [180, 325] on div "Create new document Select company 929000608 - UAB "Fosus" (300153305) Add new …" at bounding box center [334, 347] width 650 height 615
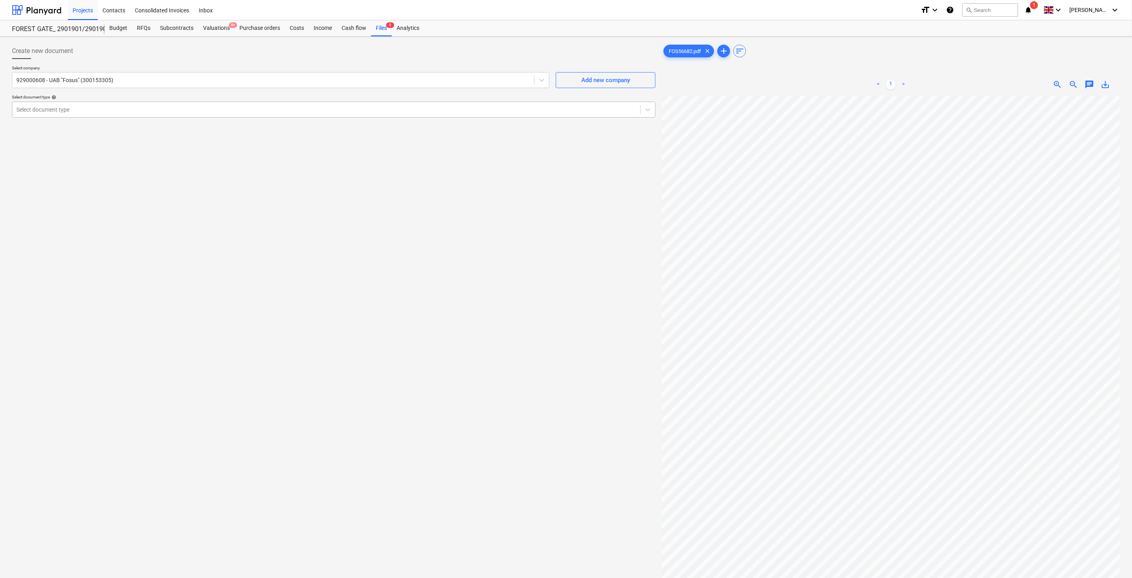
click at [349, 108] on div at bounding box center [326, 110] width 620 height 8
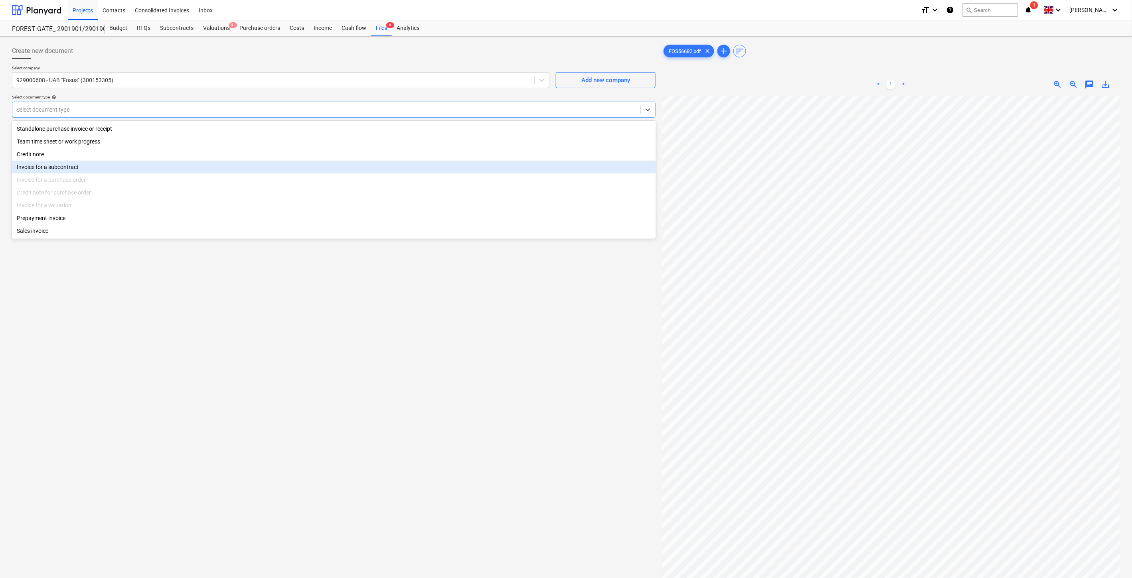
click at [68, 169] on div "Invoice for a subcontract" at bounding box center [334, 167] width 644 height 13
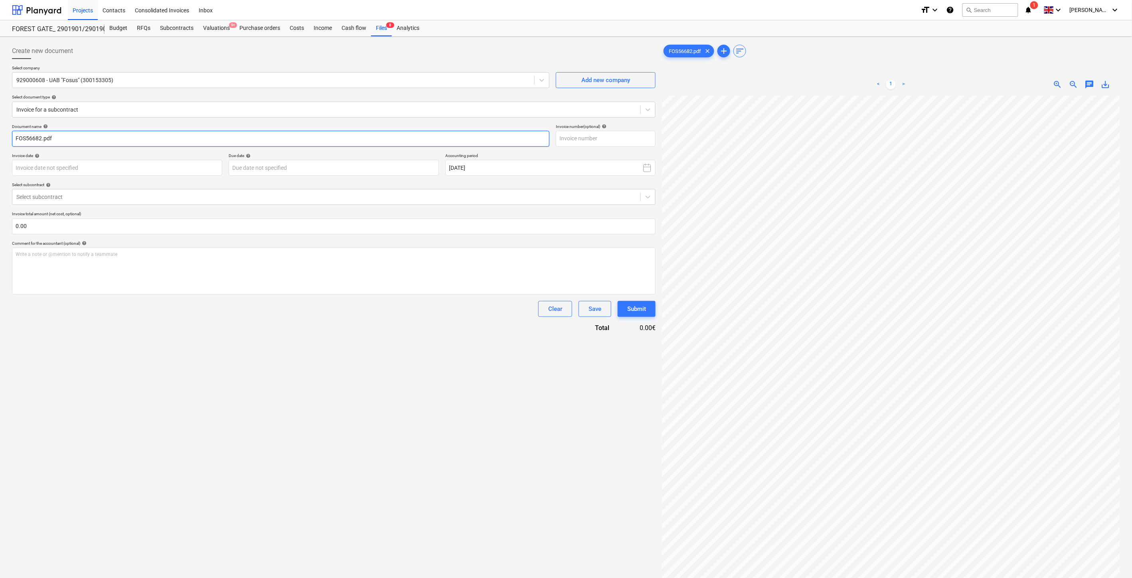
drag, startPoint x: 40, startPoint y: 137, endPoint x: 286, endPoint y: 140, distance: 245.7
click at [5, 138] on div "Create new document Select company 929000608 - UAB "Fosus" (300153305) Add new …" at bounding box center [566, 347] width 1132 height 621
click at [619, 139] on input "text" at bounding box center [606, 139] width 100 height 16
paste input "FOS56682"
type input "FOS56682"
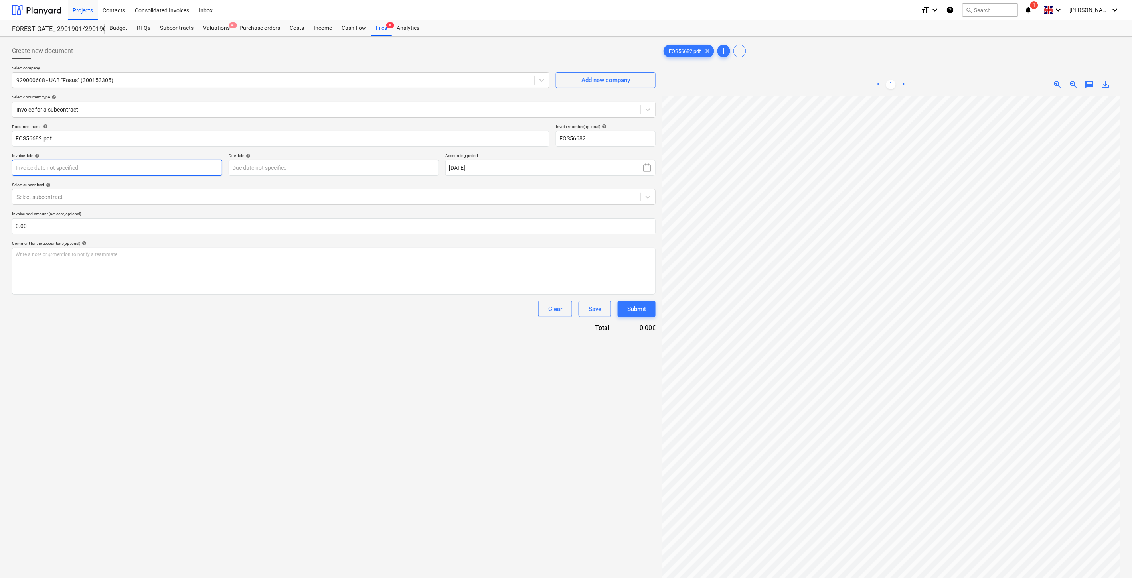
click at [200, 164] on body "Projects Contacts Consolidated Invoices Inbox format_size keyboard_arrow_down h…" at bounding box center [566, 289] width 1132 height 578
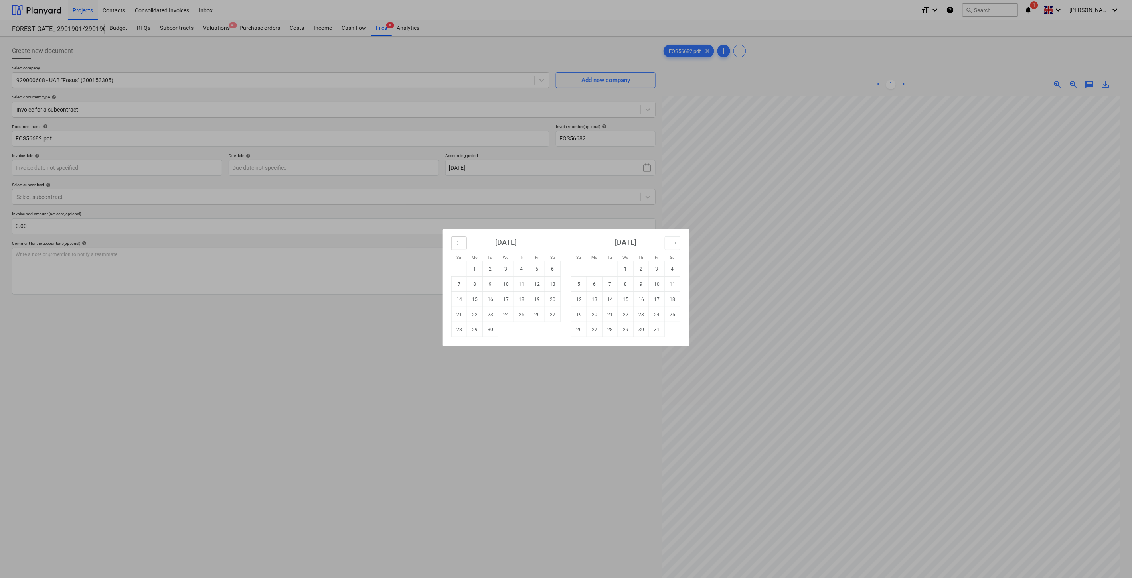
click at [465, 242] on button "Move backward to switch to the previous month." at bounding box center [459, 244] width 16 height 14
click at [522, 314] on td "21" at bounding box center [522, 314] width 16 height 15
type input "[DATE]"
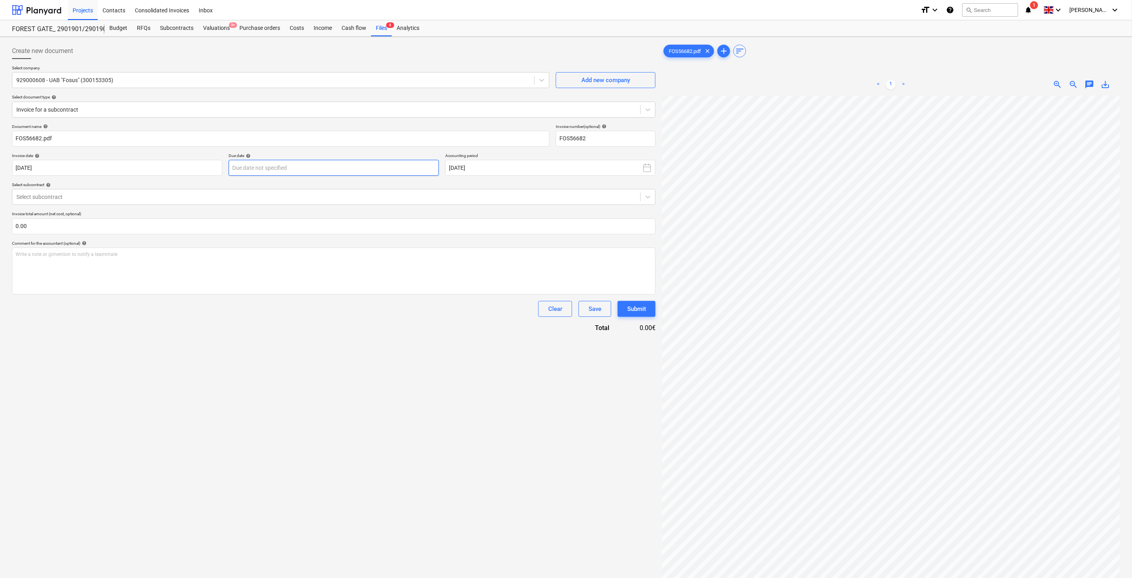
click at [319, 168] on body "Projects Contacts Consolidated Invoices Inbox format_size keyboard_arrow_down h…" at bounding box center [566, 289] width 1132 height 578
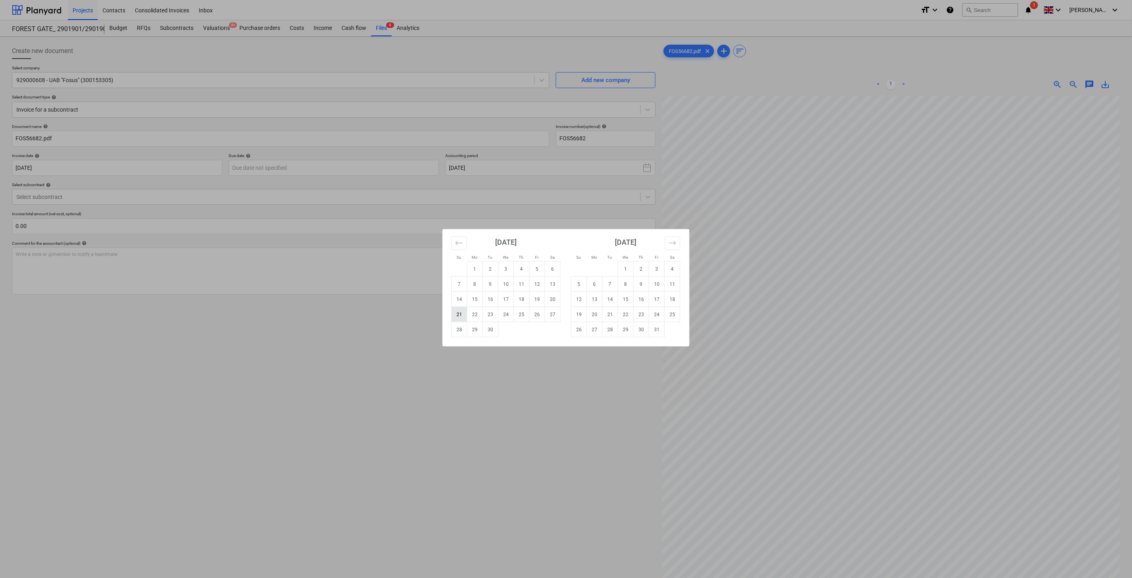
click at [462, 313] on td "21" at bounding box center [460, 314] width 16 height 15
type input "[DATE]"
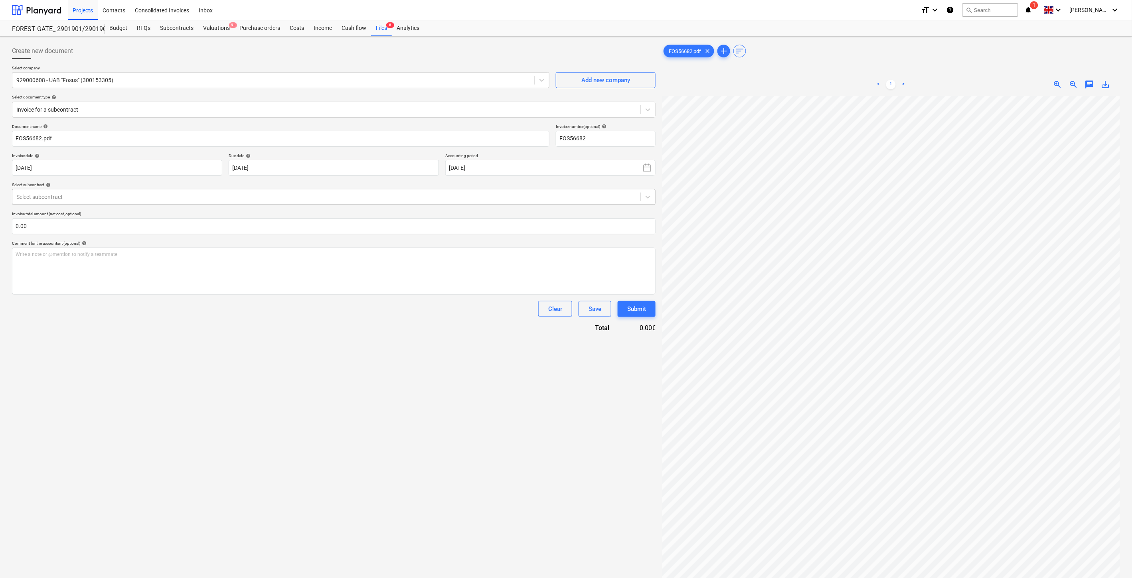
click at [258, 203] on div "Select subcontract" at bounding box center [333, 197] width 643 height 16
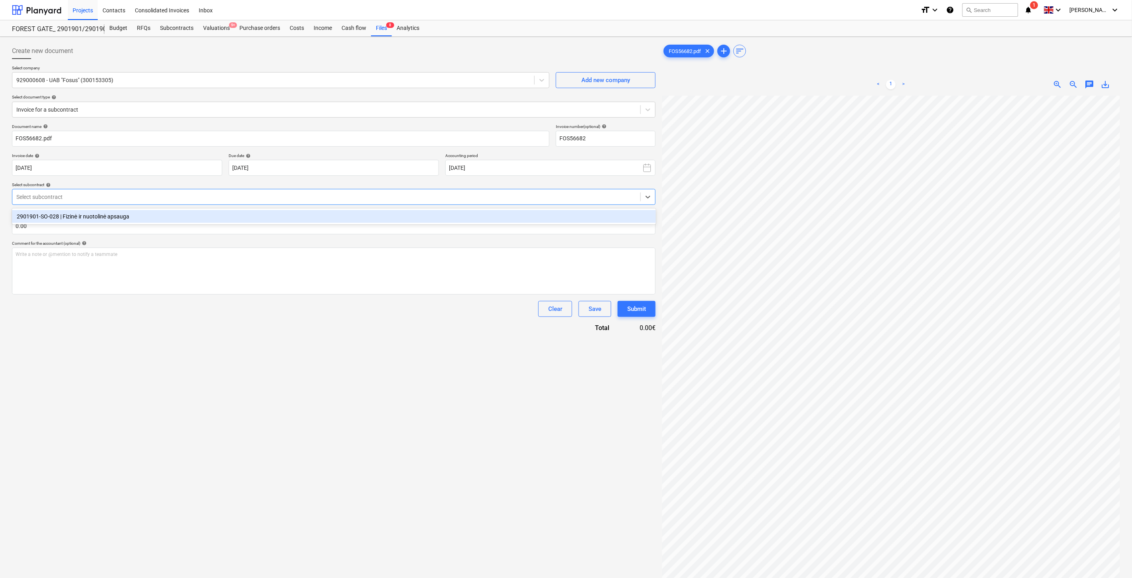
click at [237, 213] on div "2901901-SO-028 | Fizinė ir nuotolinė apsauga" at bounding box center [334, 216] width 644 height 13
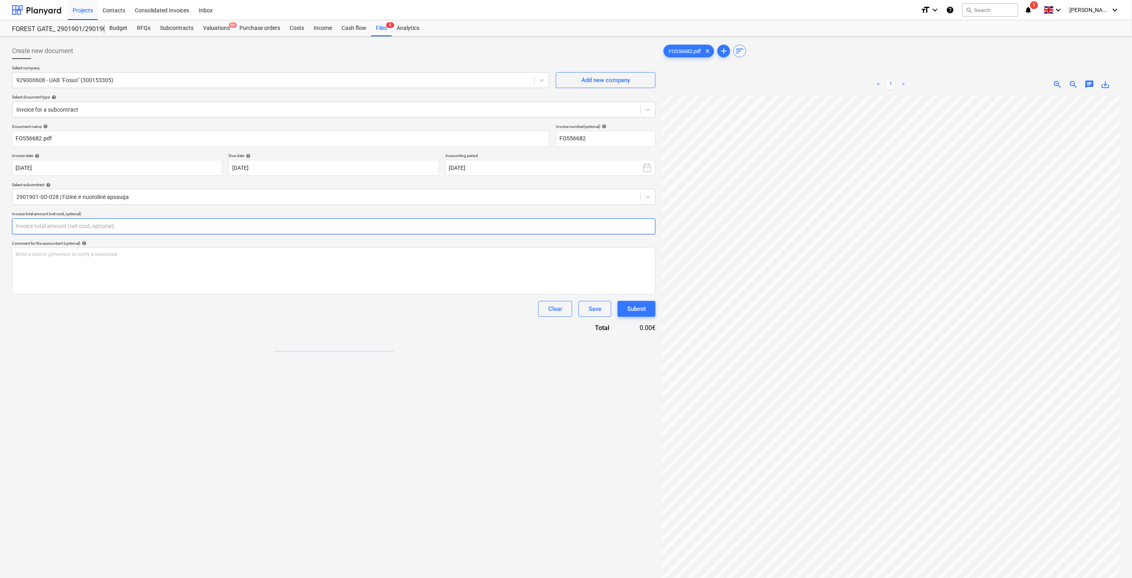
click at [231, 225] on input "text" at bounding box center [333, 227] width 643 height 16
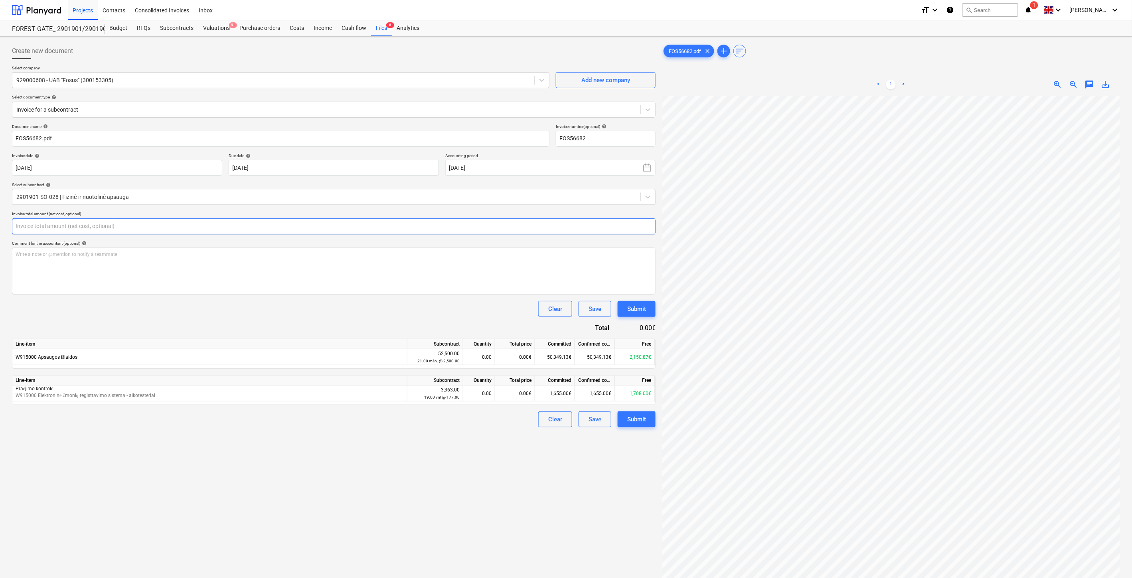
click at [233, 228] on input "text" at bounding box center [333, 227] width 643 height 16
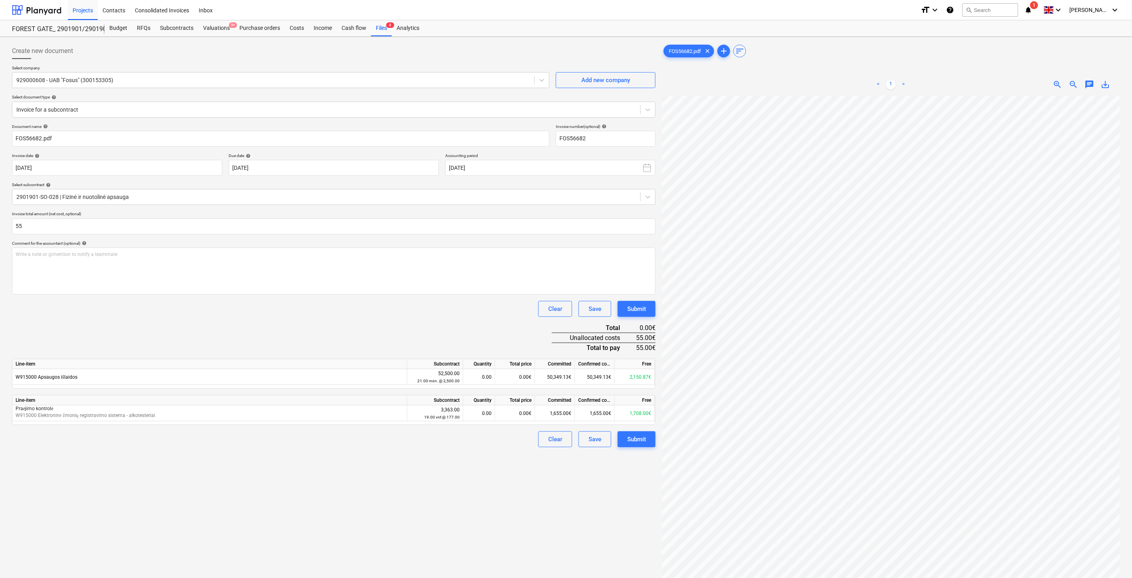
type input "55.00"
click at [272, 333] on div "Document name help FOS56682.pdf Invoice number (optional) help FOS56682 Invoice…" at bounding box center [333, 286] width 643 height 324
click at [519, 381] on div "0.00€" at bounding box center [515, 377] width 40 height 16
type input "55"
click at [495, 319] on div "Document name help FOS56682.pdf Invoice number (optional) help FOS56682 Invoice…" at bounding box center [333, 286] width 643 height 324
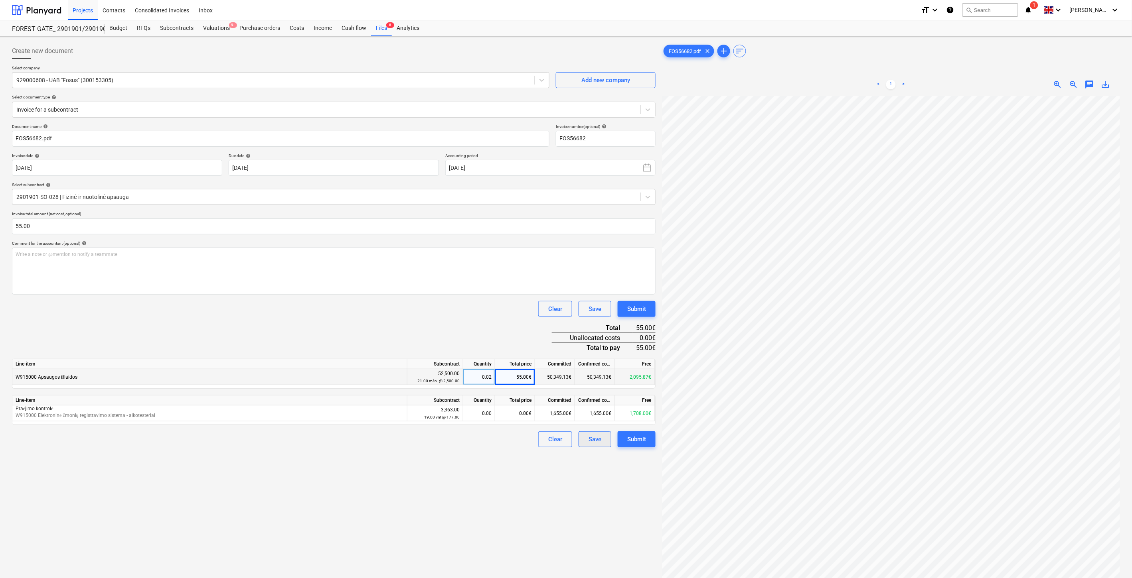
click at [597, 441] on div "Save" at bounding box center [594, 439] width 13 height 10
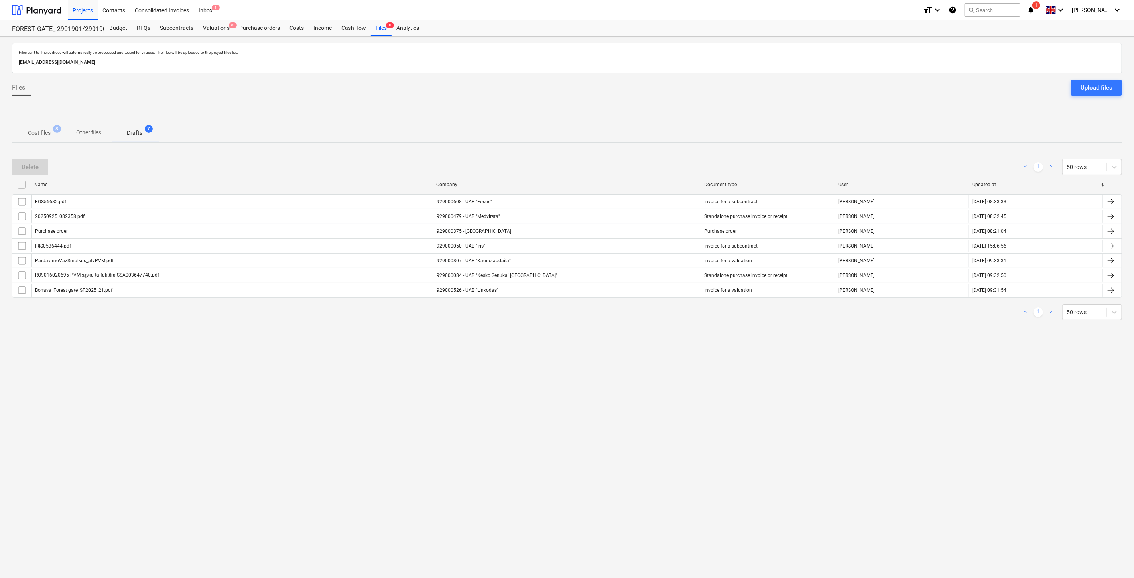
click at [46, 136] on p "Cost files" at bounding box center [39, 133] width 23 height 8
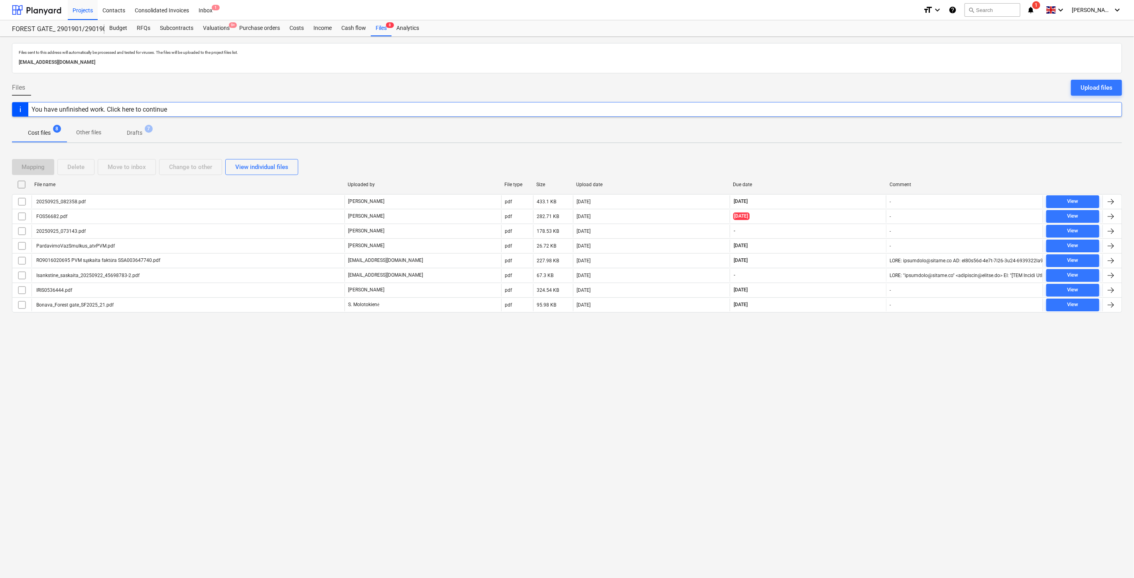
drag, startPoint x: 859, startPoint y: 157, endPoint x: 868, endPoint y: 152, distance: 10.2
click at [860, 156] on div "Mapping Delete Move to inbox Change to other View individual files" at bounding box center [567, 167] width 1111 height 22
click at [868, 152] on div "Mapping Delete Move to inbox Change to other View individual files File name Up…" at bounding box center [567, 239] width 1111 height 179
click at [858, 161] on div "Mapping Delete Move to inbox Change to other View individual files" at bounding box center [567, 167] width 1111 height 16
click at [865, 150] on div "Mapping Delete Move to inbox Change to other View individual files File name Up…" at bounding box center [567, 239] width 1111 height 179
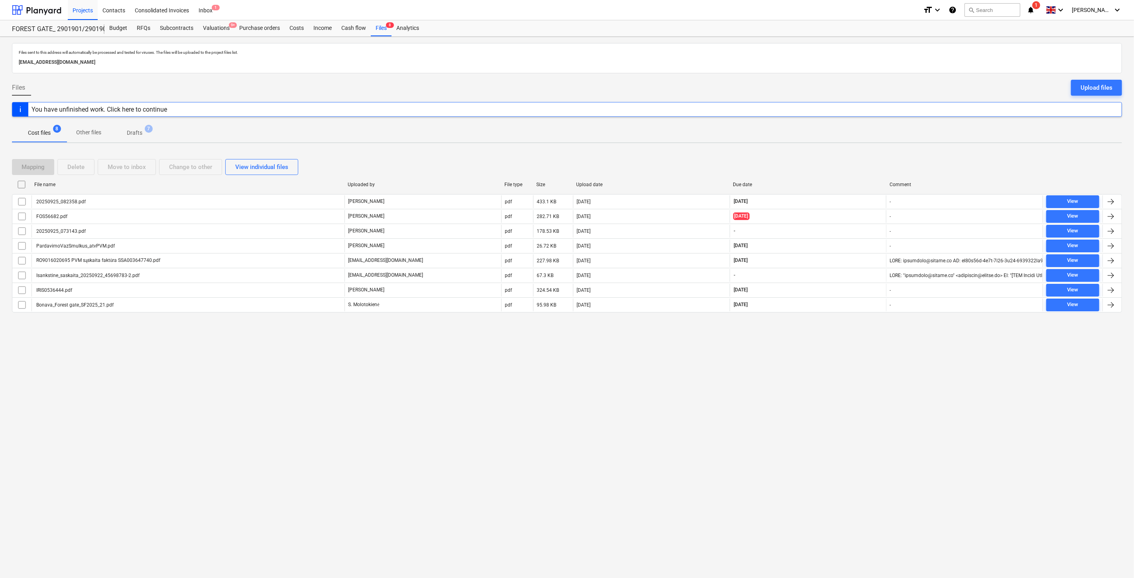
click at [848, 158] on div "Mapping Delete Move to inbox Change to other View individual files" at bounding box center [567, 167] width 1111 height 22
click at [856, 154] on div "Mapping Delete Move to inbox Change to other View individual files File name Up…" at bounding box center [567, 239] width 1111 height 179
click at [836, 164] on div "Mapping Delete Move to inbox Change to other View individual files" at bounding box center [567, 167] width 1111 height 16
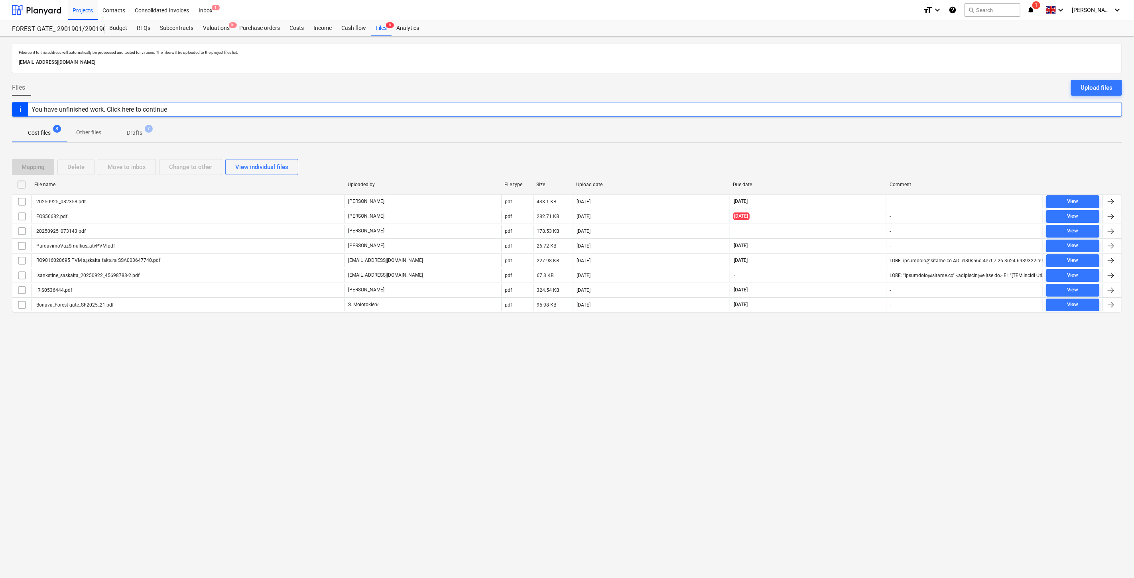
click at [844, 156] on div "Mapping Delete Move to inbox Change to other View individual files" at bounding box center [567, 167] width 1111 height 22
click at [854, 150] on div "Mapping Delete Move to inbox Change to other View individual files File name Up…" at bounding box center [567, 239] width 1111 height 179
click at [858, 150] on div "Mapping Delete Move to inbox Change to other View individual files File name Up…" at bounding box center [567, 239] width 1111 height 179
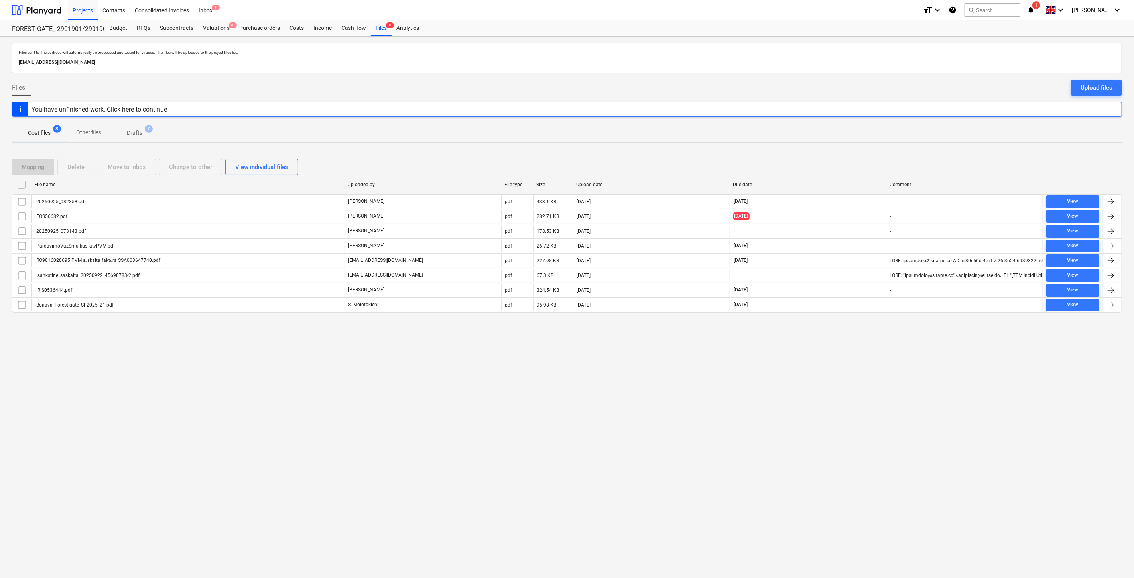
click at [858, 150] on div "Mapping Delete Move to inbox Change to other View individual files File name Up…" at bounding box center [567, 239] width 1111 height 179
click at [49, 10] on div at bounding box center [36, 10] width 49 height 20
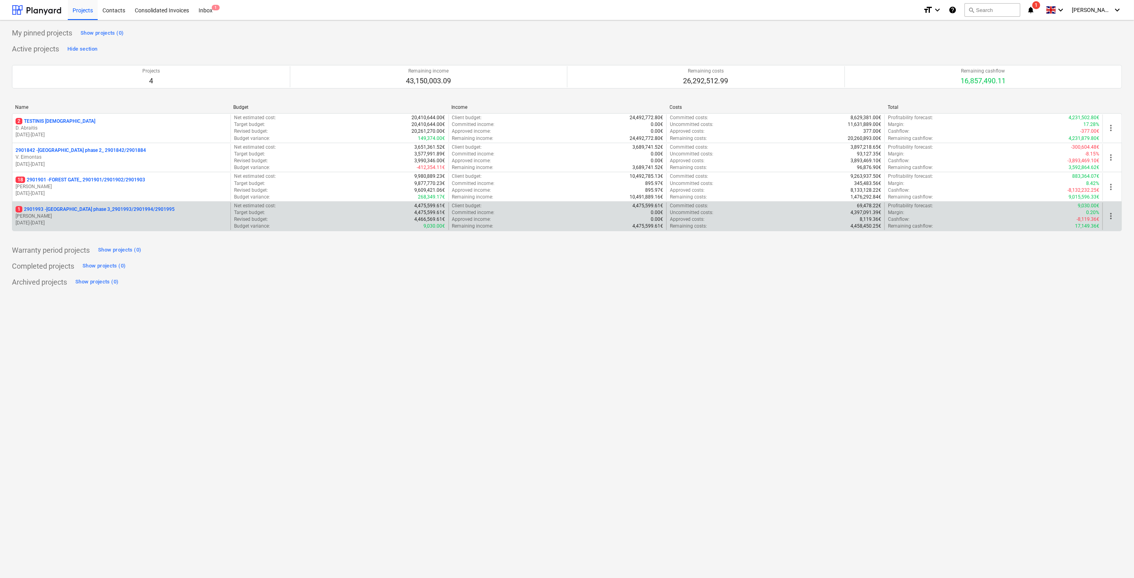
click at [97, 215] on p "[PERSON_NAME]" at bounding box center [122, 216] width 212 height 7
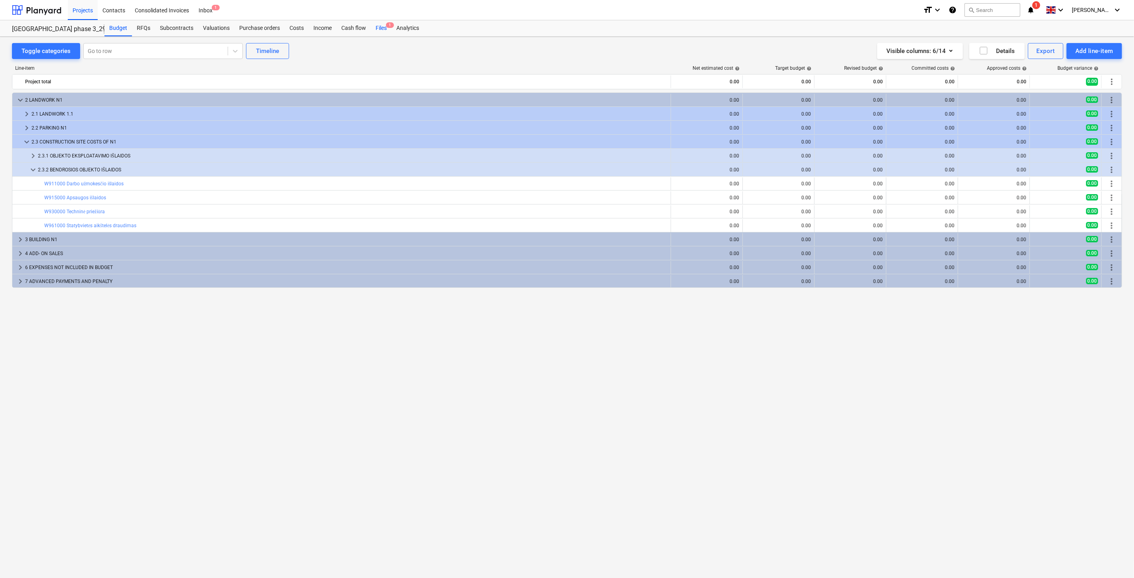
click at [382, 30] on div "Files 1" at bounding box center [381, 28] width 21 height 16
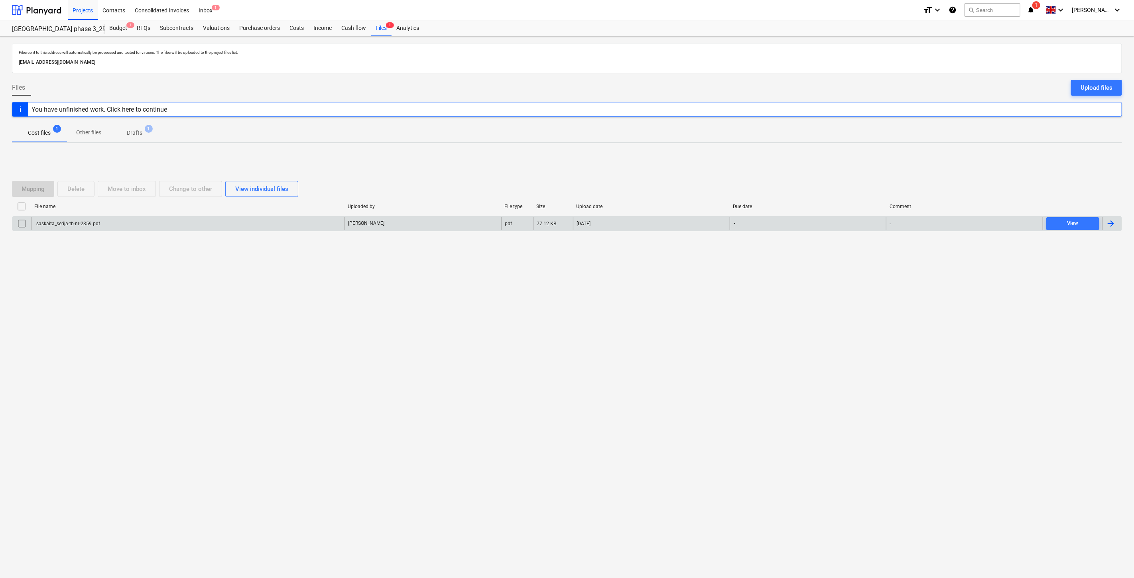
click at [458, 228] on div "[PERSON_NAME]" at bounding box center [423, 223] width 157 height 13
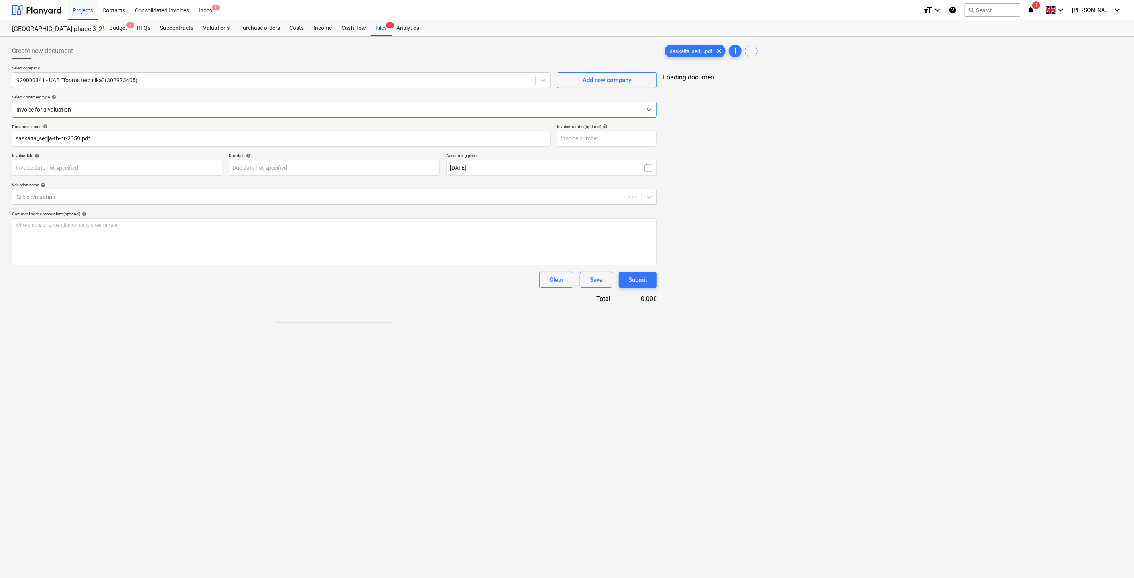
type input "saskaita_serija-tb-nr-2359.pdf"
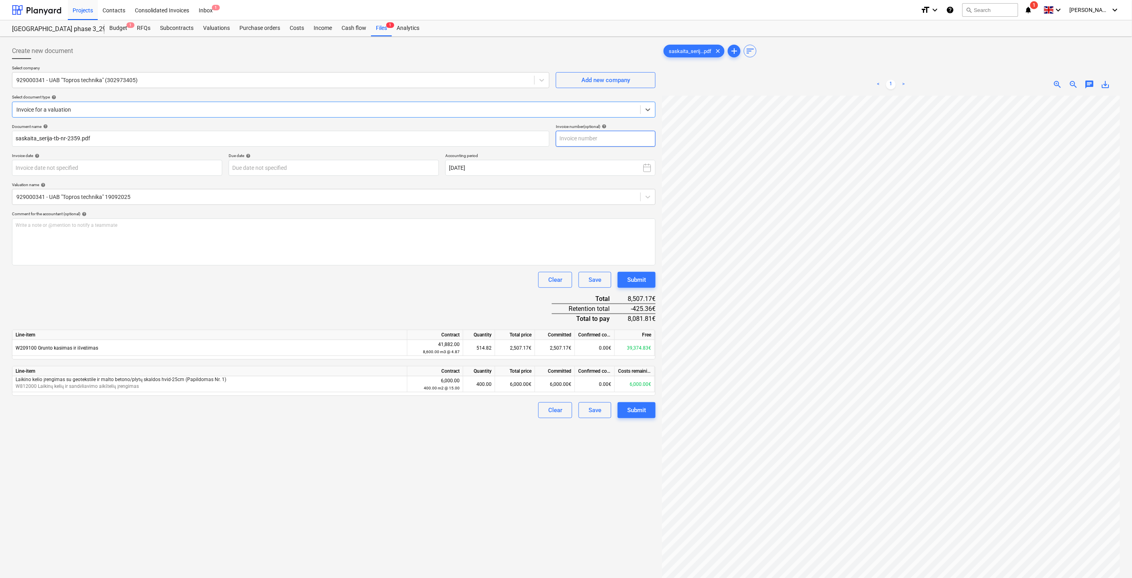
click at [580, 142] on input "text" at bounding box center [606, 139] width 100 height 16
type input "TB2359"
click at [144, 175] on body "Projects Contacts Consolidated Invoices Inbox 1 format_size keyboard_arrow_down…" at bounding box center [566, 289] width 1132 height 578
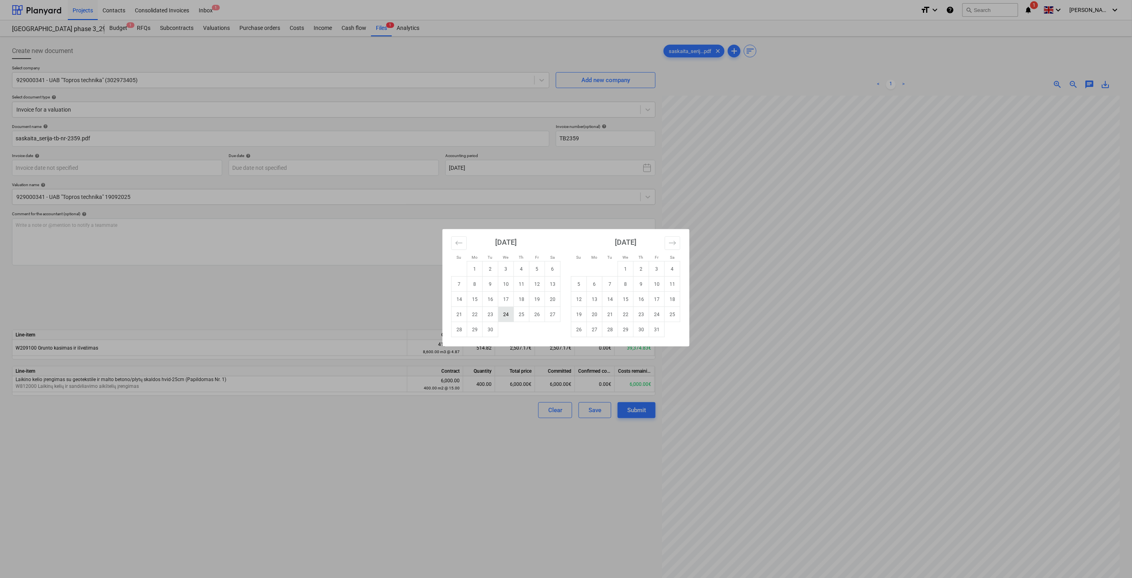
click at [503, 314] on td "24" at bounding box center [506, 314] width 16 height 15
type input "[DATE]"
click at [355, 166] on body "Projects Contacts Consolidated Invoices Inbox 1 format_size keyboard_arrow_down…" at bounding box center [566, 289] width 1132 height 578
click at [653, 314] on td "24" at bounding box center [657, 314] width 16 height 15
type input "[DATE]"
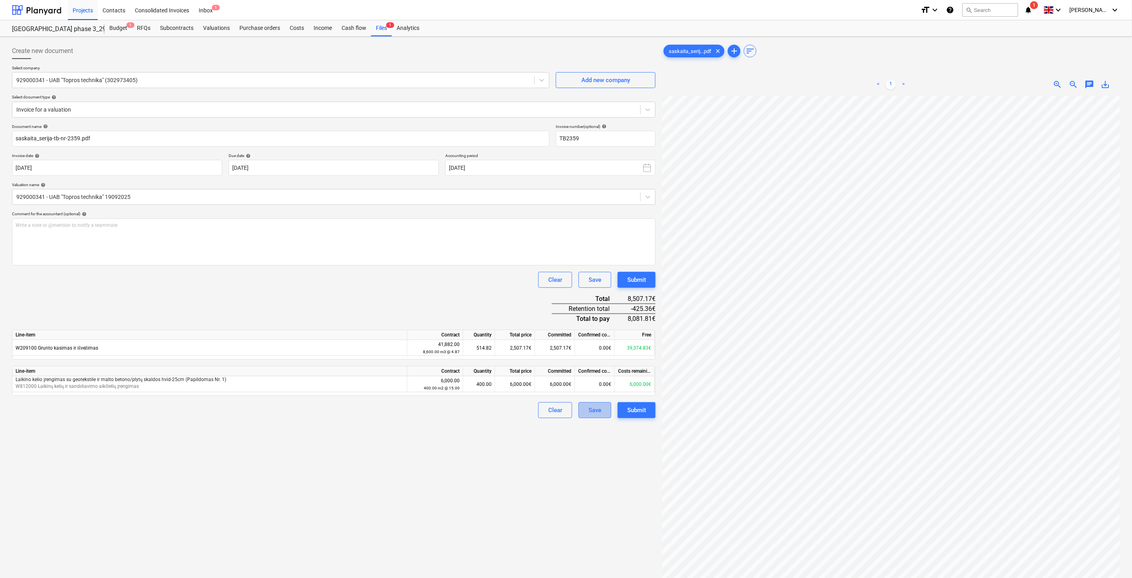
click at [601, 413] on div "Save" at bounding box center [594, 410] width 13 height 10
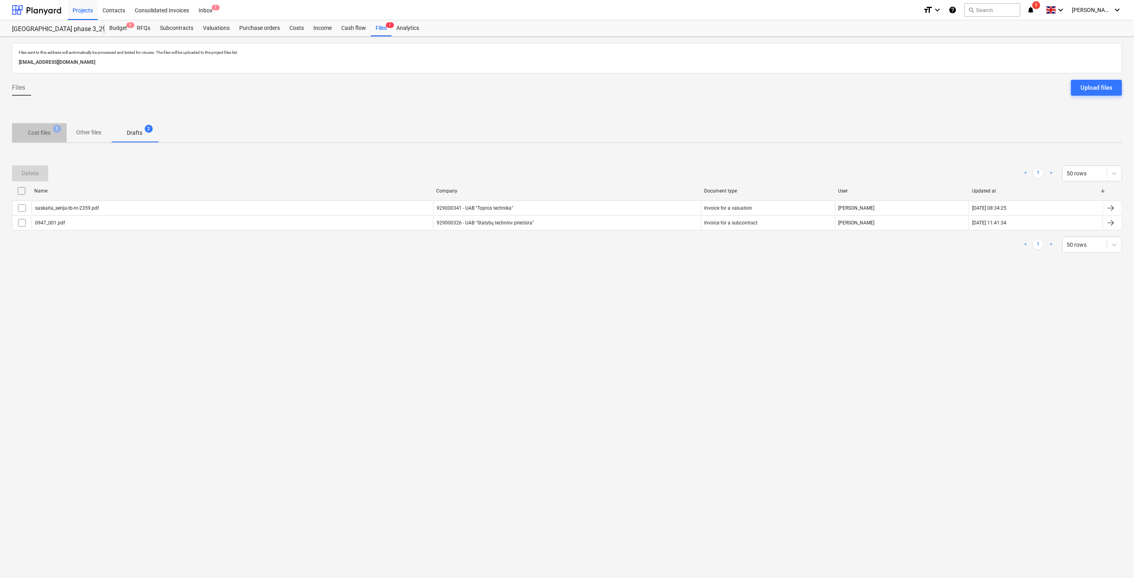
click at [44, 133] on p "Cost files" at bounding box center [39, 133] width 23 height 8
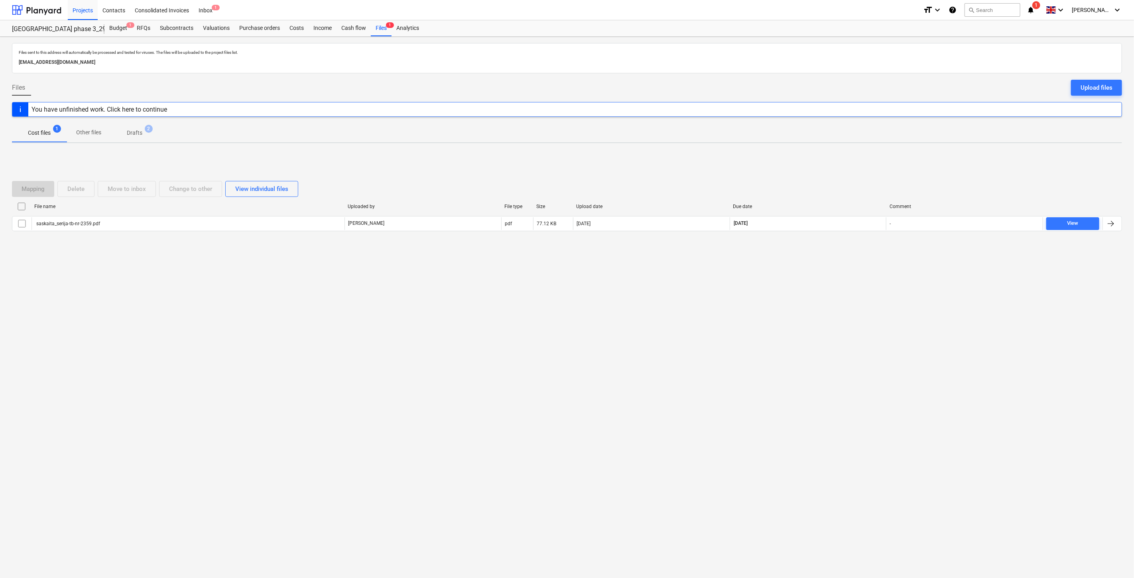
click at [805, 158] on div "Mapping Delete Move to inbox Change to other View individual files File name Up…" at bounding box center [567, 210] width 1111 height 120
click at [826, 150] on div "Mapping Delete Move to inbox Change to other View individual files File name Up…" at bounding box center [567, 210] width 1111 height 120
click at [862, 164] on div "Mapping Delete Move to inbox Change to other View individual files File name Up…" at bounding box center [567, 210] width 1111 height 120
click at [870, 156] on div "Mapping Delete Move to inbox Change to other View individual files File name Up…" at bounding box center [567, 210] width 1111 height 120
click at [824, 168] on div "Mapping Delete Move to inbox Change to other View individual files File name Up…" at bounding box center [567, 210] width 1111 height 120
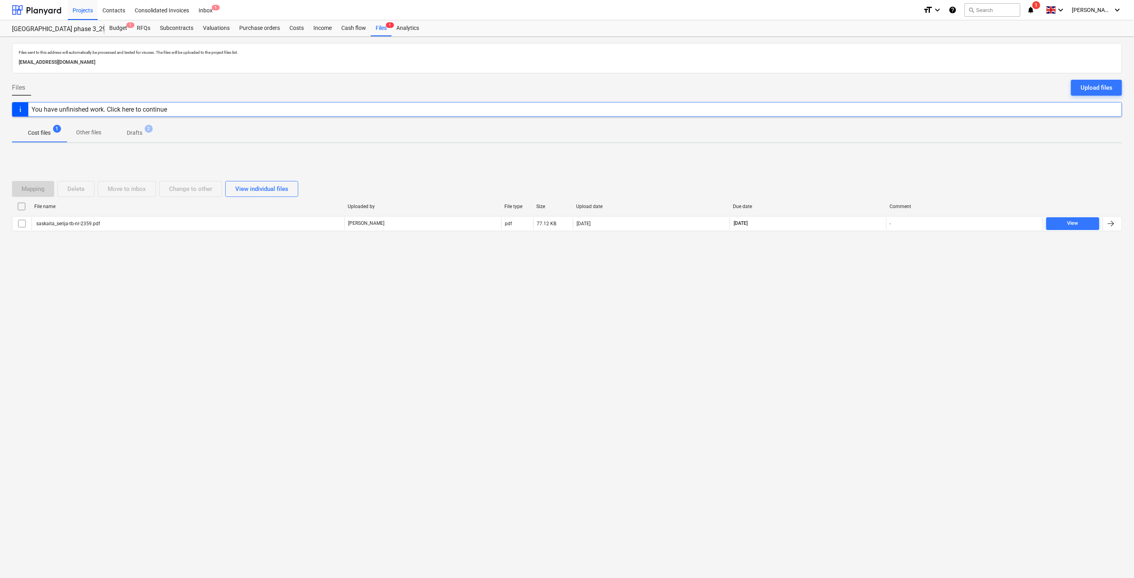
click at [838, 160] on div "Mapping Delete Move to inbox Change to other View individual files File name Up…" at bounding box center [567, 210] width 1111 height 120
click at [829, 168] on div "Mapping Delete Move to inbox Change to other View individual files File name Up…" at bounding box center [567, 210] width 1111 height 120
click at [839, 162] on div "Mapping Delete Move to inbox Change to other View individual files File name Up…" at bounding box center [567, 210] width 1111 height 120
click at [846, 160] on div "Mapping Delete Move to inbox Change to other View individual files File name Up…" at bounding box center [567, 210] width 1111 height 120
click at [852, 157] on div "Mapping Delete Move to inbox Change to other View individual files File name Up…" at bounding box center [567, 210] width 1111 height 120
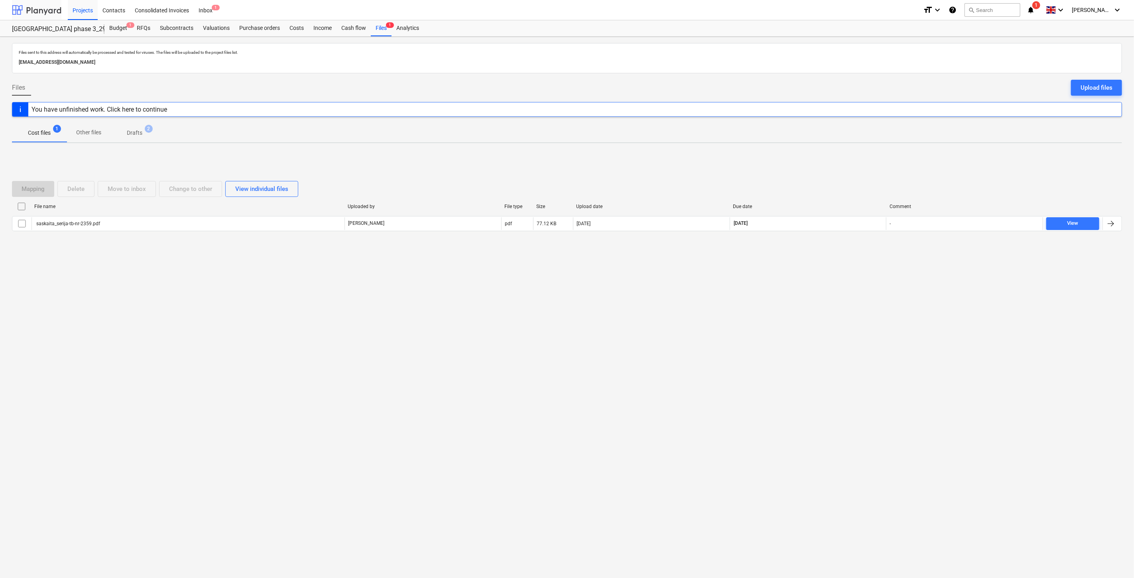
click at [41, 9] on div at bounding box center [36, 10] width 49 height 20
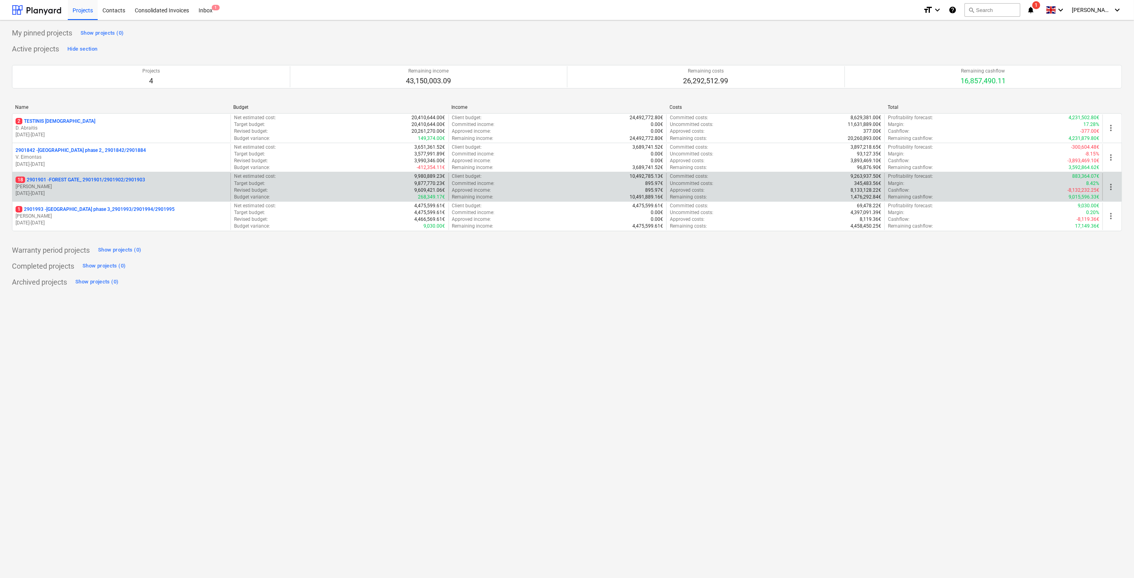
click at [91, 186] on p "[PERSON_NAME]" at bounding box center [122, 186] width 212 height 7
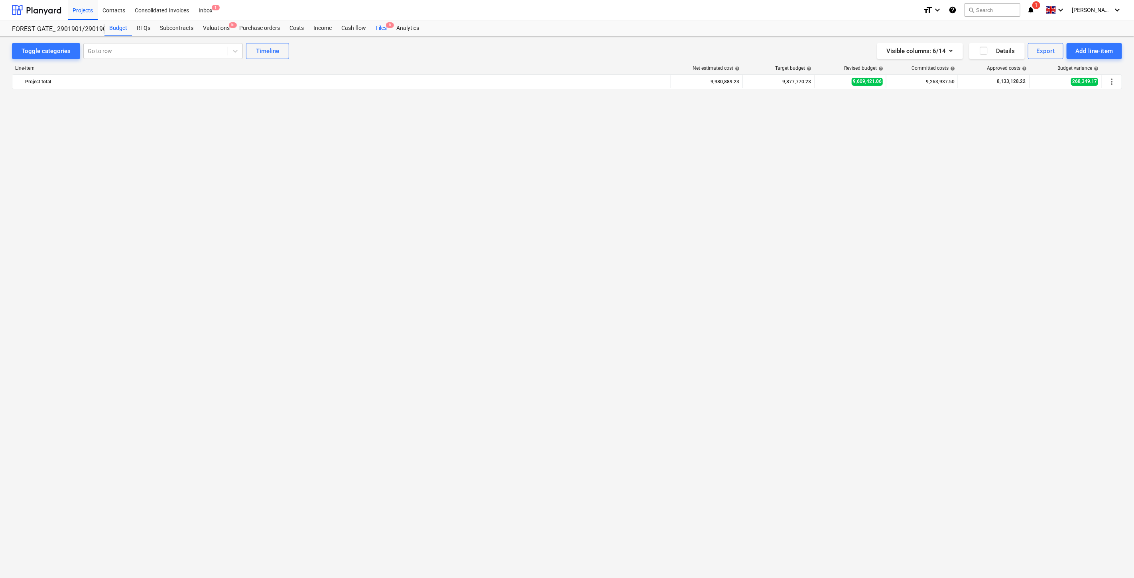
click at [382, 28] on div "Files 8" at bounding box center [381, 28] width 21 height 16
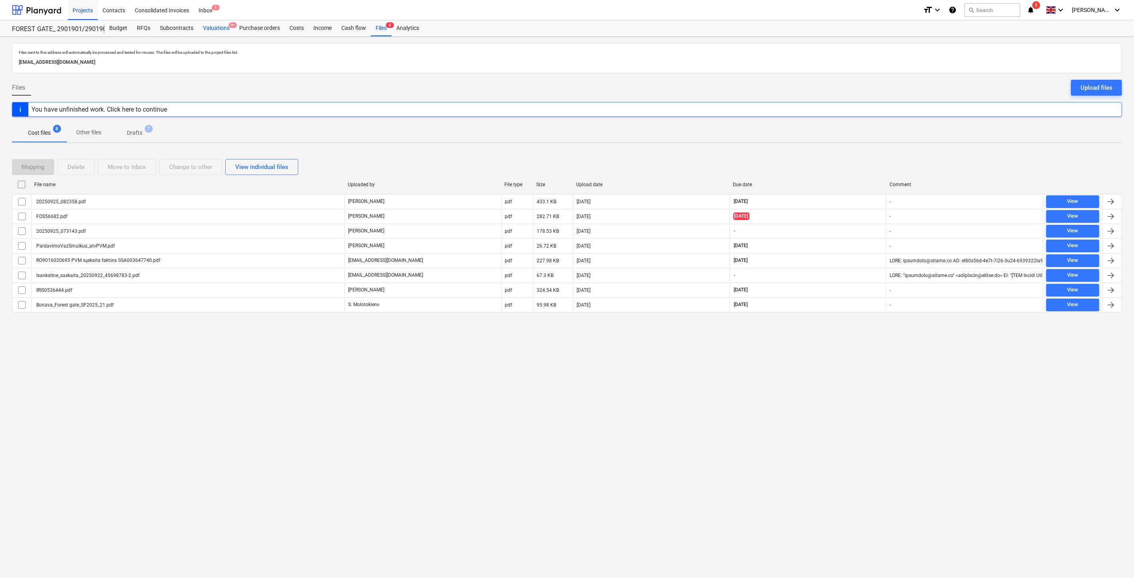
click at [217, 25] on div "Valuations 9+" at bounding box center [216, 28] width 36 height 16
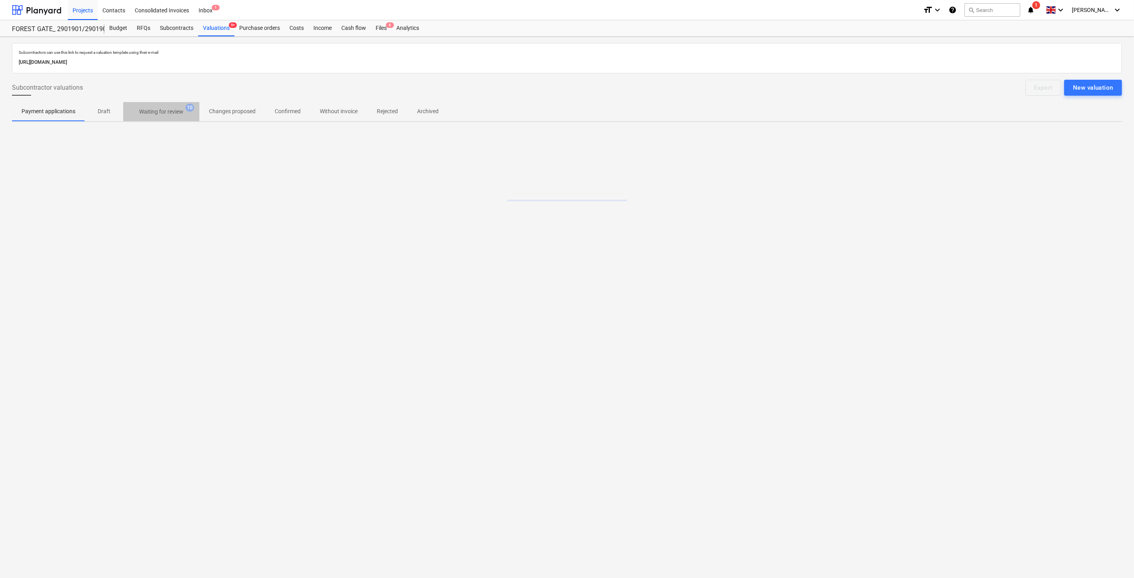
click at [164, 110] on p "Waiting for review" at bounding box center [161, 112] width 44 height 8
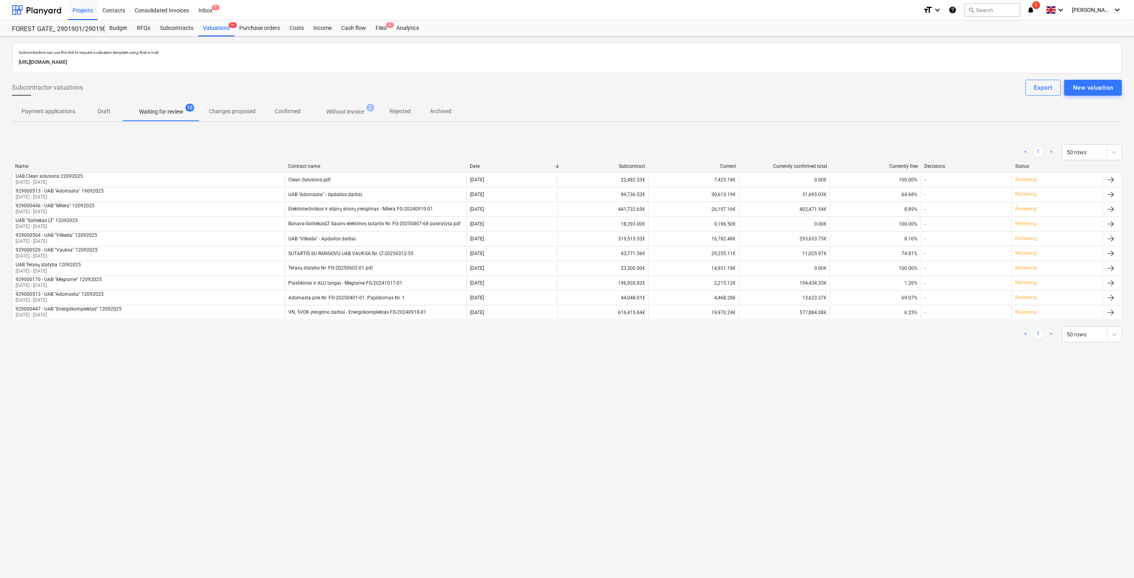
click at [350, 113] on p "Without invoice" at bounding box center [345, 112] width 38 height 8
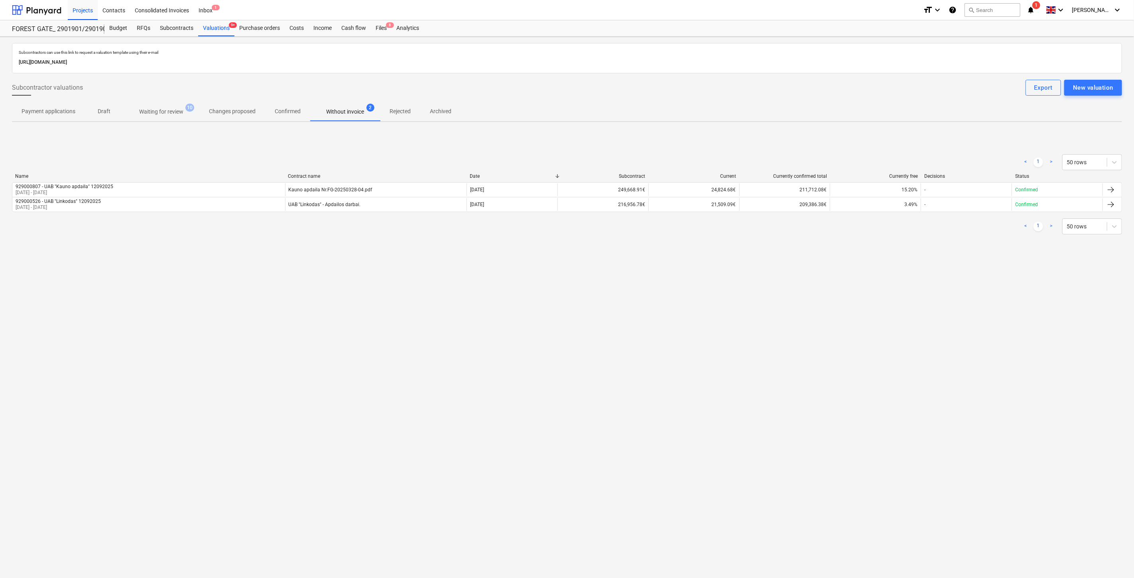
click at [296, 116] on span "Confirmed" at bounding box center [287, 111] width 45 height 13
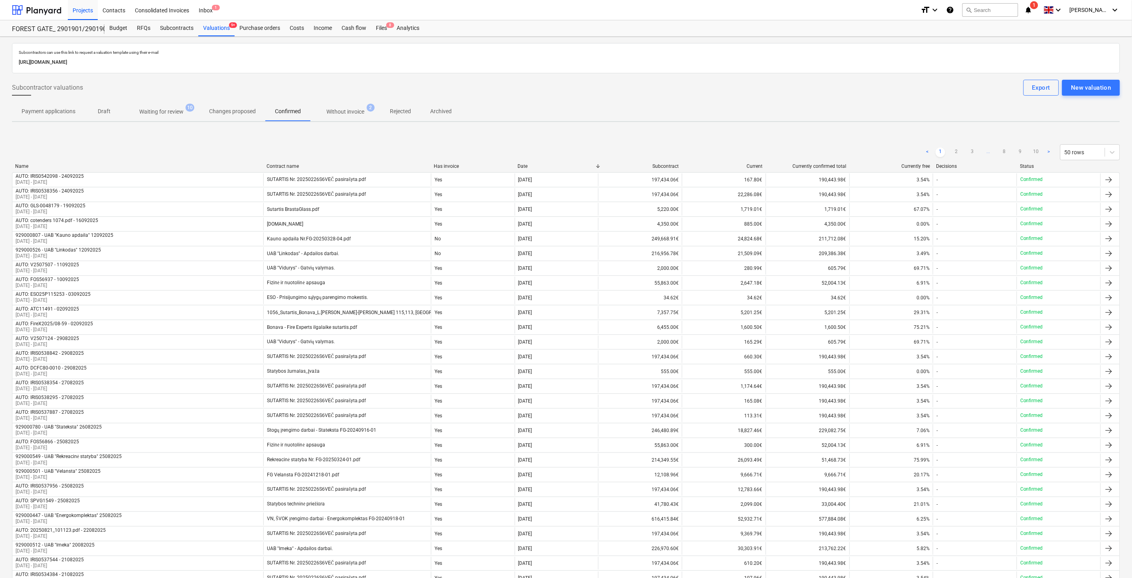
click at [216, 114] on p "Changes proposed" at bounding box center [232, 111] width 47 height 8
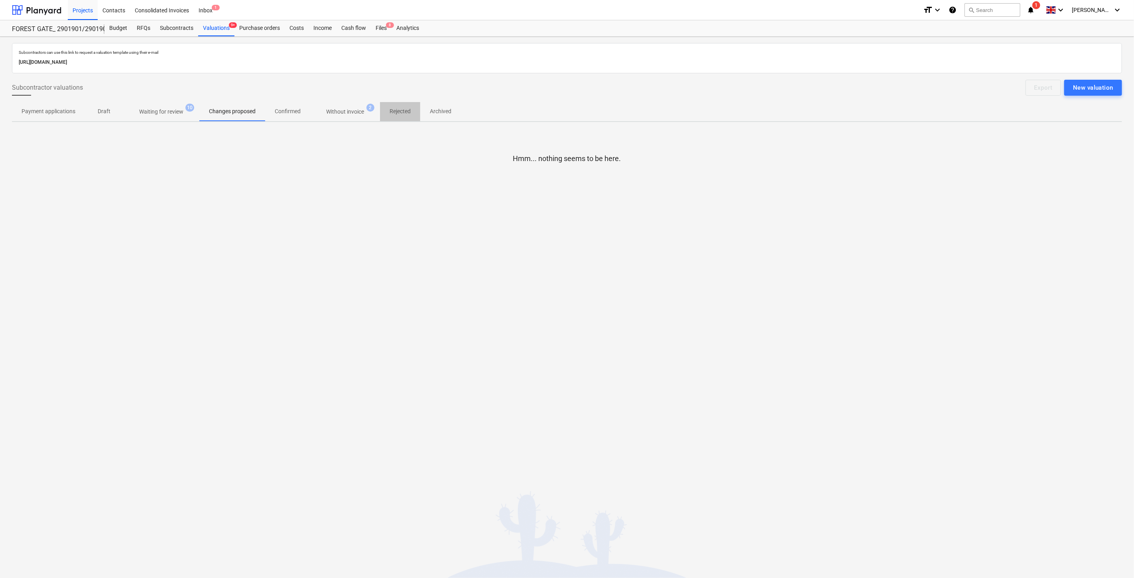
click at [396, 110] on p "Rejected" at bounding box center [400, 111] width 21 height 8
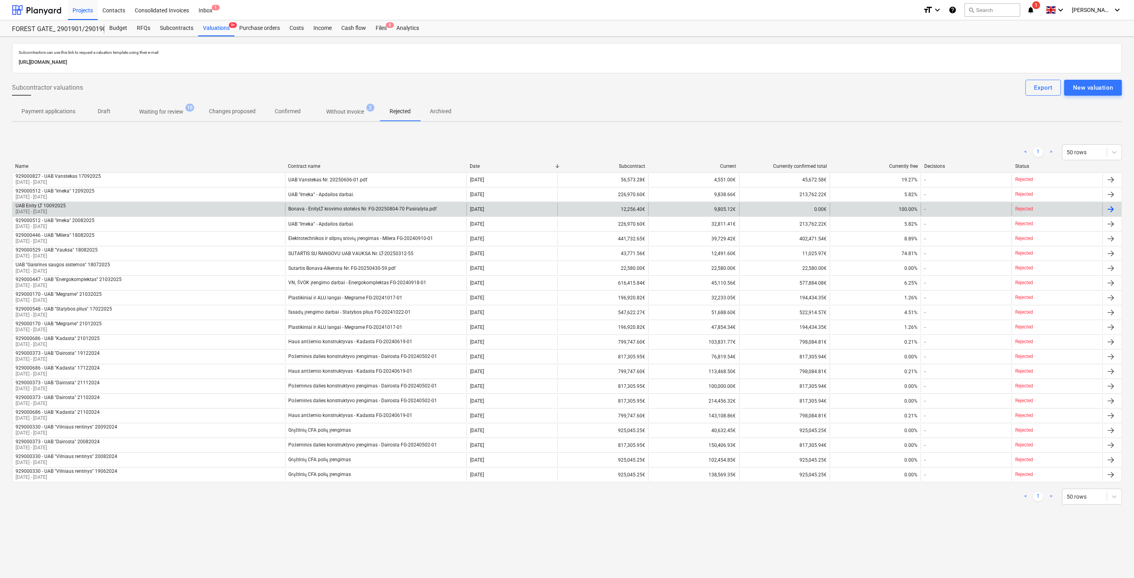
click at [259, 206] on div "UAB Enity LT 10092025 [DATE] - [DATE]" at bounding box center [148, 209] width 273 height 13
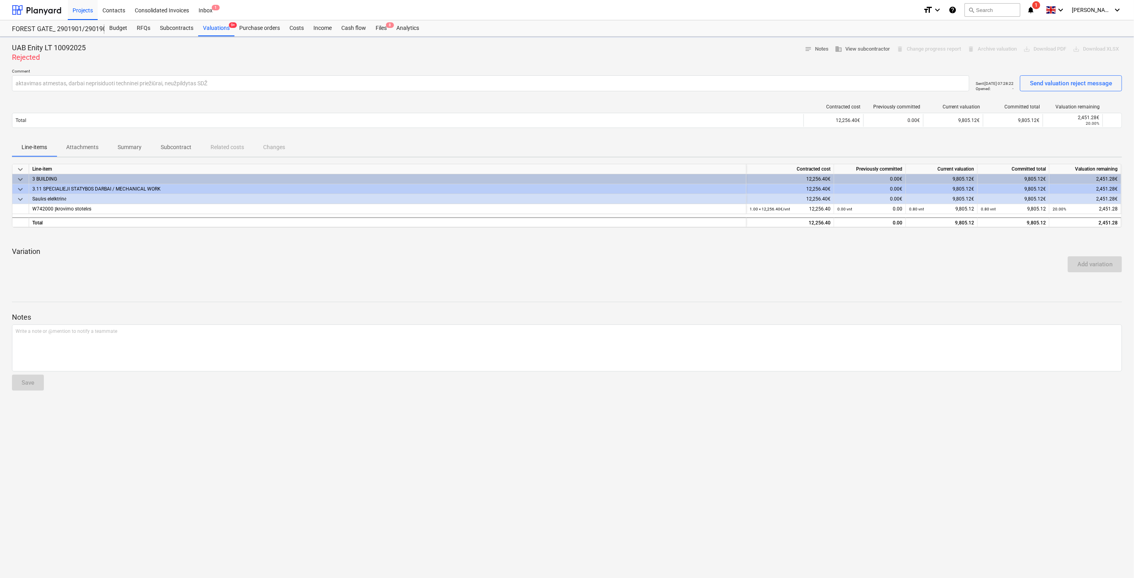
drag, startPoint x: 290, startPoint y: 260, endPoint x: 325, endPoint y: 253, distance: 35.0
click at [294, 260] on div "Add variation" at bounding box center [567, 264] width 1117 height 22
click at [325, 253] on div "Add variation" at bounding box center [567, 264] width 1117 height 22
click at [581, 258] on div "Add variation" at bounding box center [567, 264] width 1117 height 22
click at [600, 254] on div "Add variation" at bounding box center [567, 264] width 1117 height 22
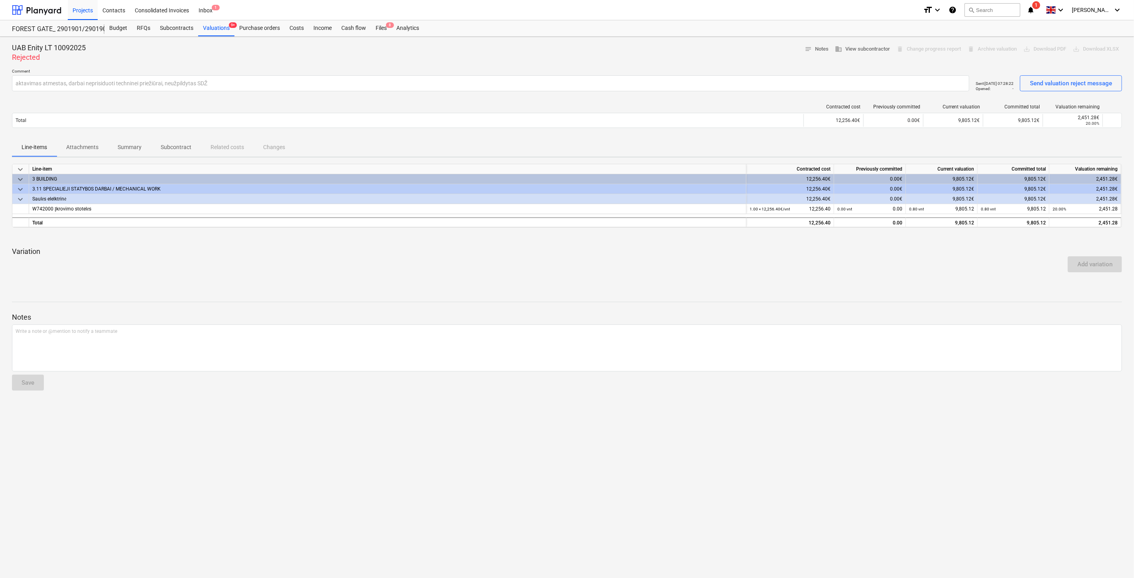
click at [612, 249] on p "Variation" at bounding box center [567, 252] width 1111 height 10
click at [616, 248] on p "Variation" at bounding box center [567, 252] width 1111 height 10
drag, startPoint x: 688, startPoint y: 283, endPoint x: 704, endPoint y: 272, distance: 18.9
click at [690, 281] on div at bounding box center [567, 282] width 1111 height 6
click at [704, 272] on div "Add variation" at bounding box center [567, 264] width 1117 height 22
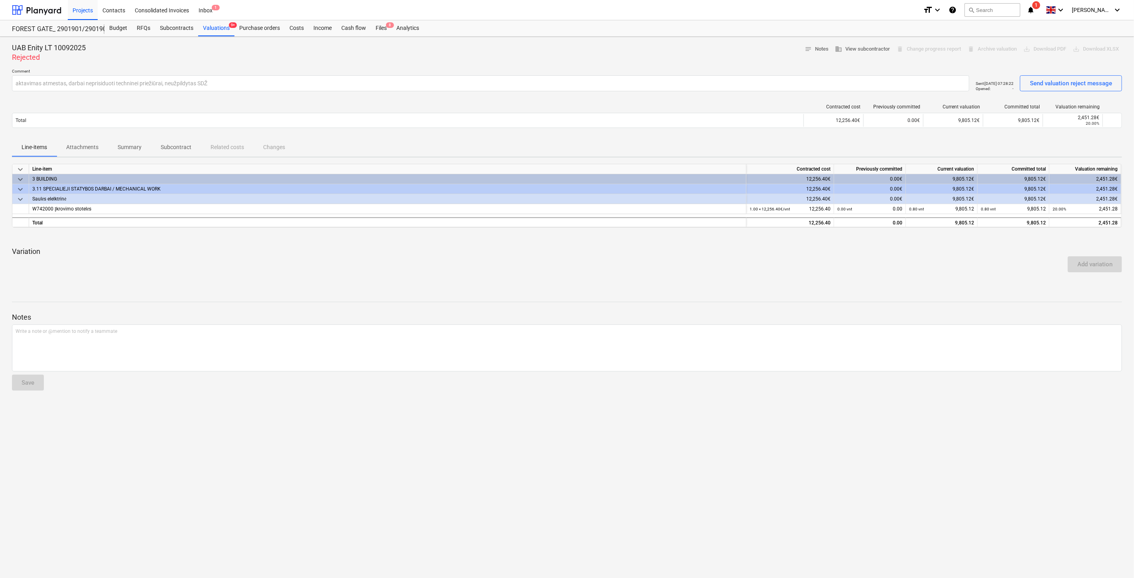
click at [614, 245] on div "keyboard_arrow_down Line-item Contracted cost Previously committed Current valu…" at bounding box center [567, 224] width 1111 height 121
click at [642, 241] on div "keyboard_arrow_down Line-item Contracted cost Previously committed Current valu…" at bounding box center [567, 224] width 1111 height 121
drag, startPoint x: 647, startPoint y: 239, endPoint x: 669, endPoint y: 235, distance: 22.5
click at [648, 239] on div at bounding box center [567, 237] width 1111 height 6
click at [669, 235] on div at bounding box center [567, 237] width 1111 height 6
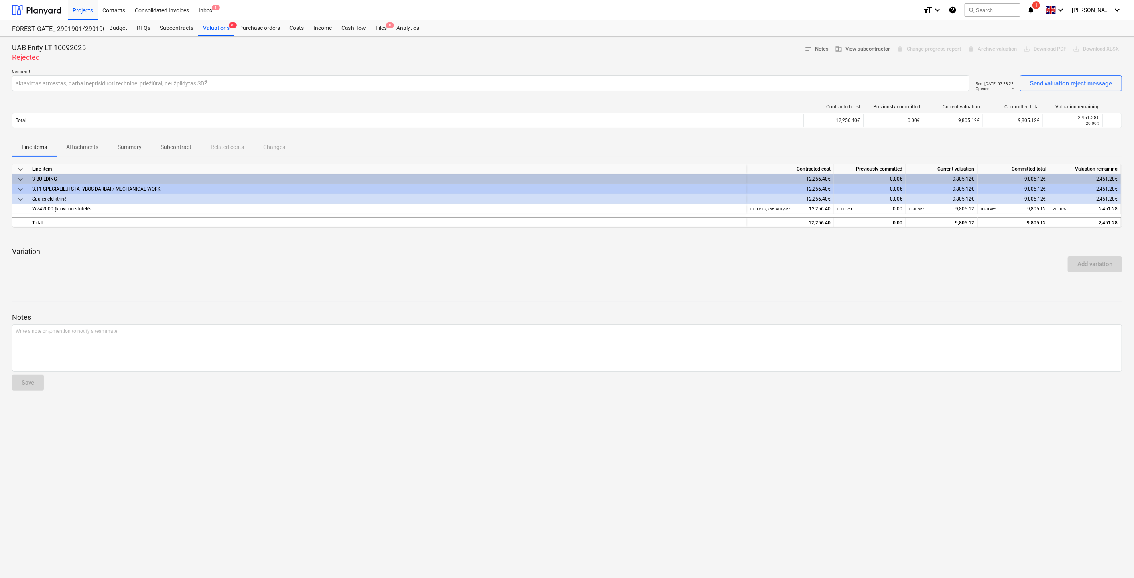
drag, startPoint x: 684, startPoint y: 260, endPoint x: 710, endPoint y: 245, distance: 30.0
click at [689, 256] on div "Add variation" at bounding box center [567, 264] width 1117 height 22
click at [710, 245] on div "keyboard_arrow_down Line-item Contracted cost Previously committed Current valu…" at bounding box center [567, 224] width 1111 height 121
click at [382, 29] on div "Files 8" at bounding box center [381, 28] width 21 height 16
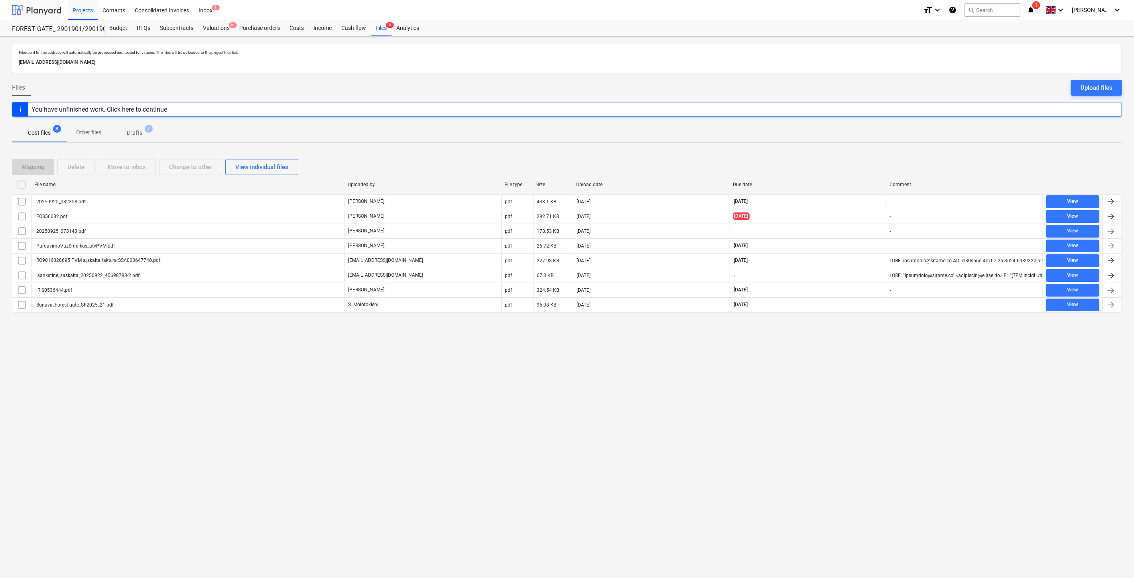
click at [54, 12] on div at bounding box center [36, 10] width 49 height 20
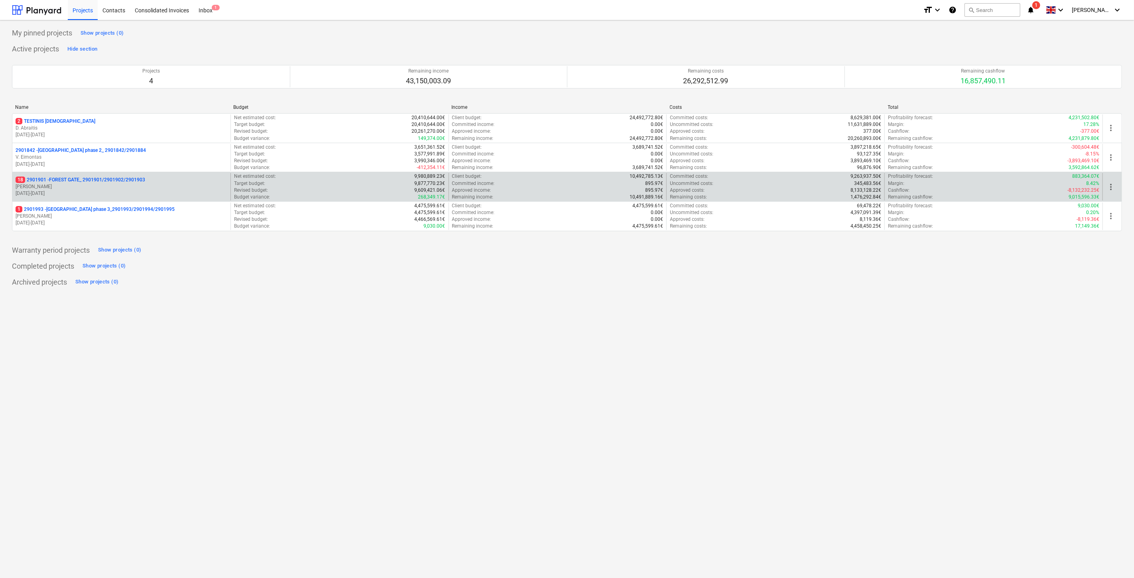
click at [121, 184] on p "[PERSON_NAME]" at bounding box center [122, 186] width 212 height 7
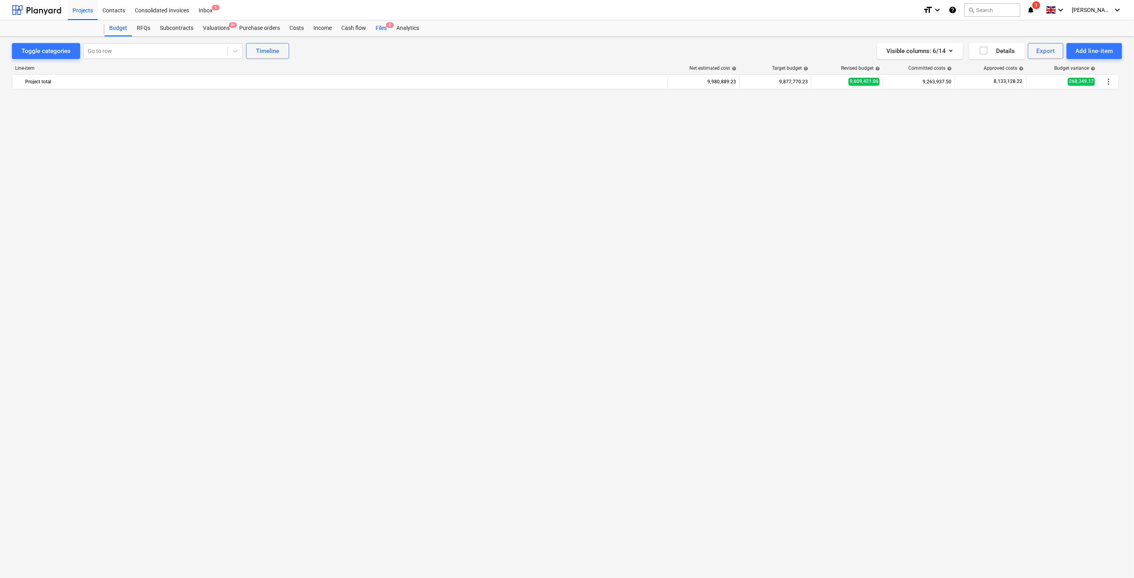
click at [378, 28] on div "Files 8" at bounding box center [381, 28] width 21 height 16
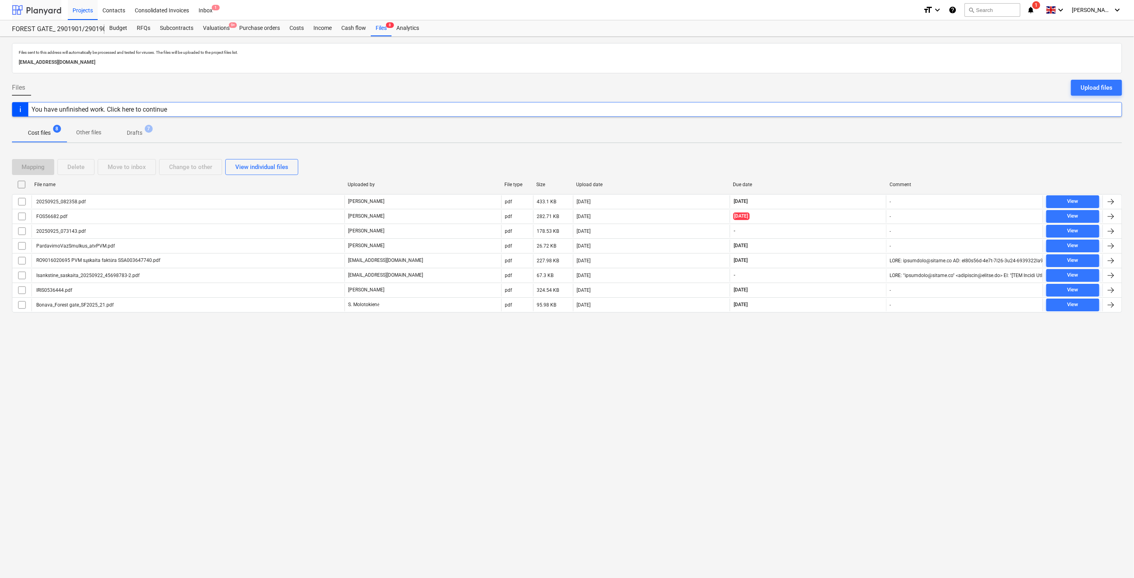
click at [43, 12] on div at bounding box center [36, 10] width 49 height 20
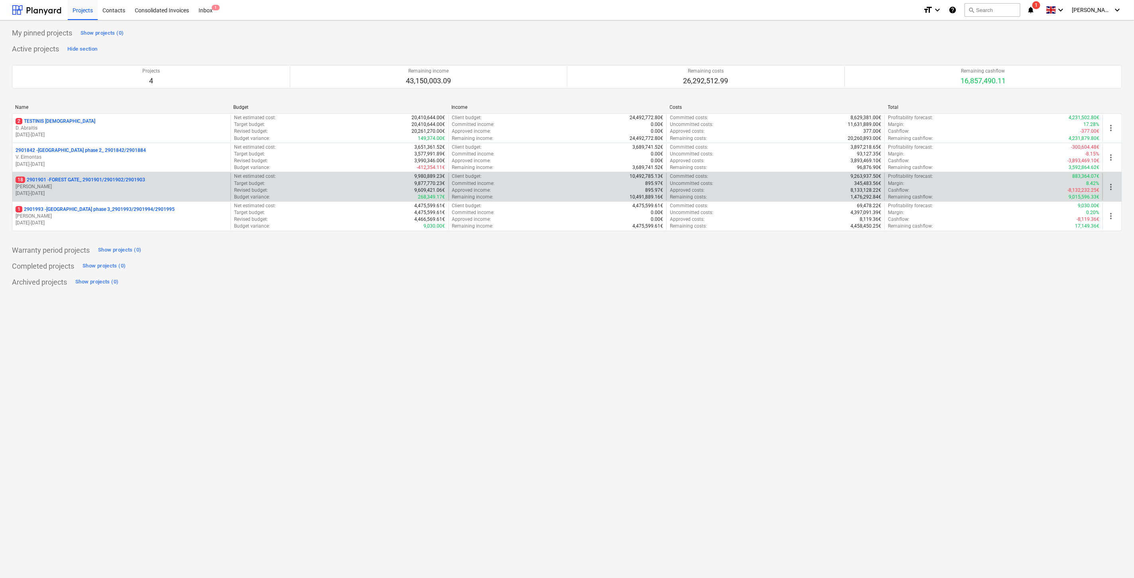
click at [89, 180] on p "18 2901901 - FOREST GATE_ 2901901/2901902/2901903" at bounding box center [81, 180] width 130 height 7
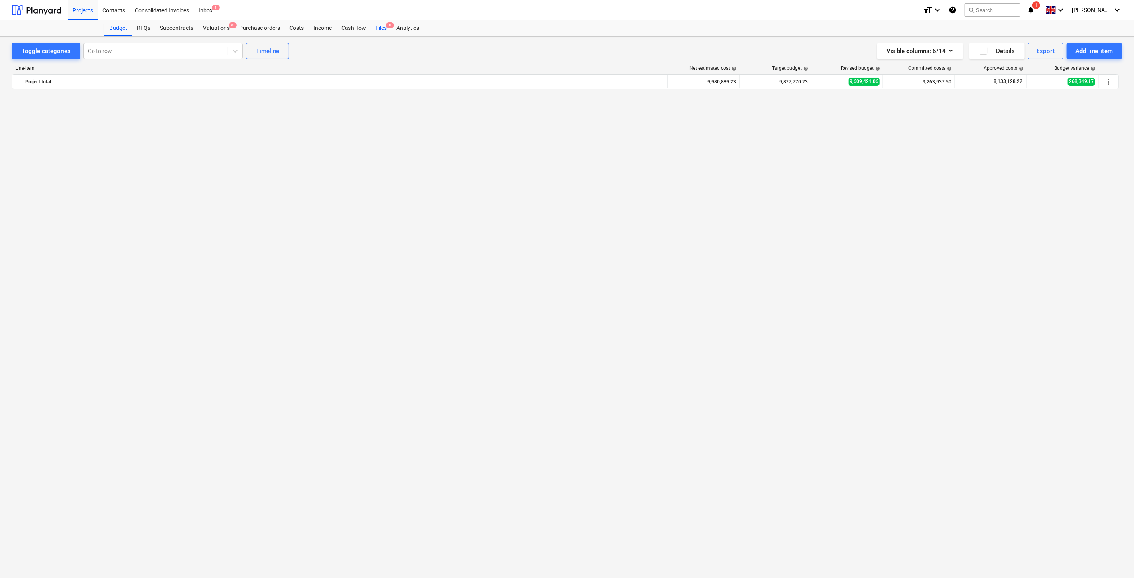
scroll to position [2051, 0]
click at [378, 28] on div "Files 8" at bounding box center [381, 28] width 21 height 16
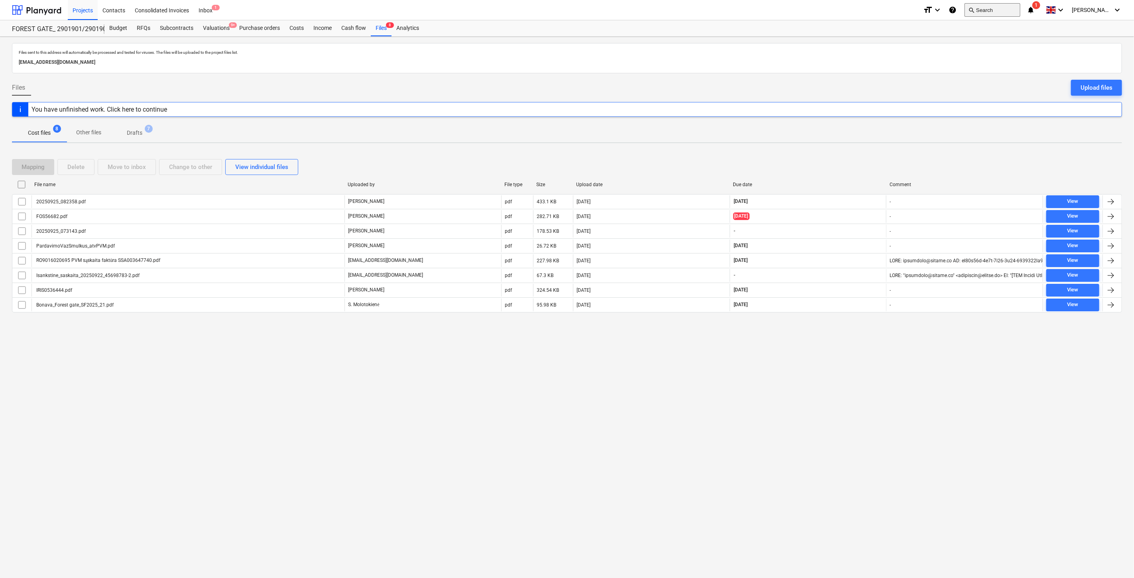
click at [1016, 10] on button "search Search" at bounding box center [993, 10] width 56 height 14
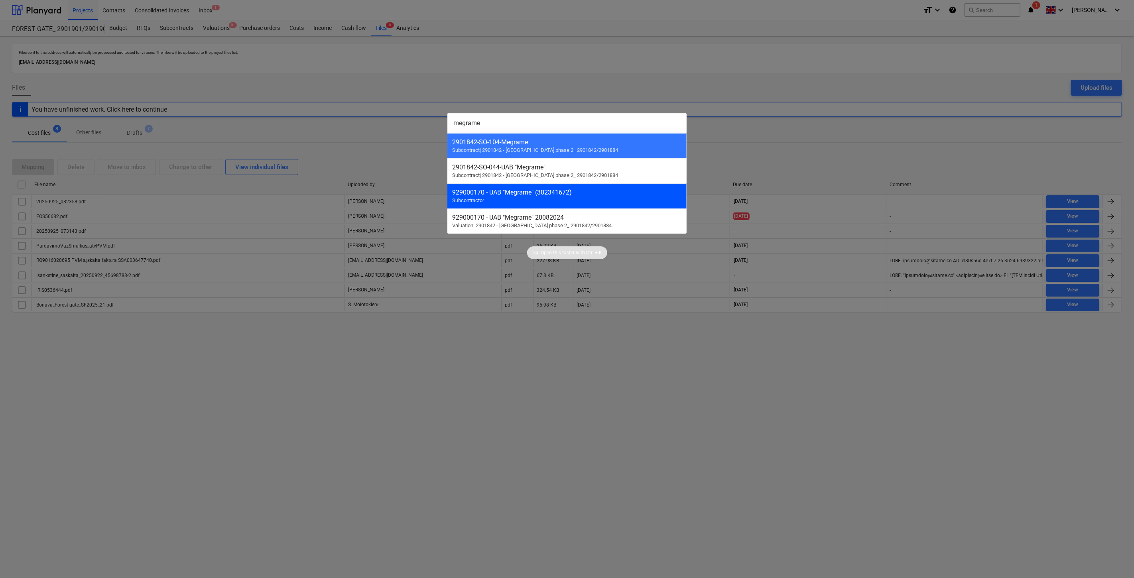
type input "megrame"
click at [633, 203] on div "929000170 - UAB "Megrame" (302341672) Subcontractor" at bounding box center [567, 195] width 239 height 25
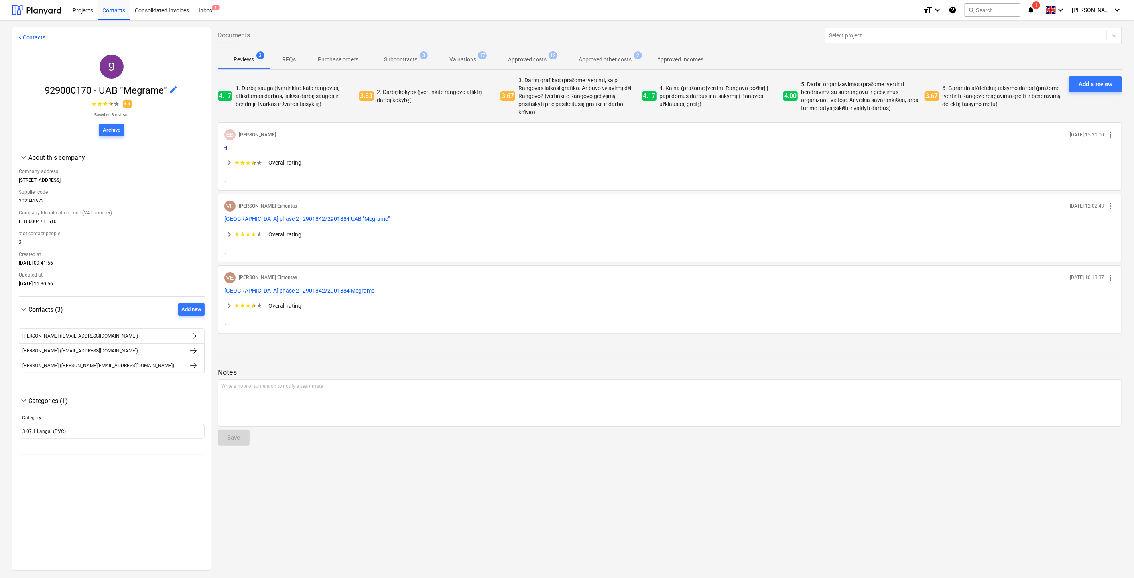
click at [584, 64] on span "Approved other costs 2" at bounding box center [605, 59] width 85 height 14
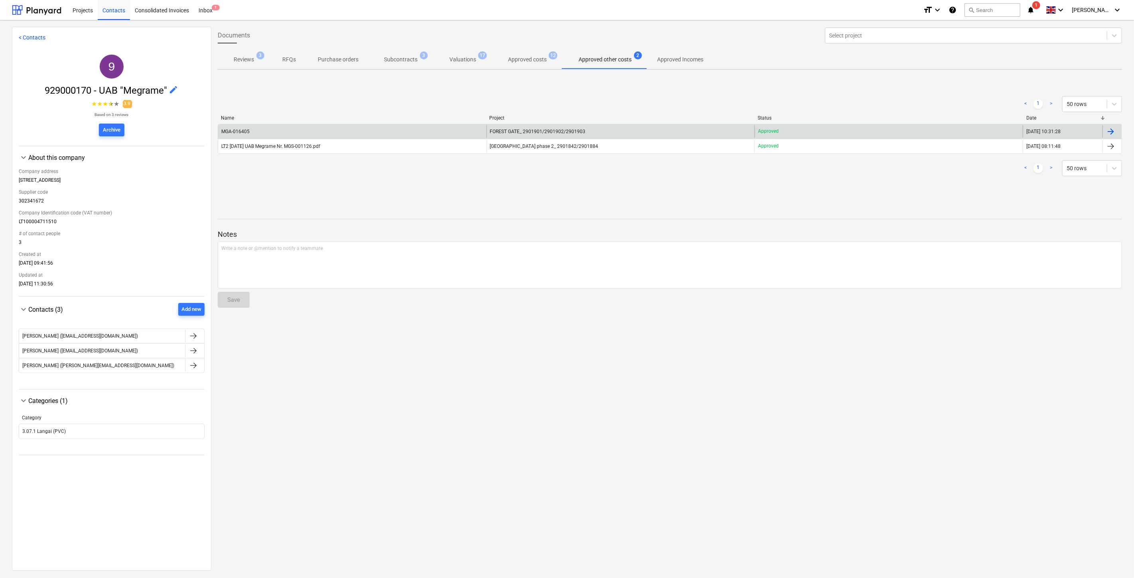
click at [310, 127] on div "MGA-016405" at bounding box center [352, 131] width 268 height 13
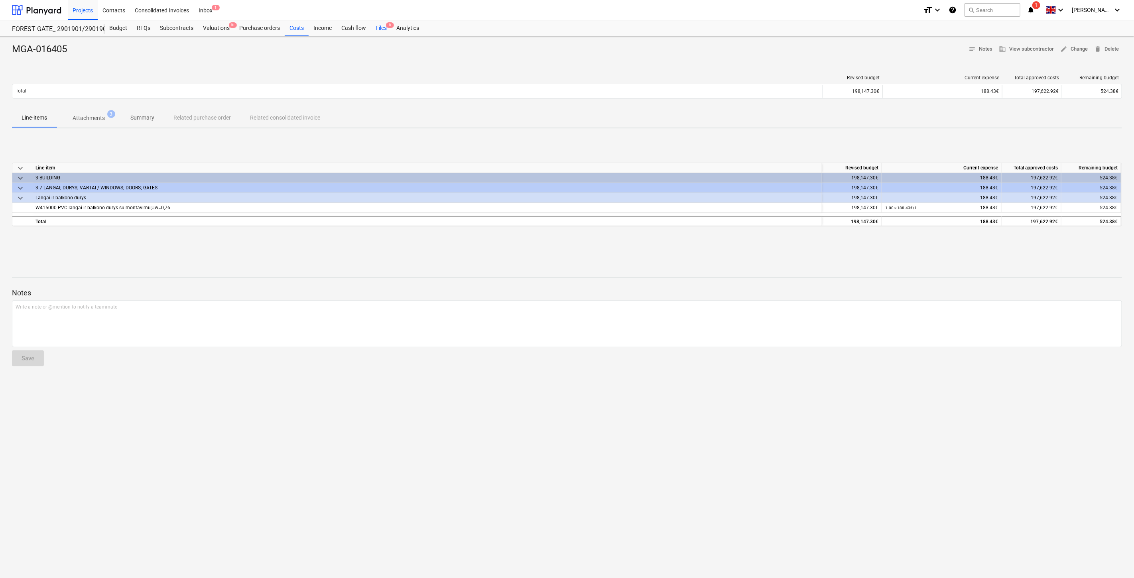
click at [384, 31] on div "Files 8" at bounding box center [381, 28] width 21 height 16
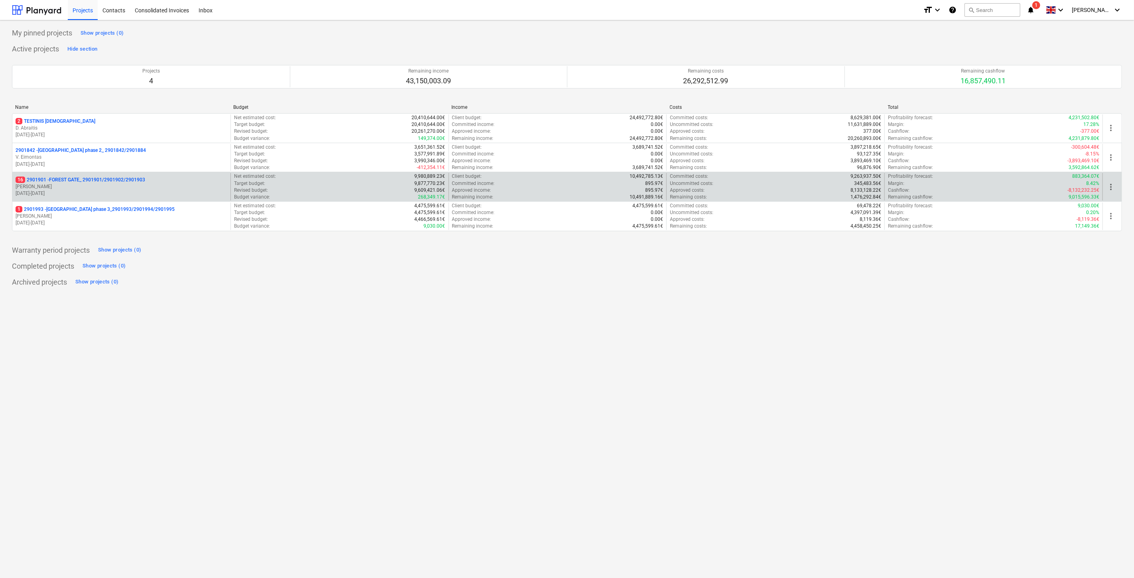
click at [41, 182] on p "16 2901901 - FOREST GATE_ 2901901/2901902/2901903" at bounding box center [81, 180] width 130 height 7
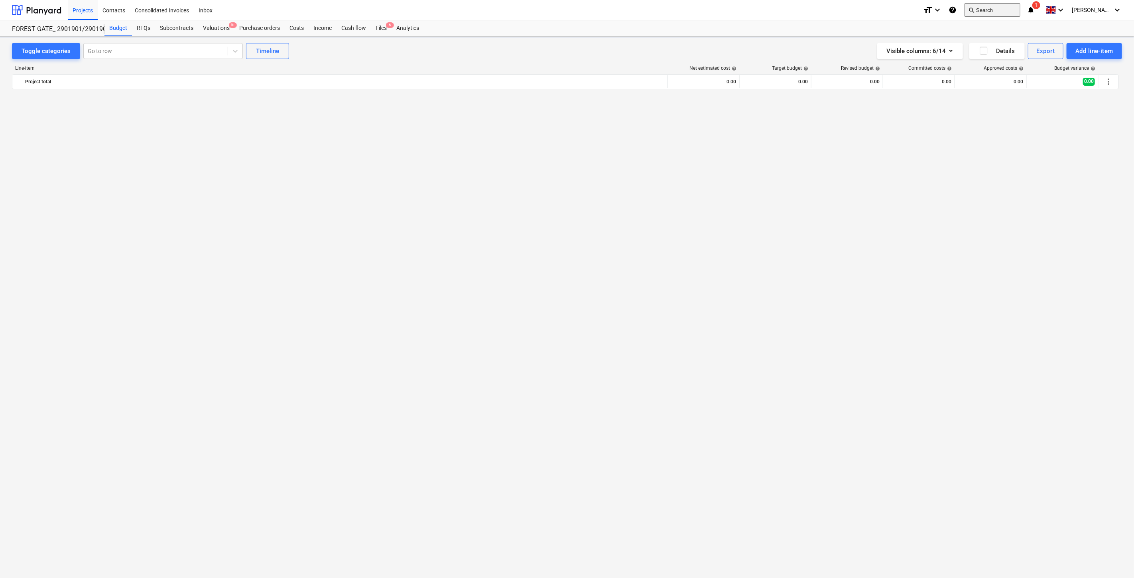
scroll to position [2051, 0]
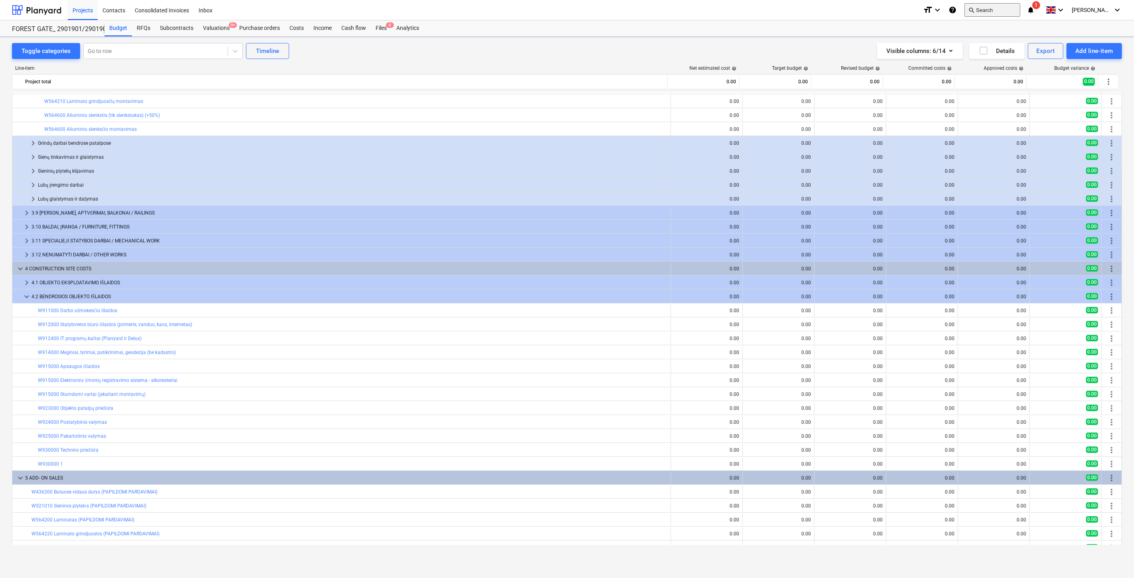
click at [1014, 6] on button "search Search" at bounding box center [993, 10] width 56 height 14
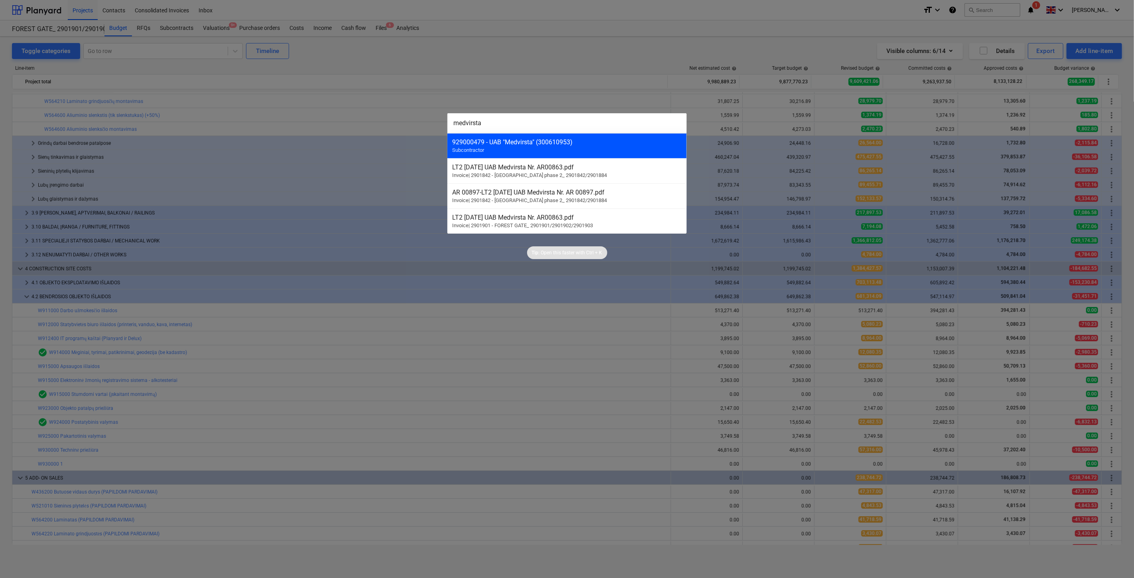
type input "medvirsta"
drag, startPoint x: 594, startPoint y: 140, endPoint x: 578, endPoint y: 146, distance: 16.2
click at [593, 140] on div "929000479 - UAB "Medvirsta" (300610953)" at bounding box center [567, 142] width 230 height 8
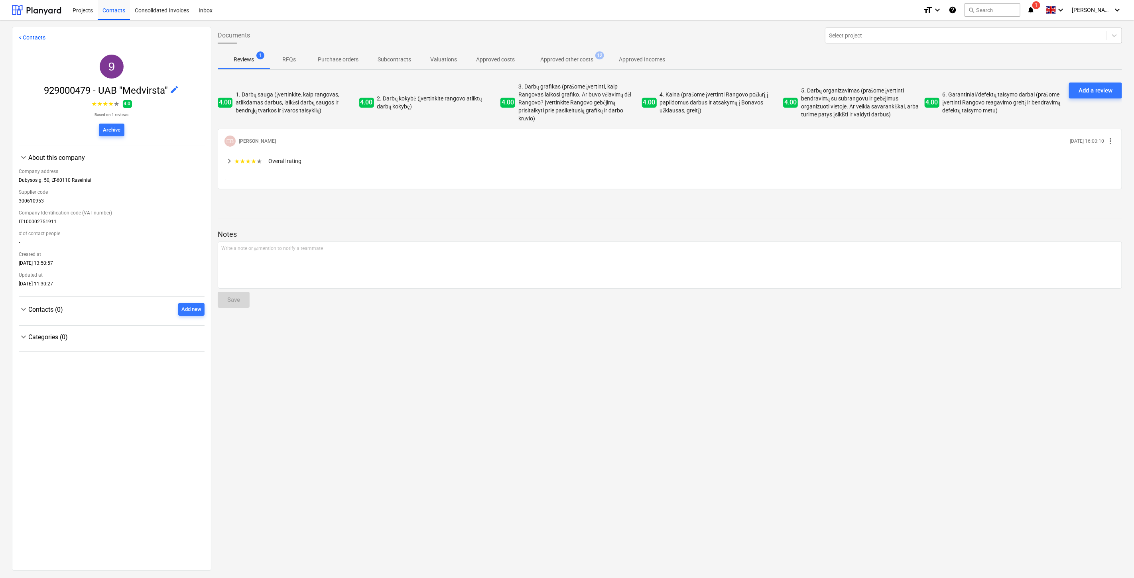
click at [570, 55] on p "Approved other costs" at bounding box center [567, 59] width 53 height 8
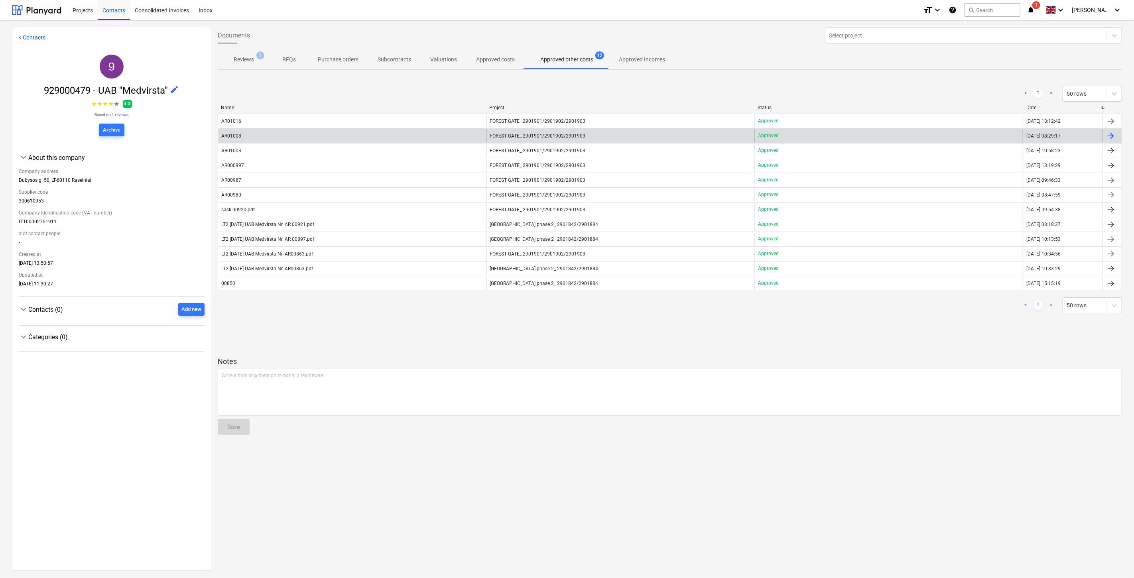
click at [373, 137] on div "AR01008" at bounding box center [352, 136] width 268 height 13
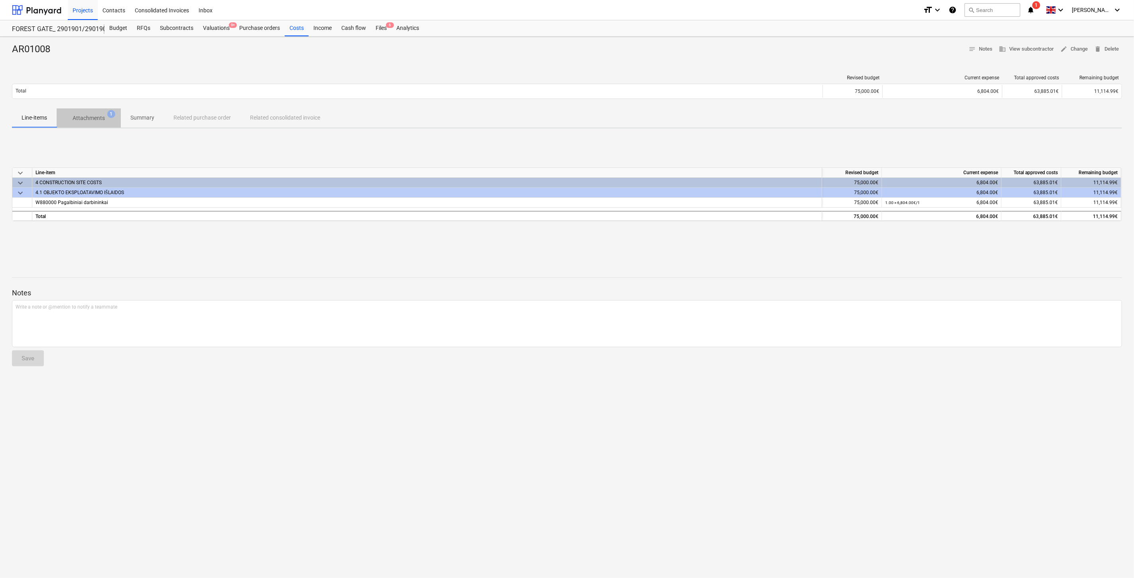
click at [76, 118] on p "Attachments" at bounding box center [89, 118] width 32 height 8
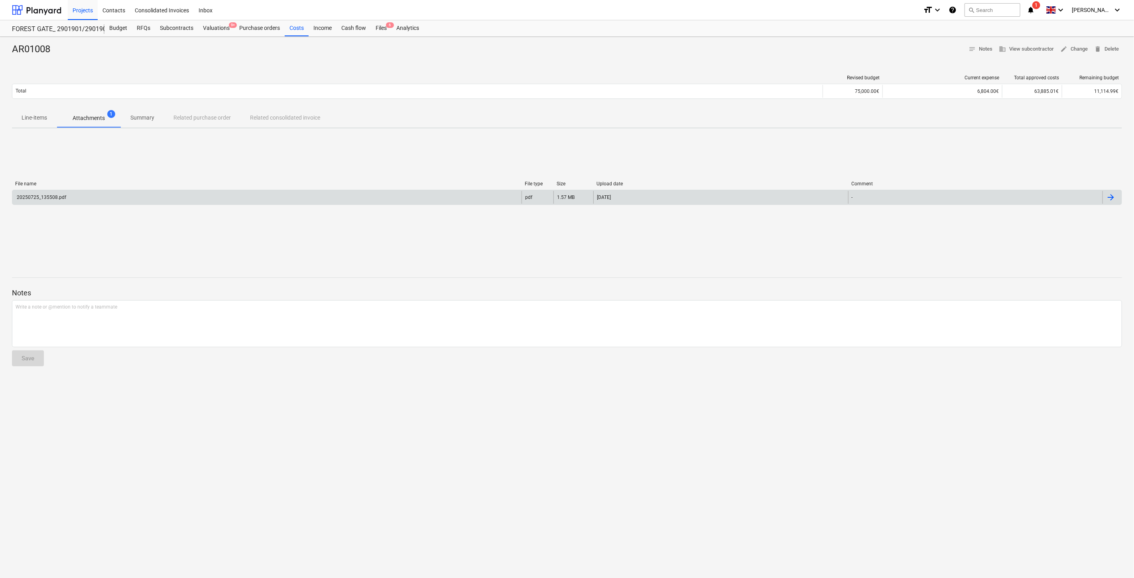
click at [83, 197] on div "20250725_135508.pdf" at bounding box center [266, 197] width 509 height 13
